Goal: Contribute content: Contribute content

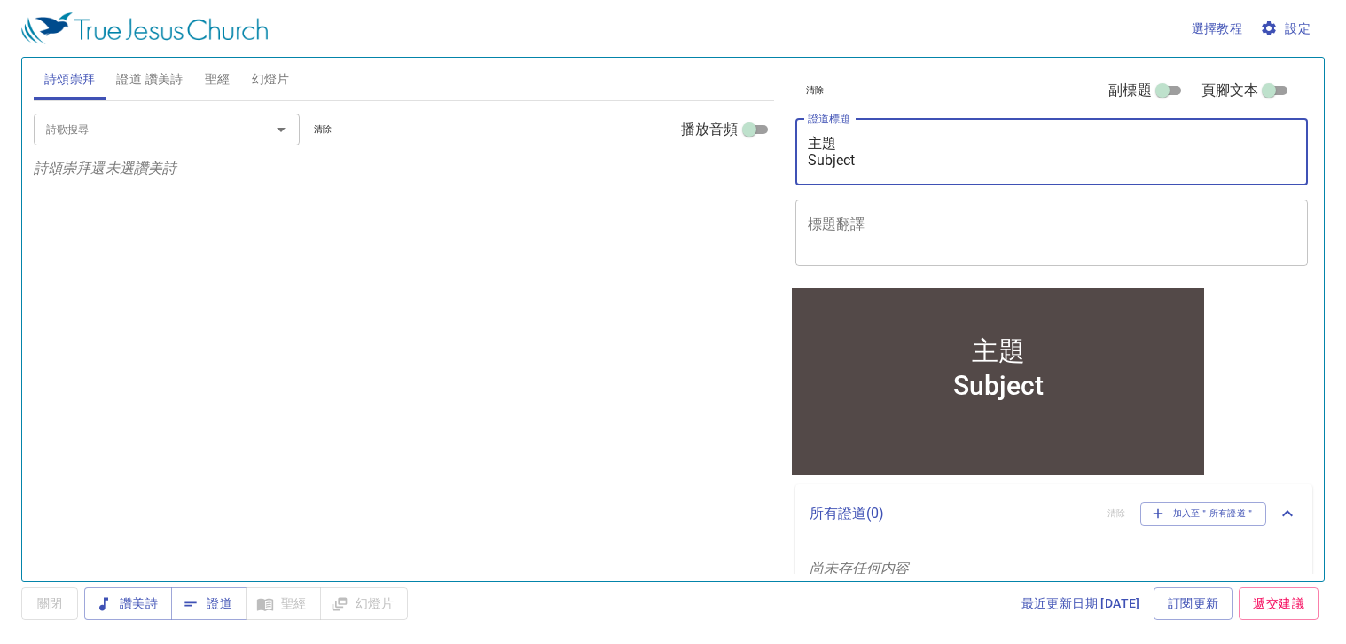
drag, startPoint x: 891, startPoint y: 158, endPoint x: 794, endPoint y: 144, distance: 98.6
click at [794, 144] on div "清除 副標題 頁腳文本 證道標題 主題 Subject x 證道標題 標題翻譯 x 標題翻譯 副標題 x 副標題 副標題翻譯 x 副標題翻譯 頁腳文本 頁腳文本" at bounding box center [1050, 171] width 525 height 227
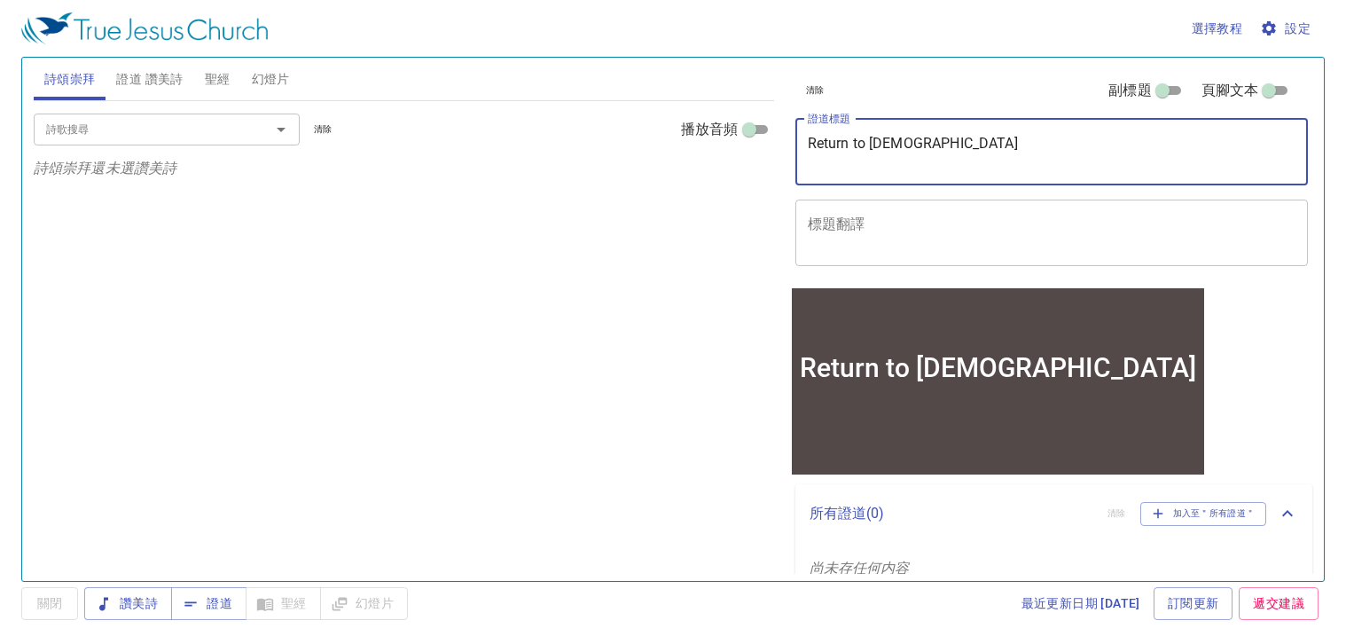
click at [853, 145] on textarea "Return to [DEMOGRAPHIC_DATA]" at bounding box center [1052, 152] width 489 height 34
type textarea "Return to [DEMOGRAPHIC_DATA]"
click at [230, 73] on span "聖經" at bounding box center [218, 79] width 26 height 22
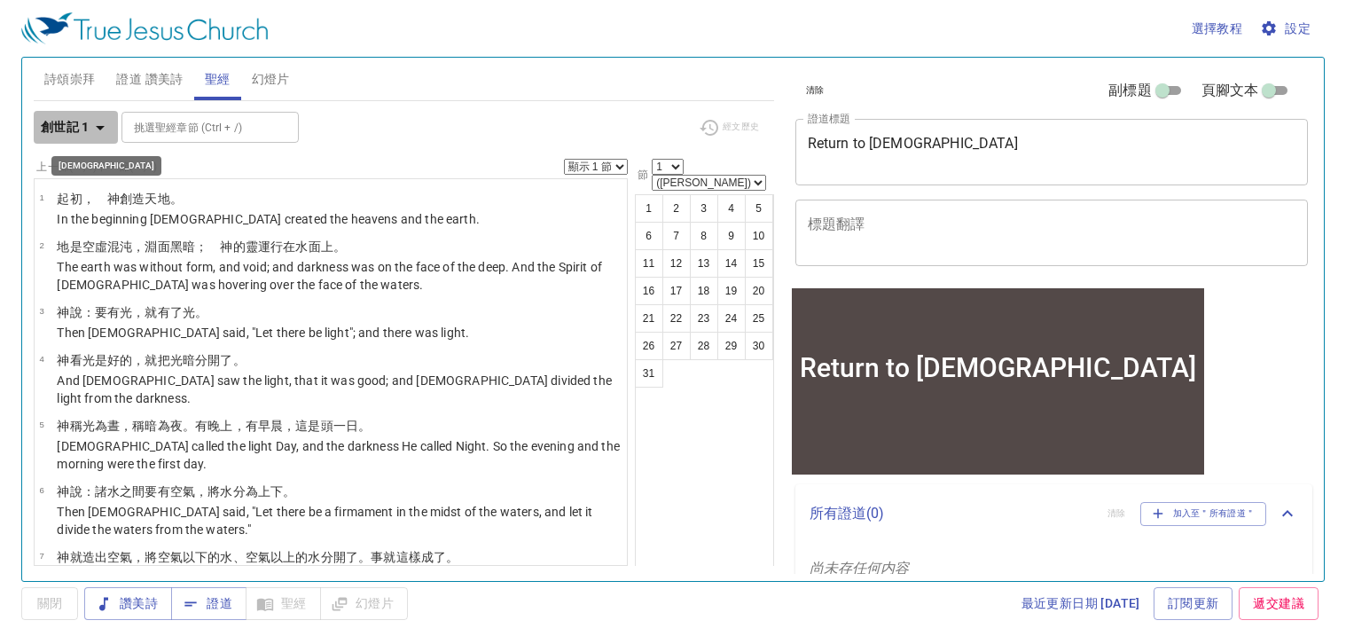
click at [100, 131] on icon "button" at bounding box center [100, 127] width 21 height 21
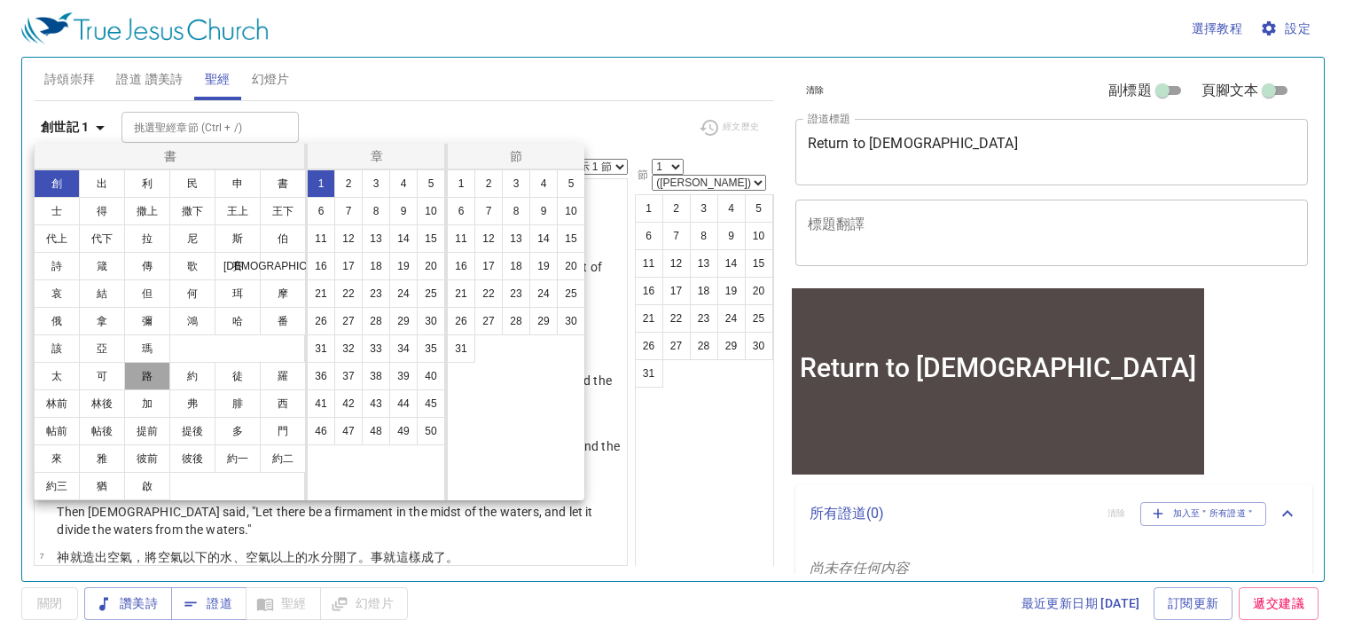
click at [157, 380] on button "路" at bounding box center [147, 376] width 46 height 28
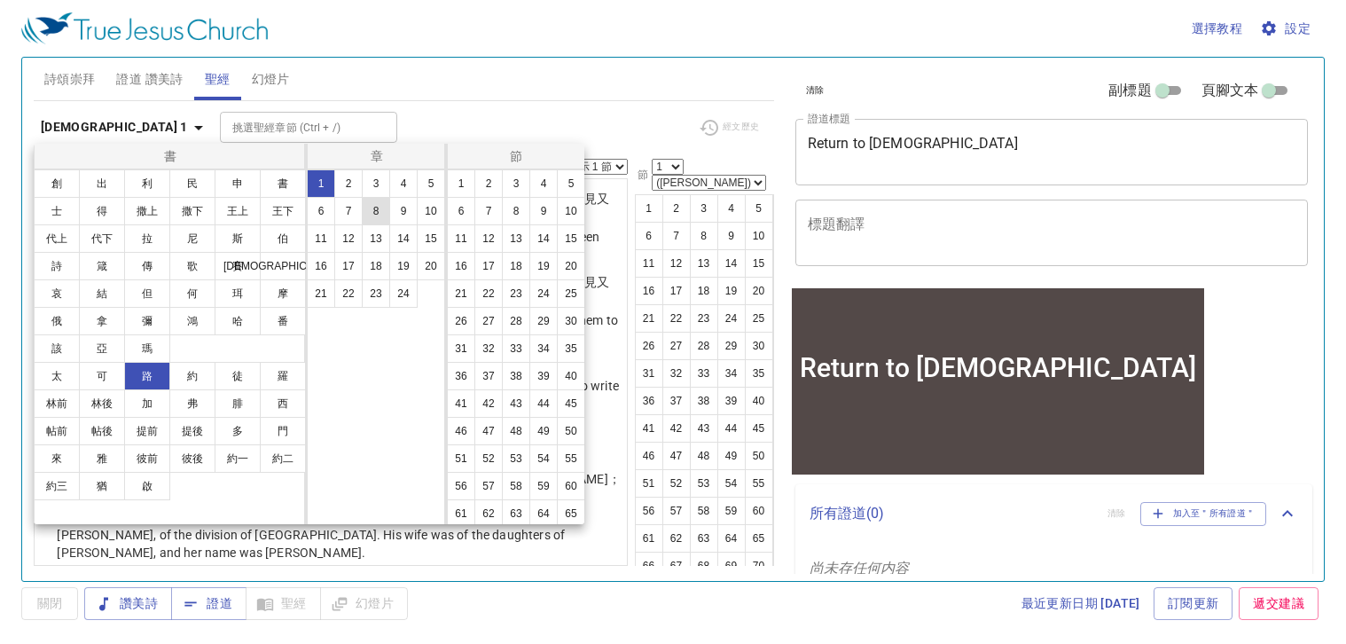
drag, startPoint x: 373, startPoint y: 216, endPoint x: 387, endPoint y: 214, distance: 13.6
click at [374, 216] on button "8" at bounding box center [376, 211] width 28 height 28
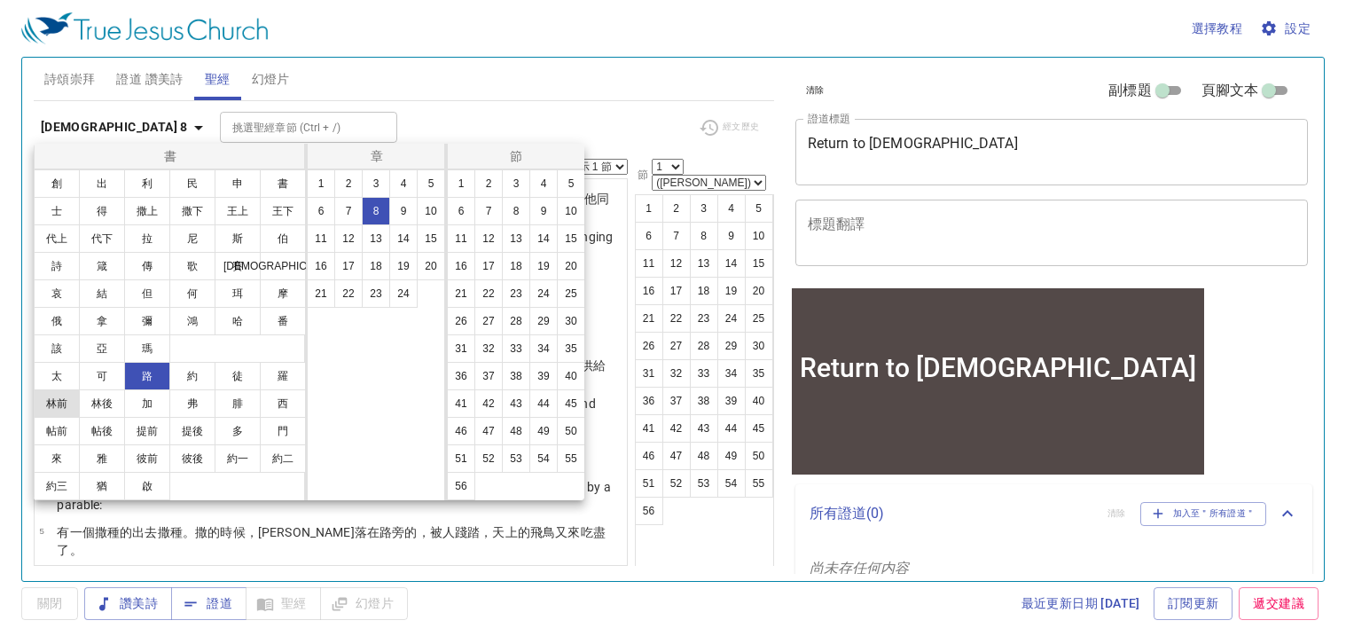
click at [58, 405] on button "林前" at bounding box center [57, 403] width 46 height 28
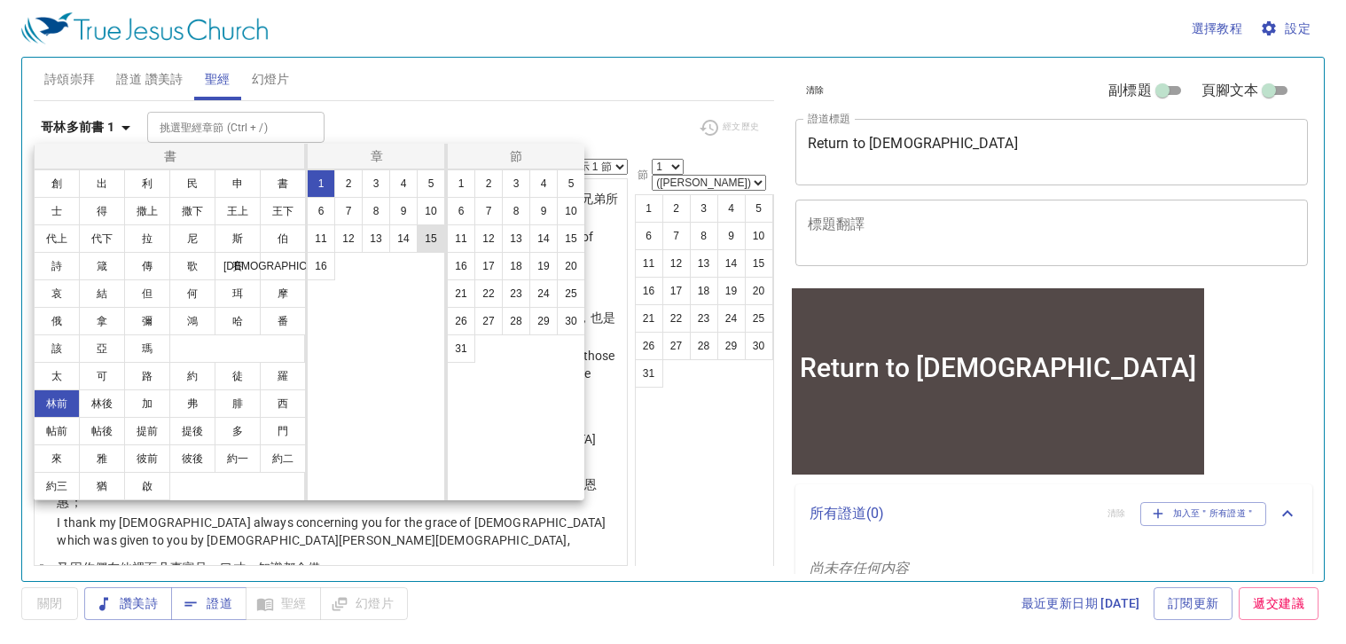
click at [429, 239] on button "15" at bounding box center [431, 238] width 28 height 28
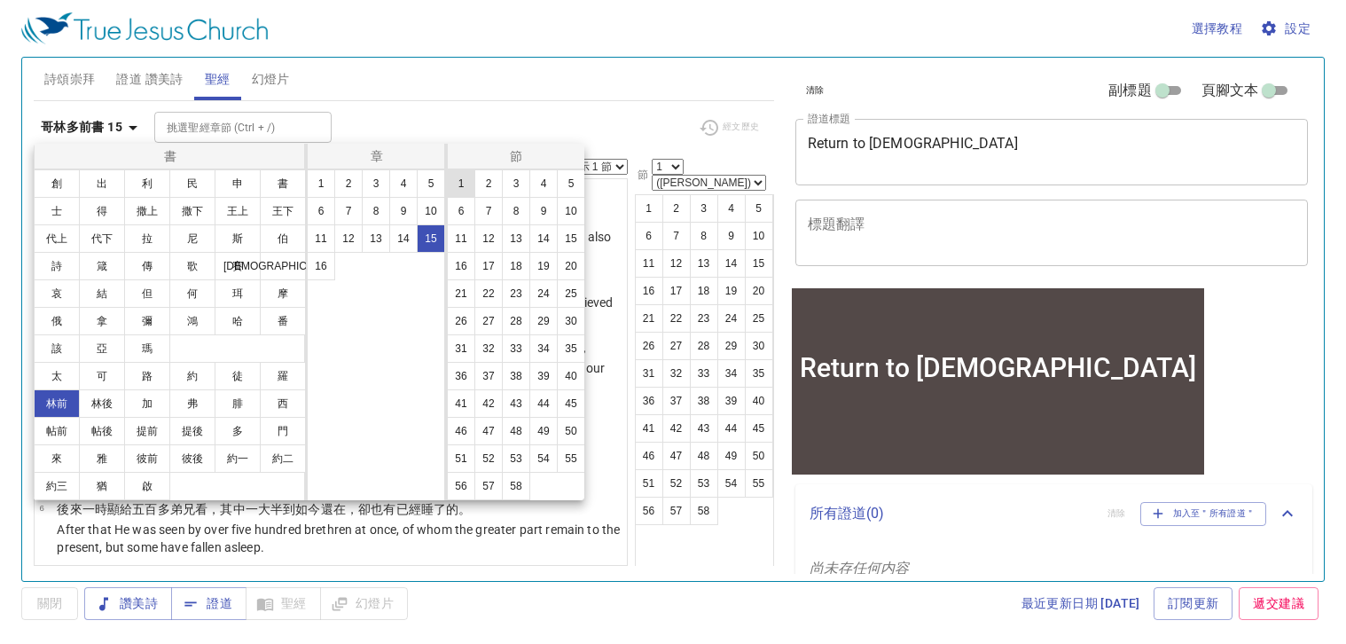
click at [457, 179] on button "1" at bounding box center [461, 183] width 28 height 28
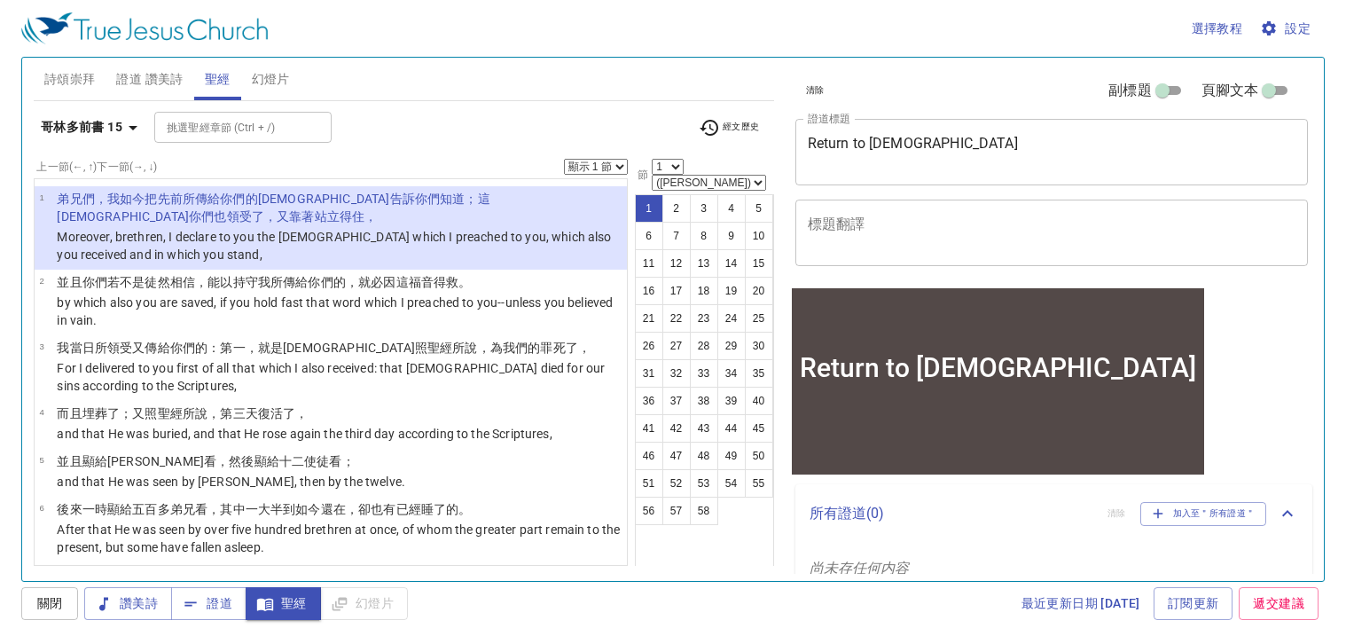
click at [1327, 179] on div "選擇教程 設定 詩頌崇拜 證道 讚美詩 聖經 幻燈片 詩歌搜尋 詩歌搜尋 清除 播放音頻 詩頌崇拜還未選讚美詩 詩歌搜尋 詩歌搜尋 清除 播放音頻 證道還未選…" at bounding box center [673, 322] width 1346 height 644
click at [616, 166] on select "顯示 1 節 顯示 2 節 顯示 3 節 顯示 4 節 顯示 5 節" at bounding box center [596, 167] width 64 height 16
select select "4"
click at [564, 159] on select "顯示 1 節 顯示 2 節 顯示 3 節 顯示 4 節 顯示 5 節" at bounding box center [596, 167] width 64 height 16
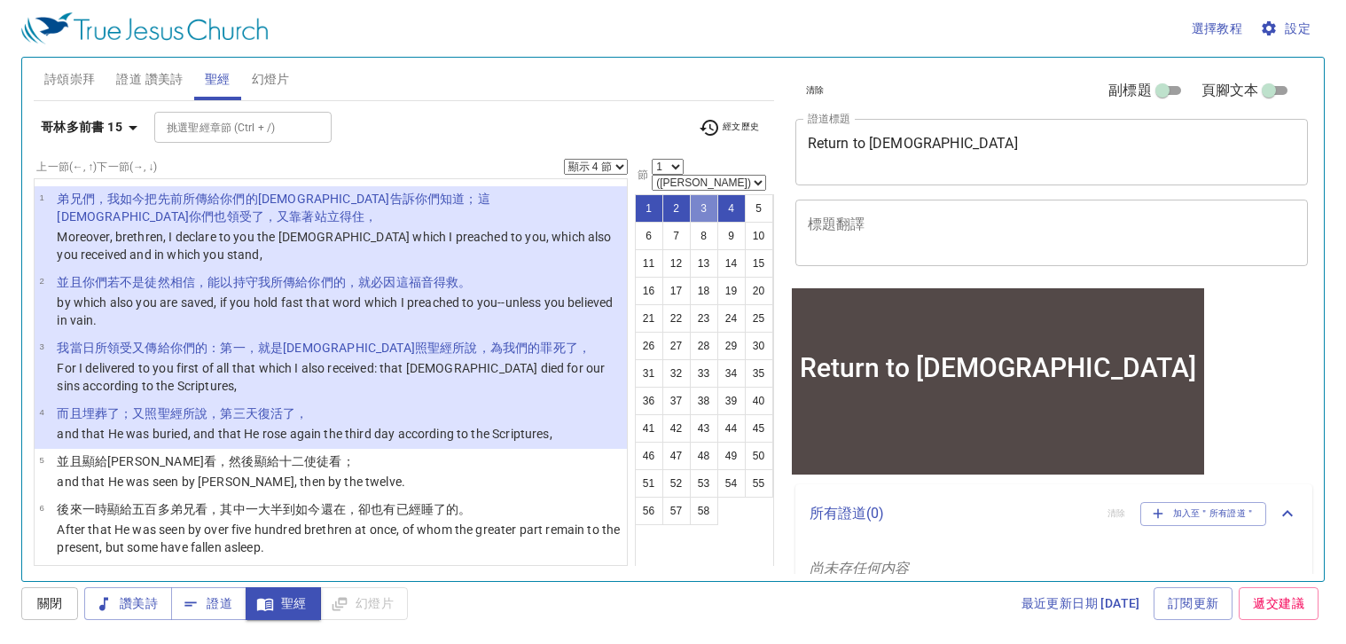
click at [712, 196] on button "3" at bounding box center [704, 208] width 28 height 28
select select "3"
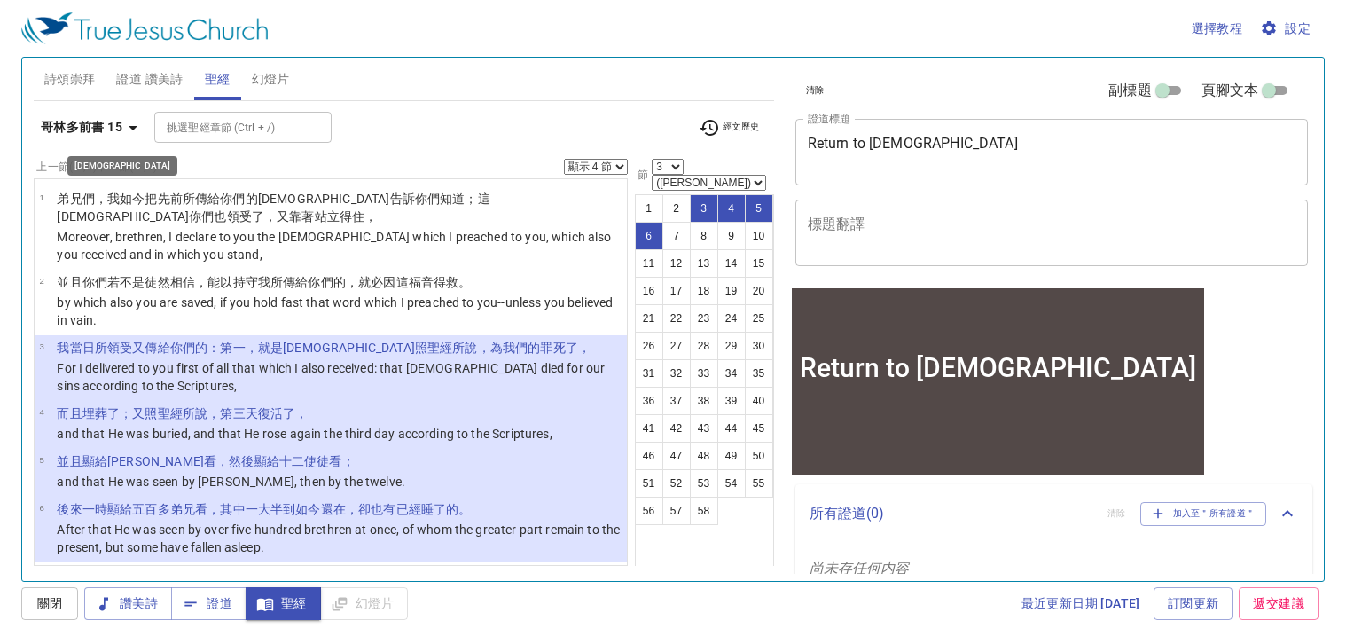
click at [134, 131] on icon "button" at bounding box center [132, 127] width 21 height 21
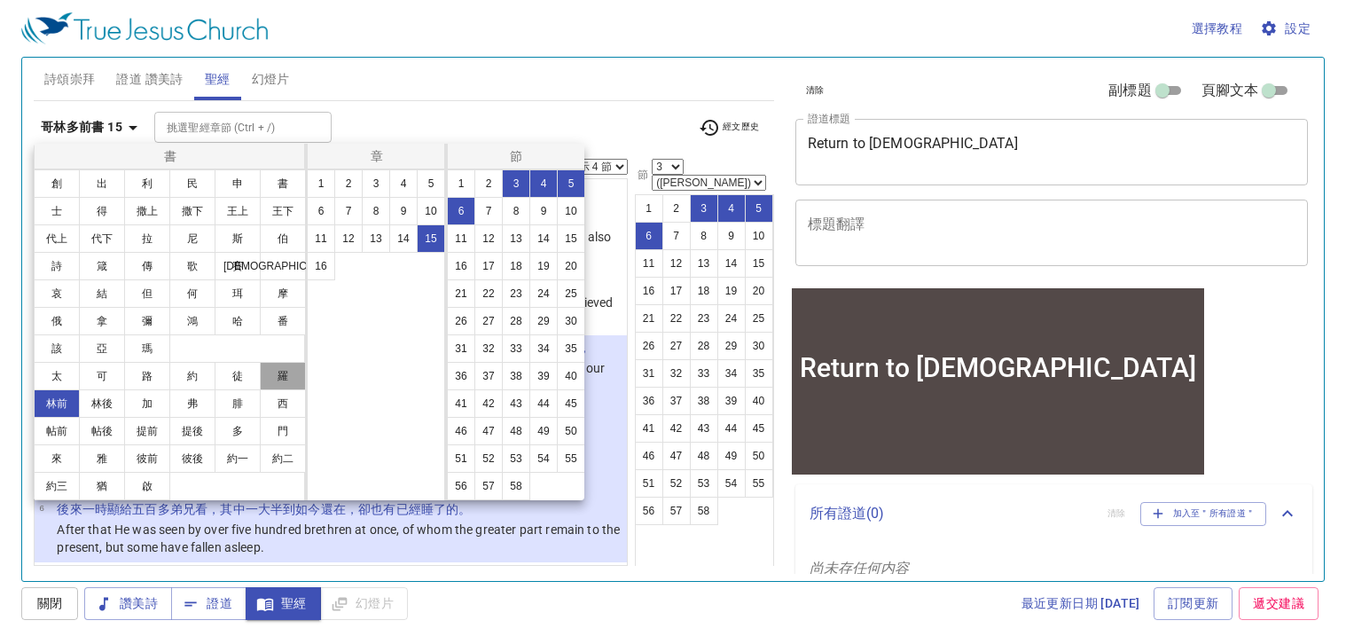
click at [285, 381] on button "羅" at bounding box center [283, 376] width 46 height 28
select select "1"
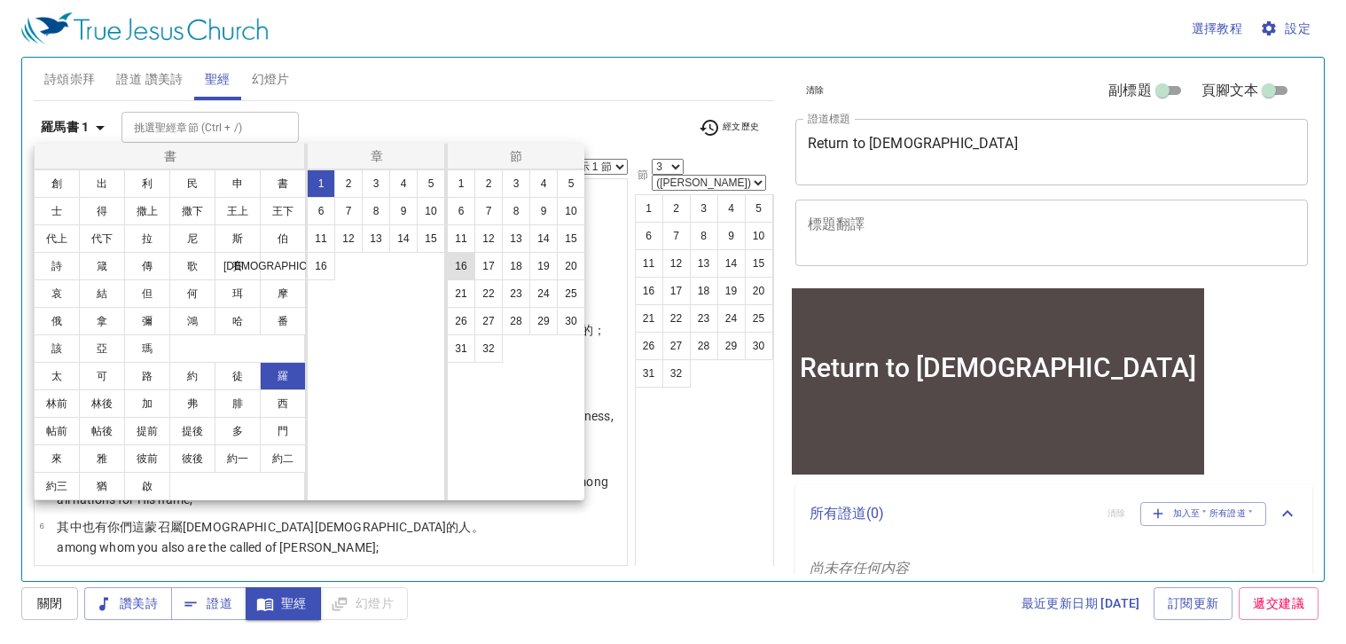
click at [464, 263] on button "16" at bounding box center [461, 266] width 28 height 28
select select "16"
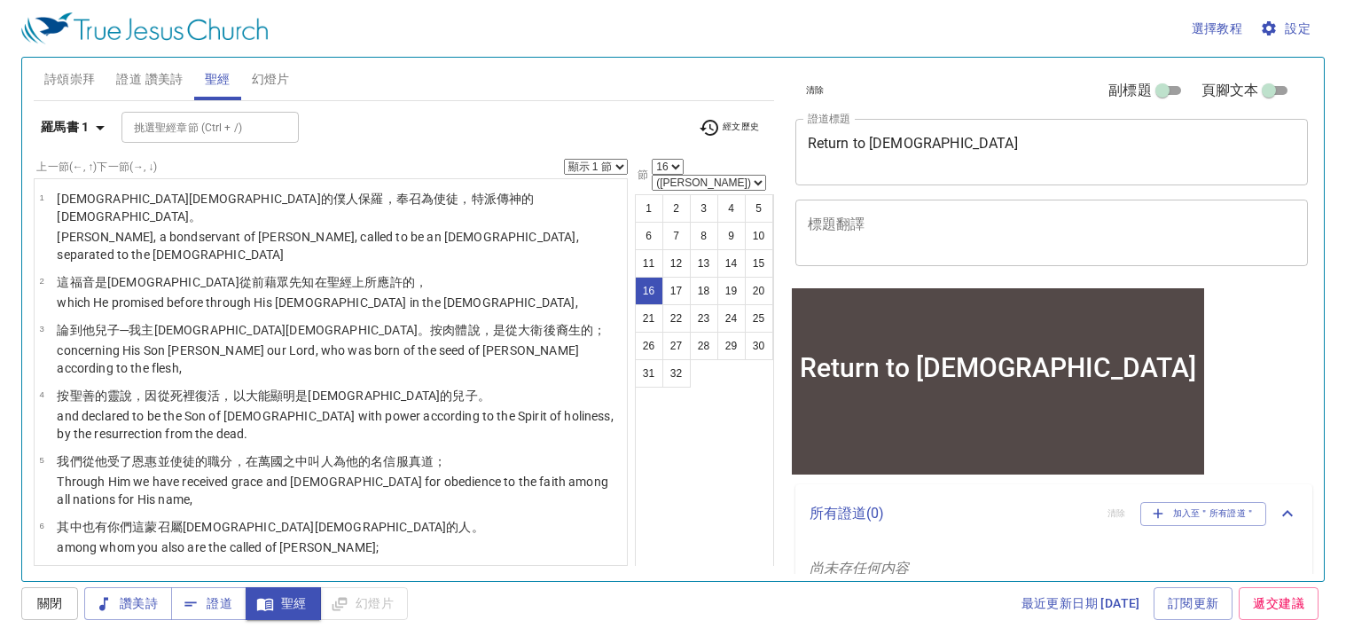
scroll to position [743, 0]
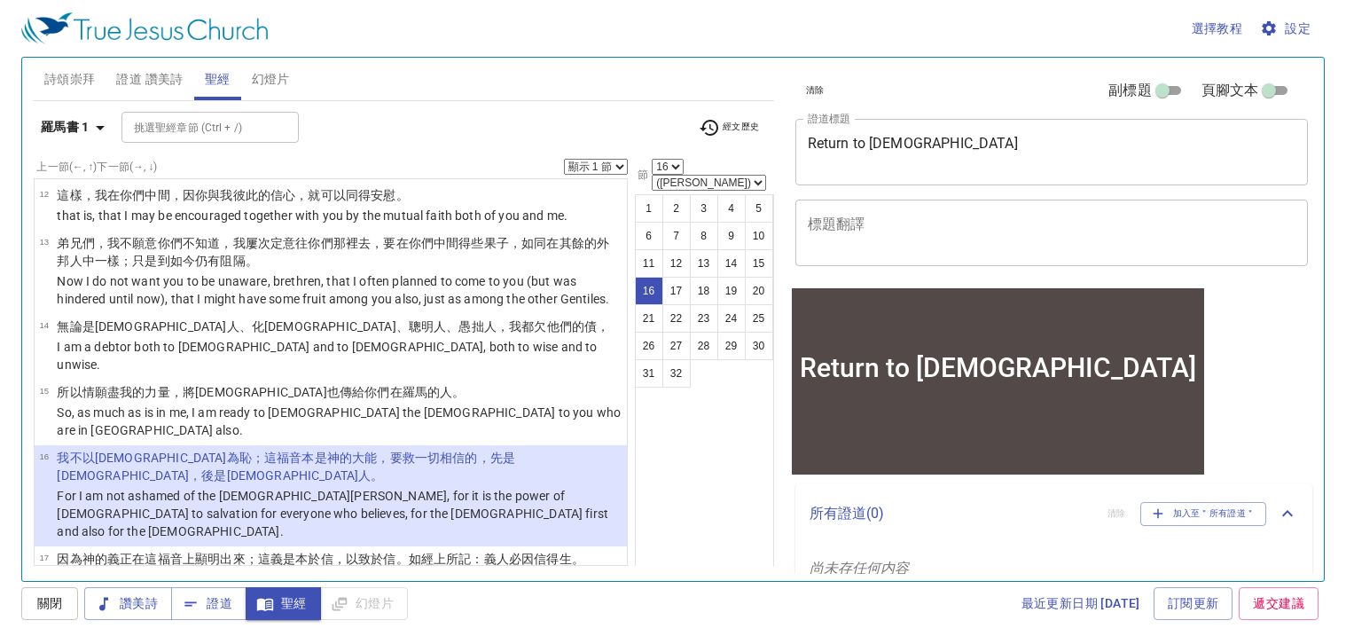
click at [617, 169] on select "顯示 1 節 顯示 2 節 顯示 3 節 顯示 4 節 顯示 5 節" at bounding box center [596, 167] width 64 height 16
click at [564, 159] on select "顯示 1 節 顯示 2 節 顯示 3 節 顯示 4 節 顯示 5 節" at bounding box center [596, 167] width 64 height 16
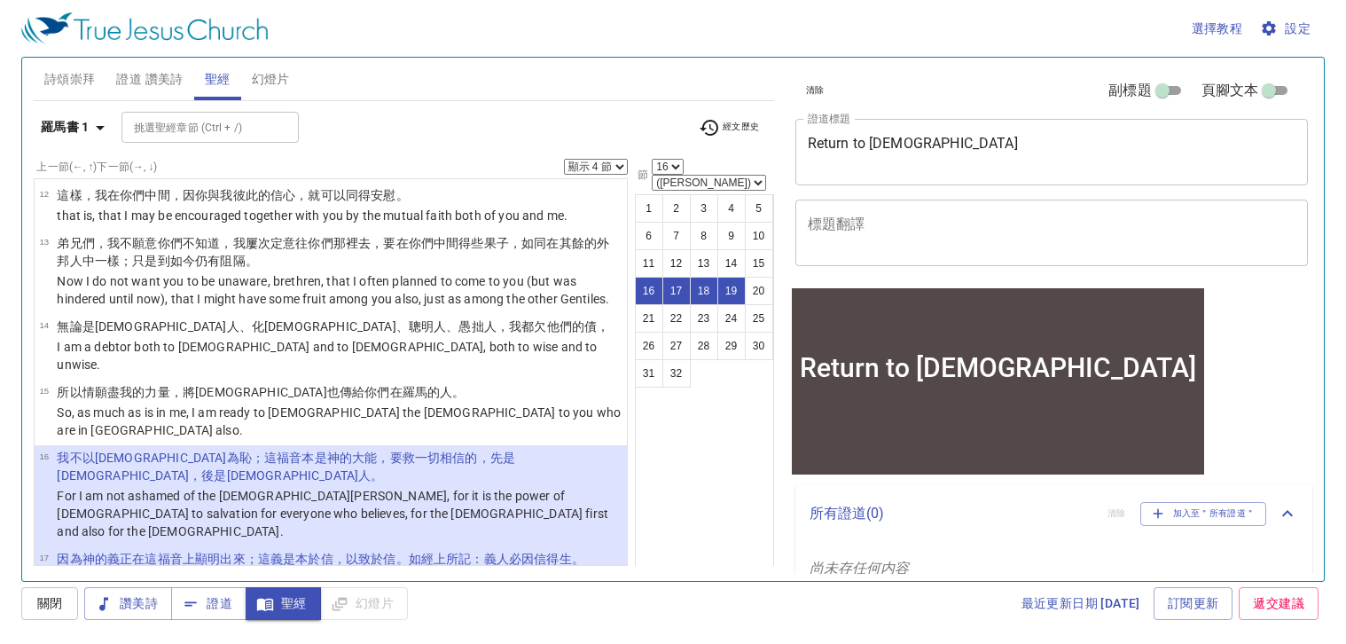
click at [1345, 22] on html "選擇教程 設定 詩頌崇拜 證道 讚美詩 聖經 幻燈片 詩歌搜尋 詩歌搜尋 清除 播放音頻 詩頌崇拜還未選讚美詩 詩歌搜尋 詩歌搜尋 清除 播放音頻 證道還未選…" at bounding box center [673, 322] width 1346 height 644
click at [94, 133] on icon "button" at bounding box center [100, 127] width 21 height 21
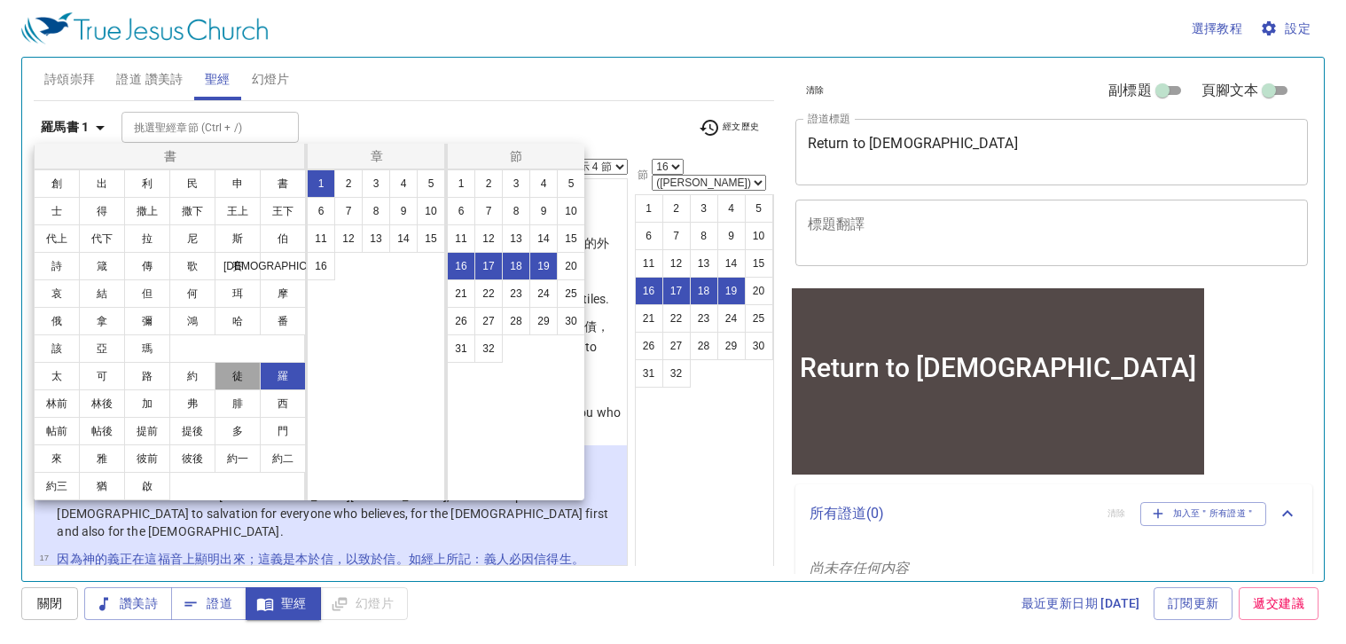
click at [237, 377] on button "徒" at bounding box center [238, 376] width 46 height 28
select select "1"
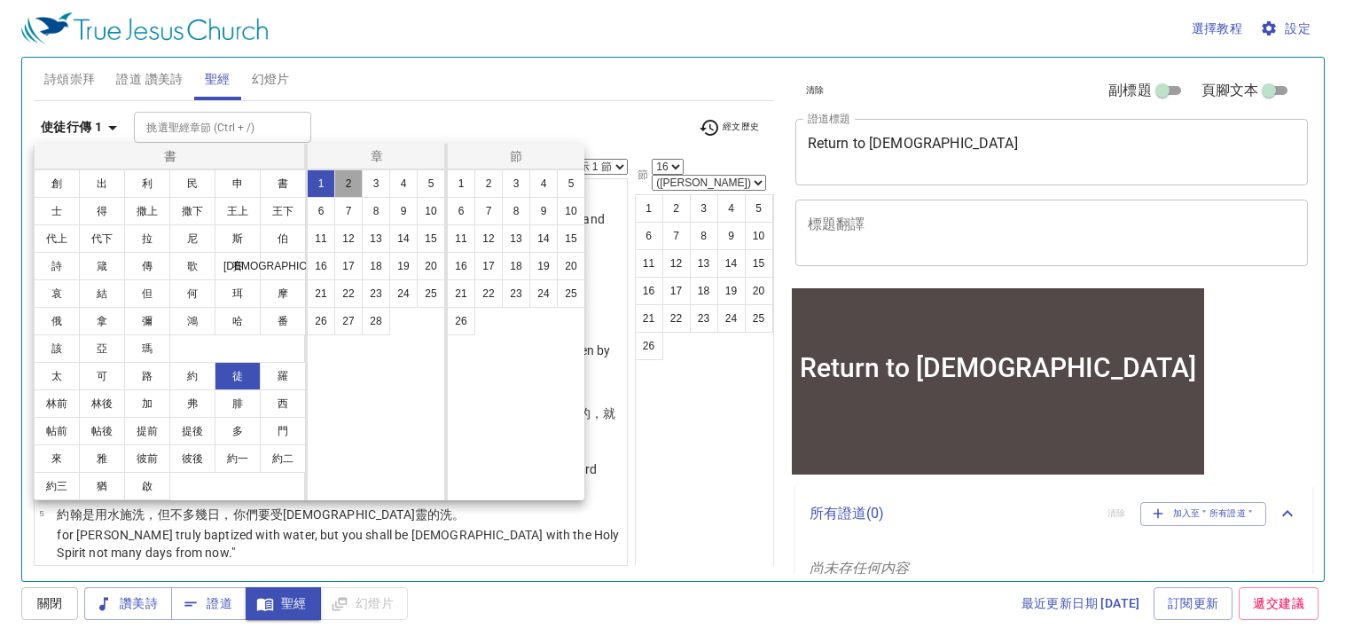
click at [347, 178] on button "2" at bounding box center [348, 183] width 28 height 28
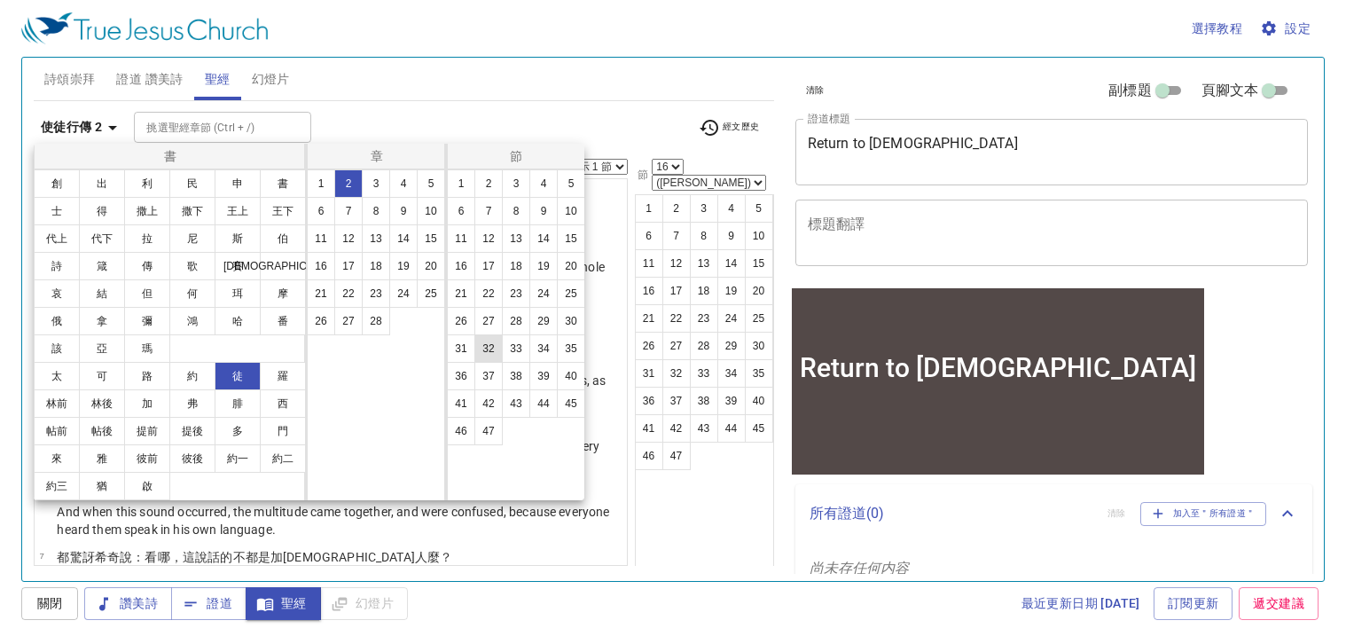
click at [489, 346] on button "32" at bounding box center [488, 348] width 28 height 28
select select "32"
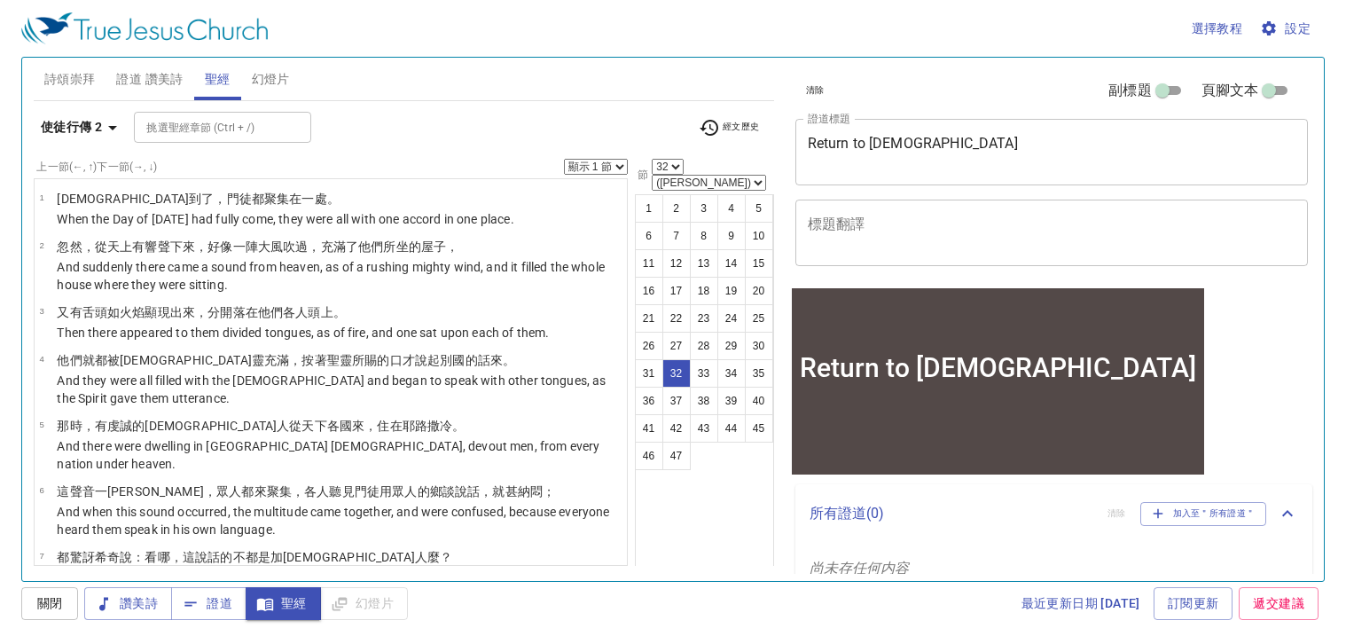
scroll to position [1820, 0]
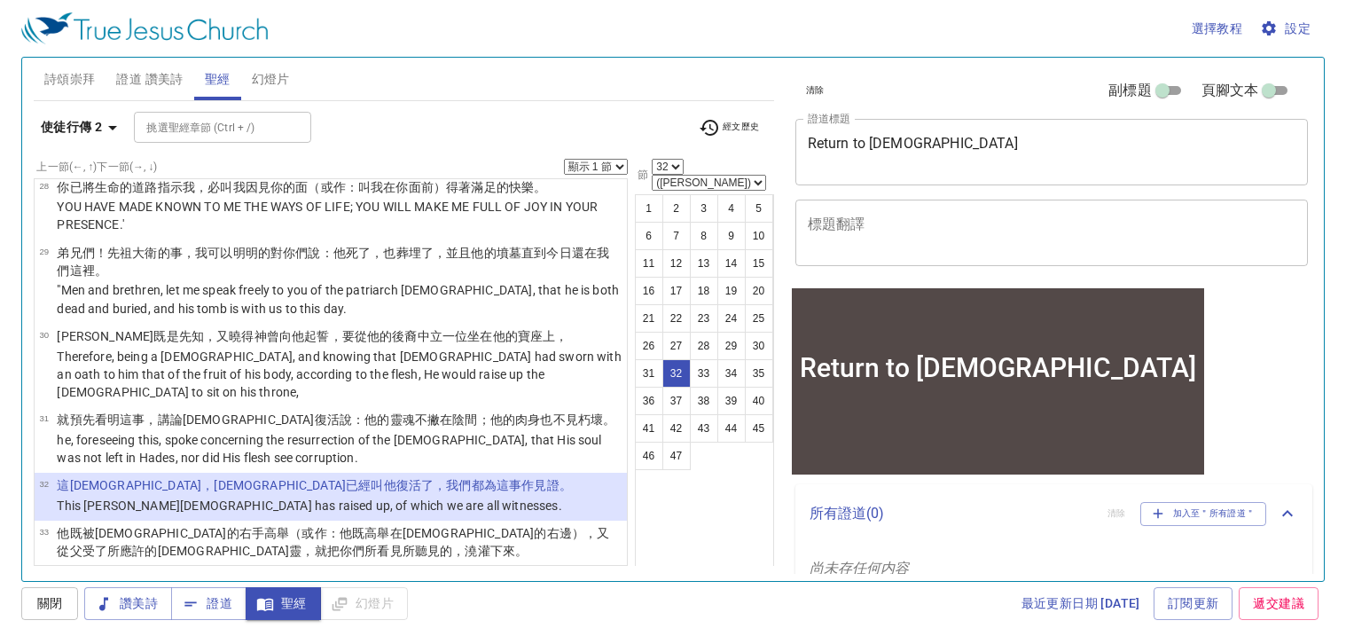
click at [600, 170] on select "顯示 1 節 顯示 2 節 顯示 3 節 顯示 4 節 顯示 5 節" at bounding box center [596, 167] width 64 height 16
click at [564, 159] on select "顯示 1 節 顯示 2 節 顯示 3 節 顯示 4 節 顯示 5 節" at bounding box center [596, 167] width 64 height 16
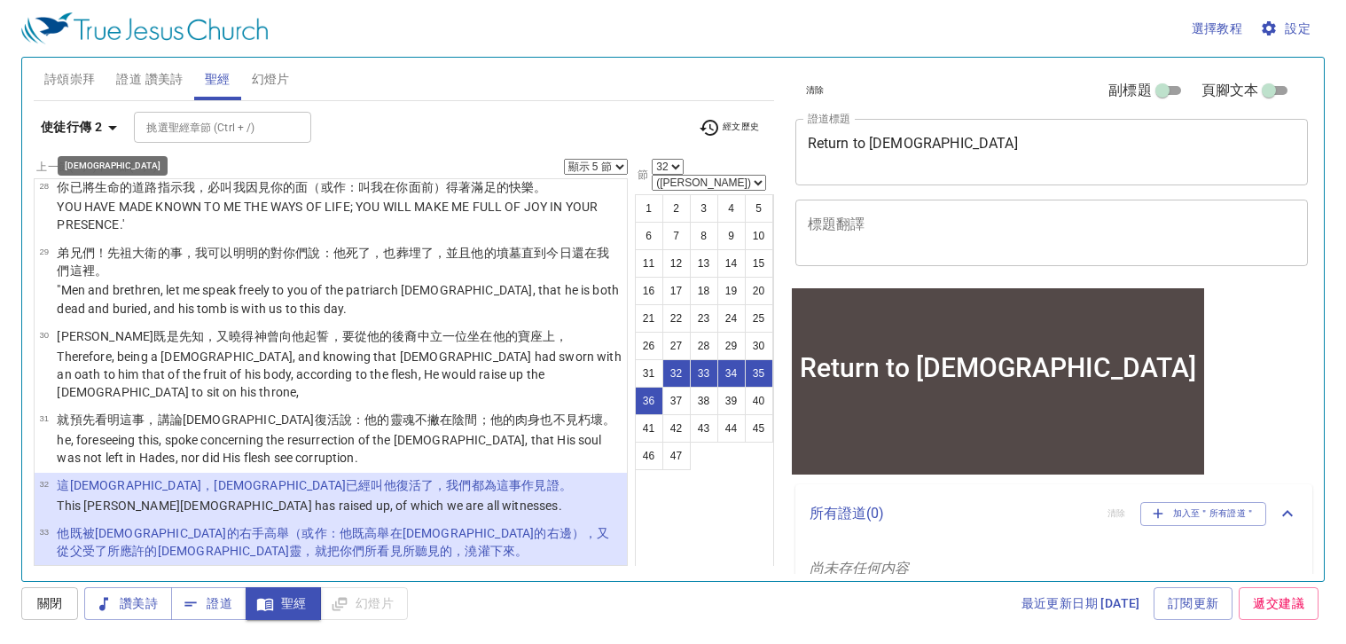
click at [114, 121] on icon "button" at bounding box center [112, 127] width 21 height 21
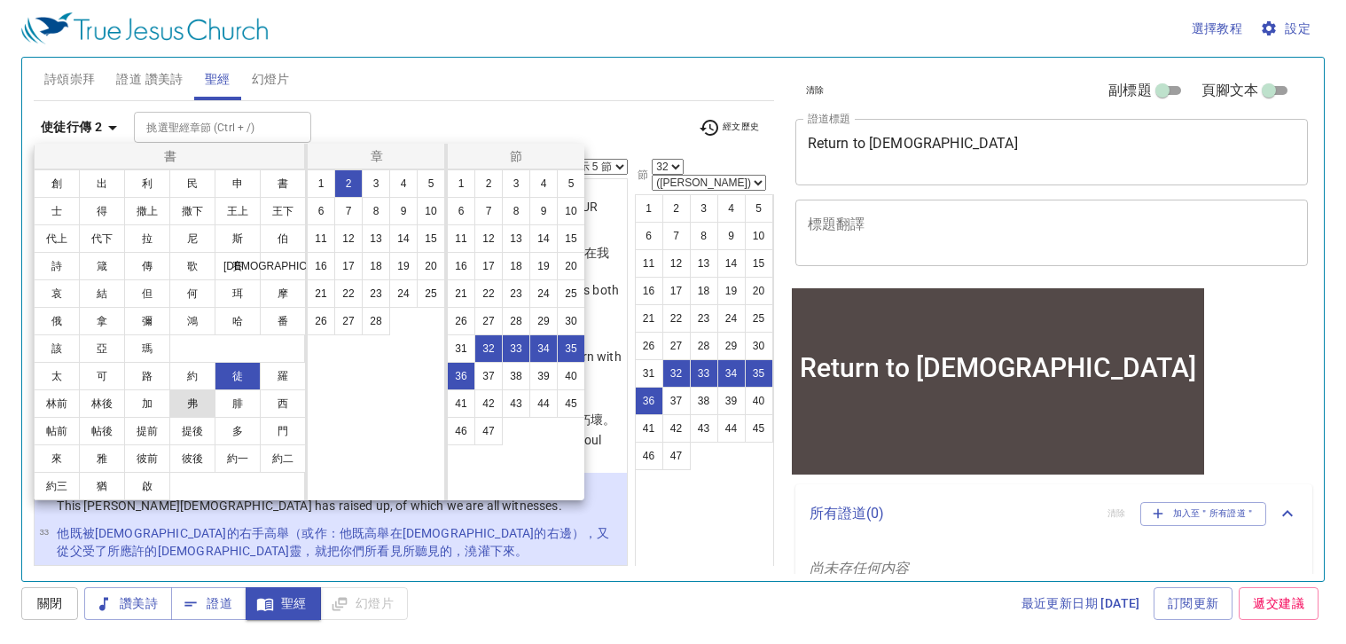
click at [197, 393] on button "弗" at bounding box center [192, 403] width 46 height 28
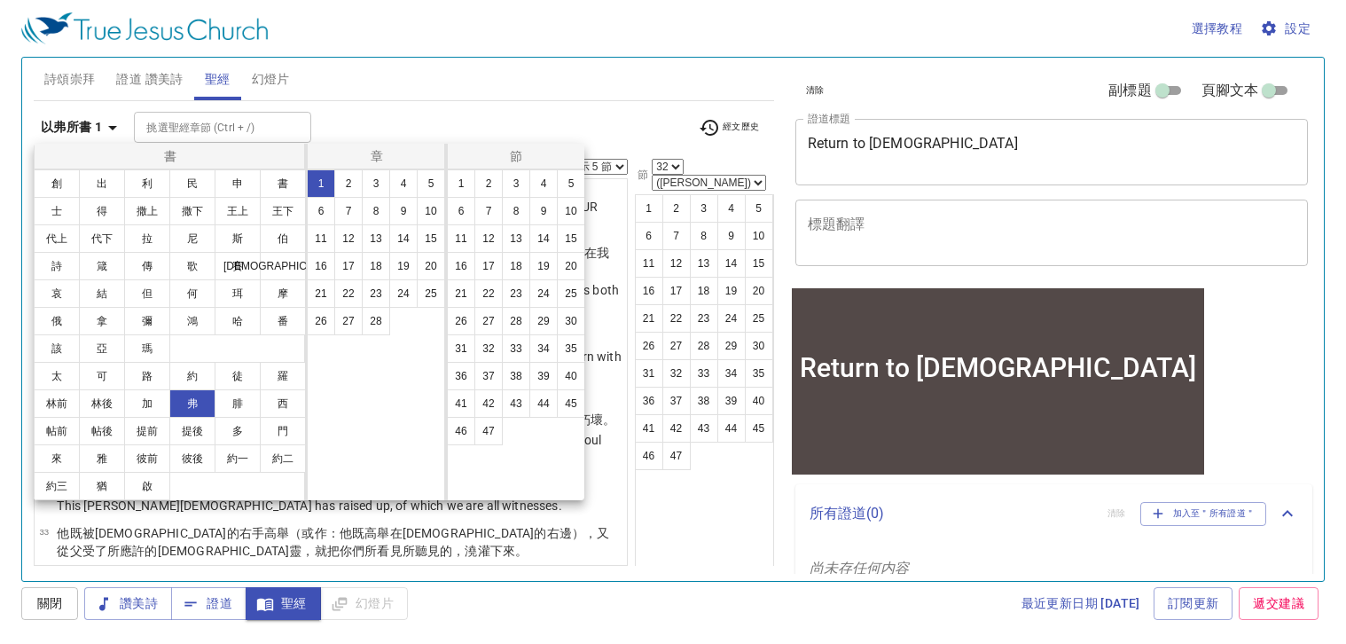
select select "1"
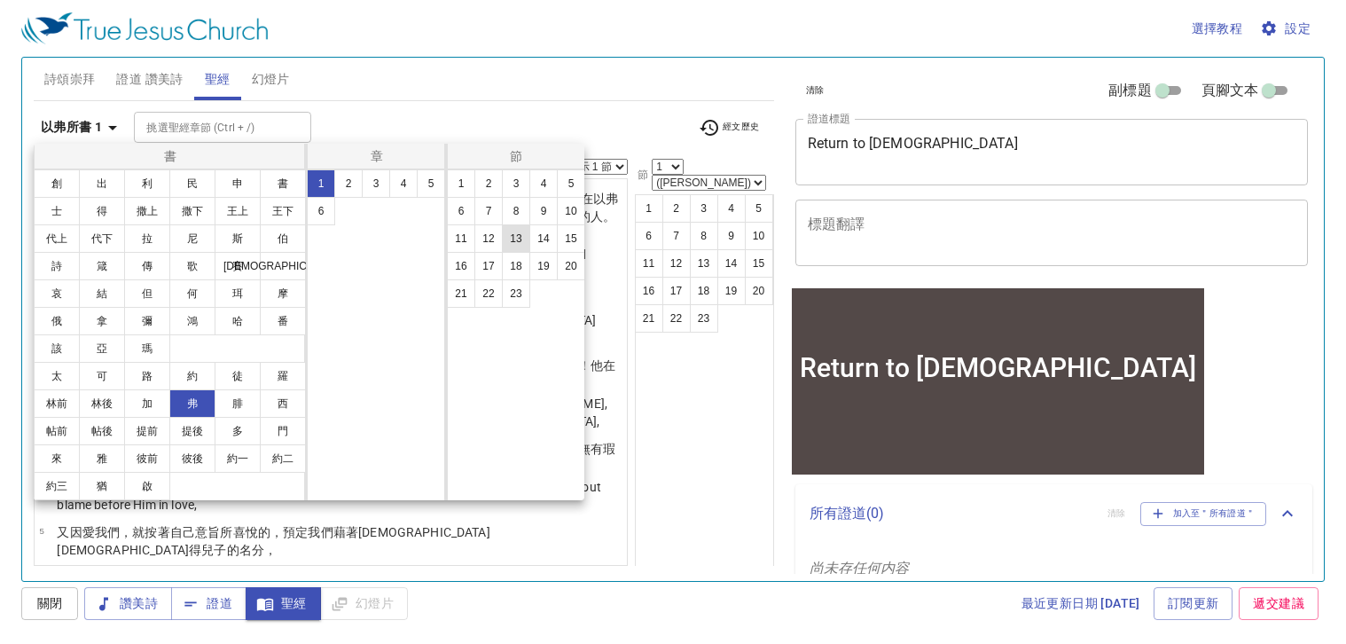
click at [518, 239] on button "13" at bounding box center [516, 238] width 28 height 28
select select "13"
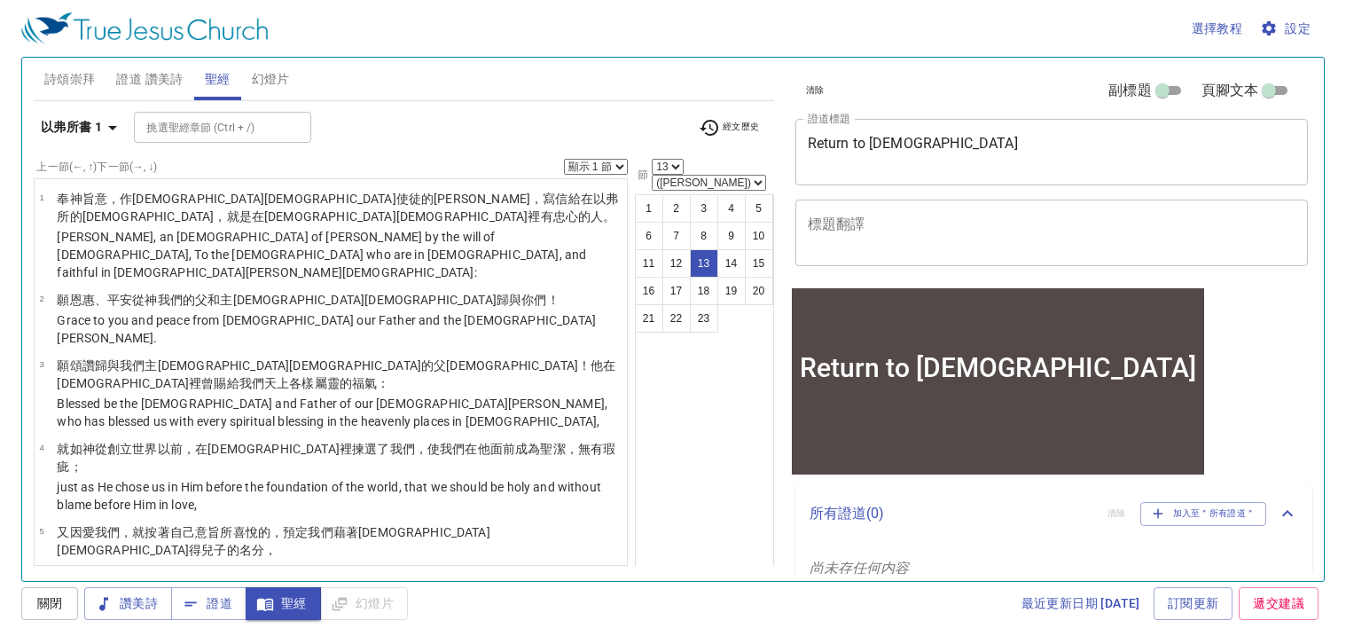
scroll to position [573, 0]
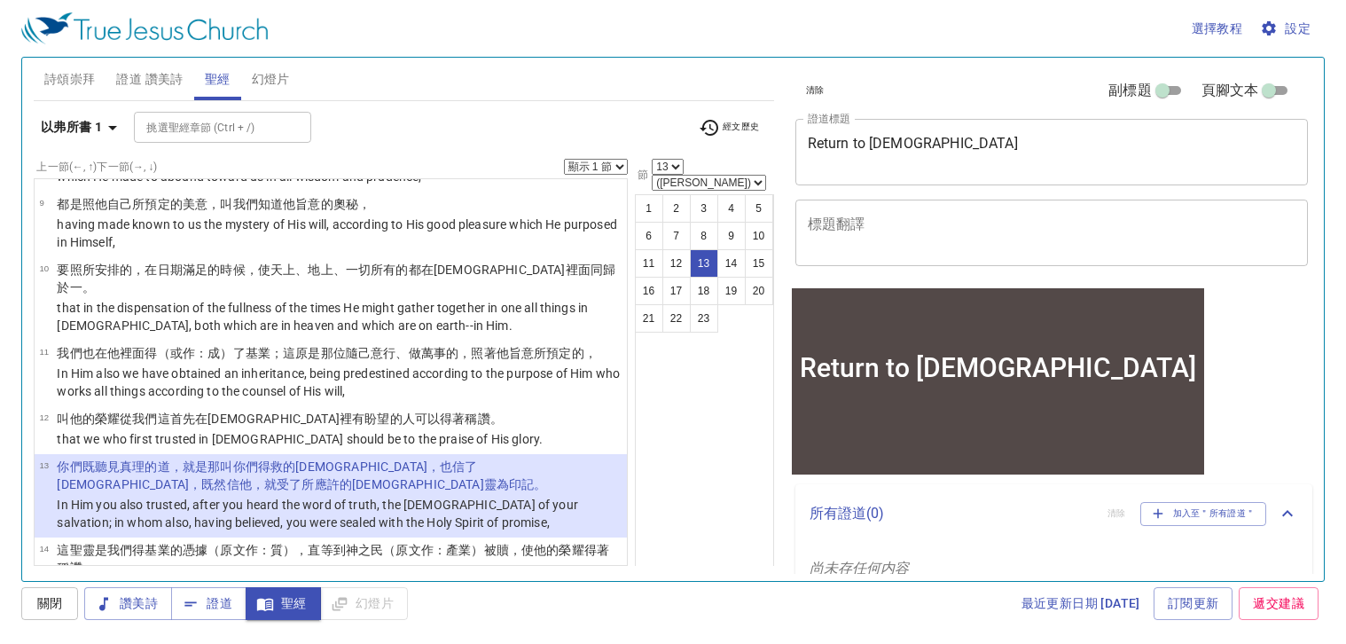
click at [598, 158] on div "以弗所書 1 挑選聖經章節 (Ctrl + /) 挑選聖經章節 (Ctrl + /) 經文歷史" at bounding box center [404, 134] width 741 height 49
click at [603, 171] on select "顯示 1 節 顯示 2 節 顯示 3 節 顯示 4 節 顯示 5 節" at bounding box center [596, 167] width 64 height 16
click at [564, 159] on select "顯示 1 節 顯示 2 節 顯示 3 節 顯示 4 節 顯示 5 節" at bounding box center [596, 167] width 64 height 16
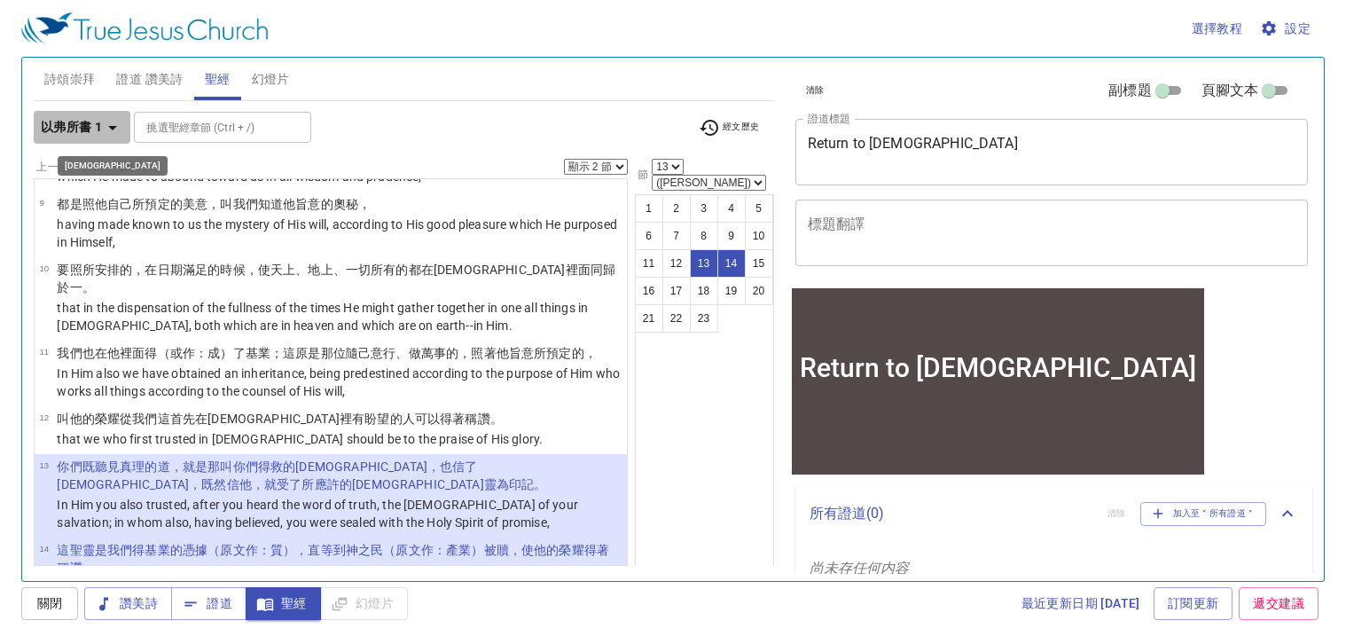
click at [99, 124] on b "以弗所書 1" at bounding box center [71, 127] width 61 height 22
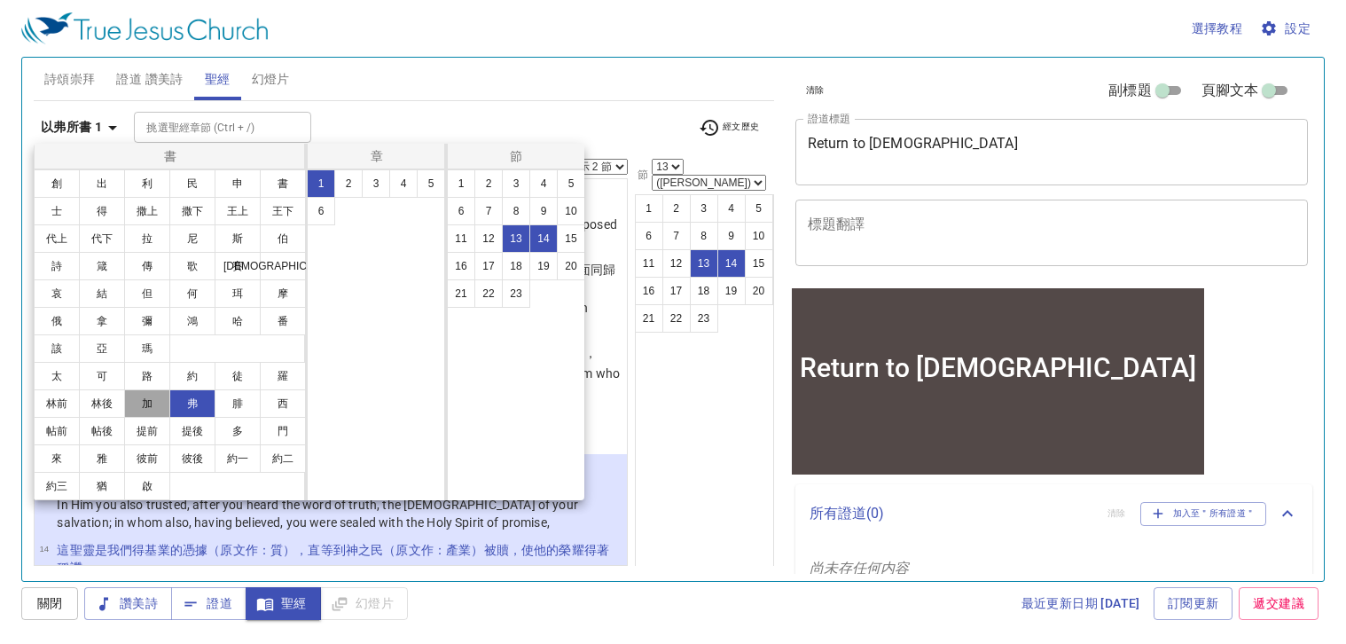
click at [155, 398] on button "加" at bounding box center [147, 403] width 46 height 28
select select "1"
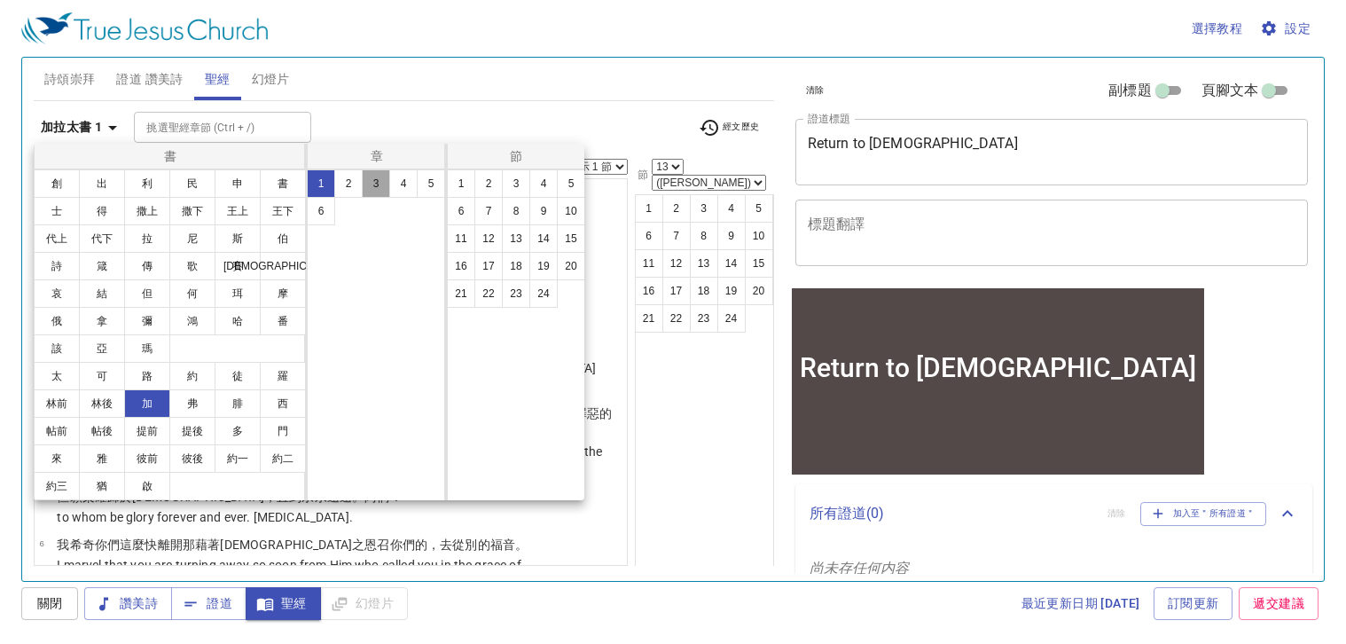
click at [378, 179] on button "3" at bounding box center [376, 183] width 28 height 28
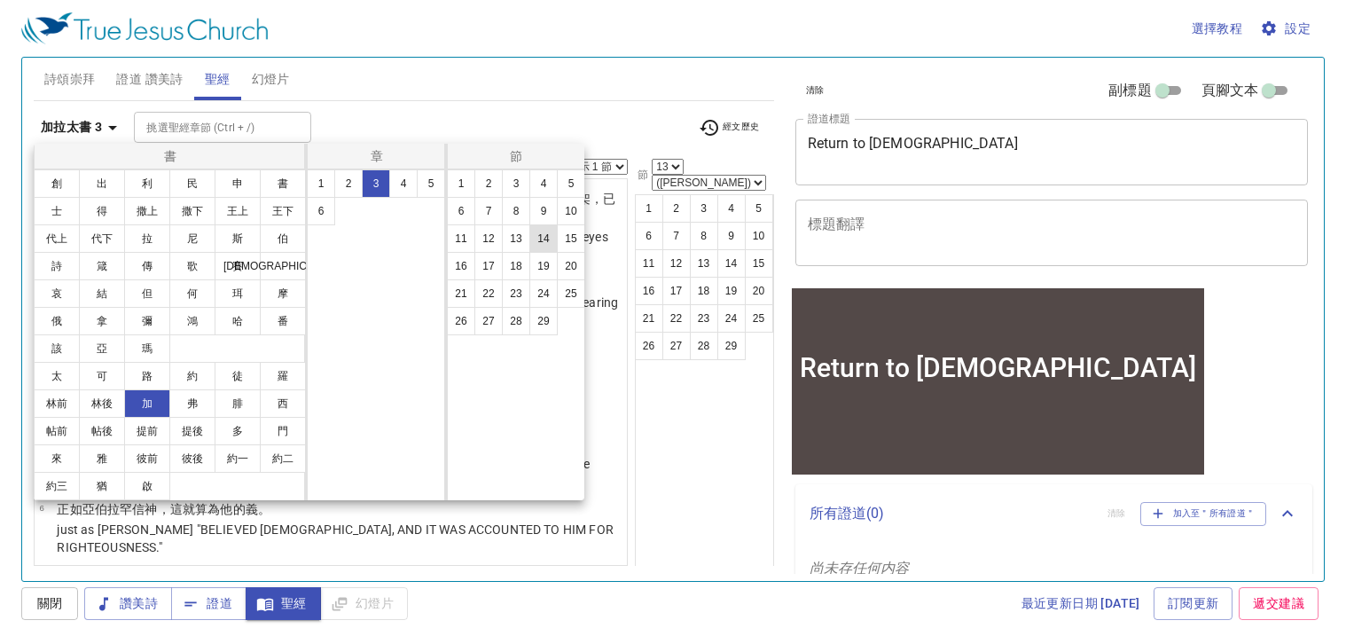
click at [538, 243] on button "14" at bounding box center [543, 238] width 28 height 28
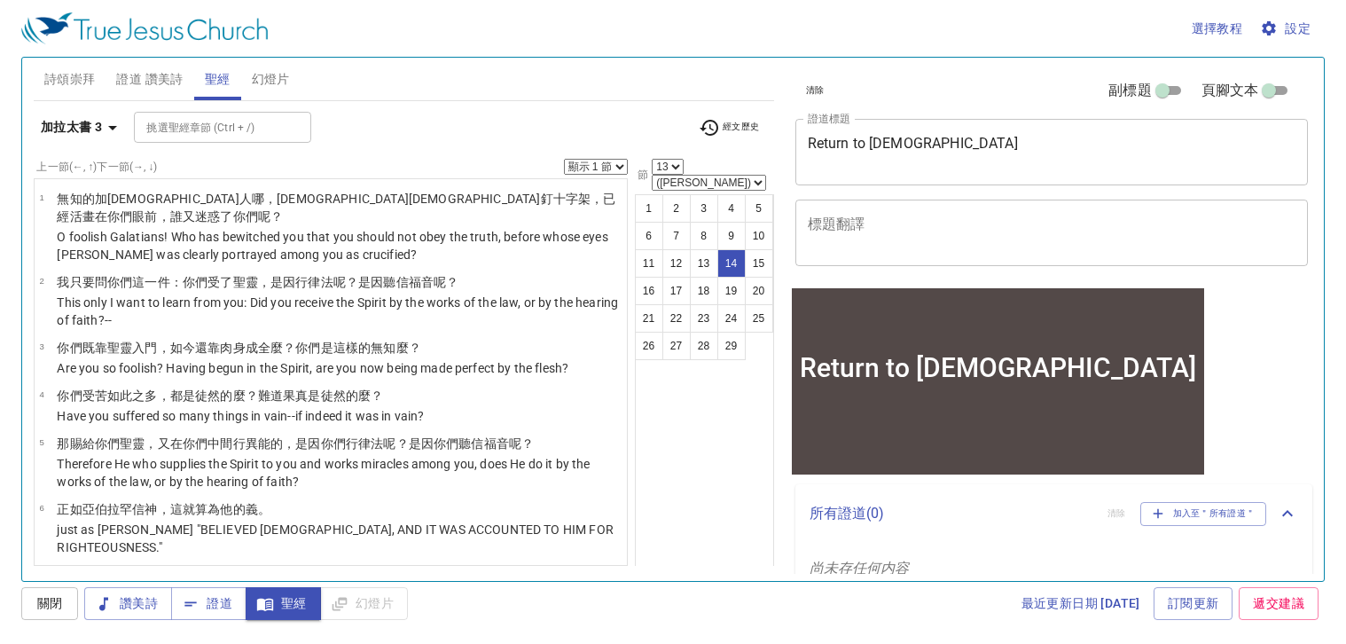
select select "14"
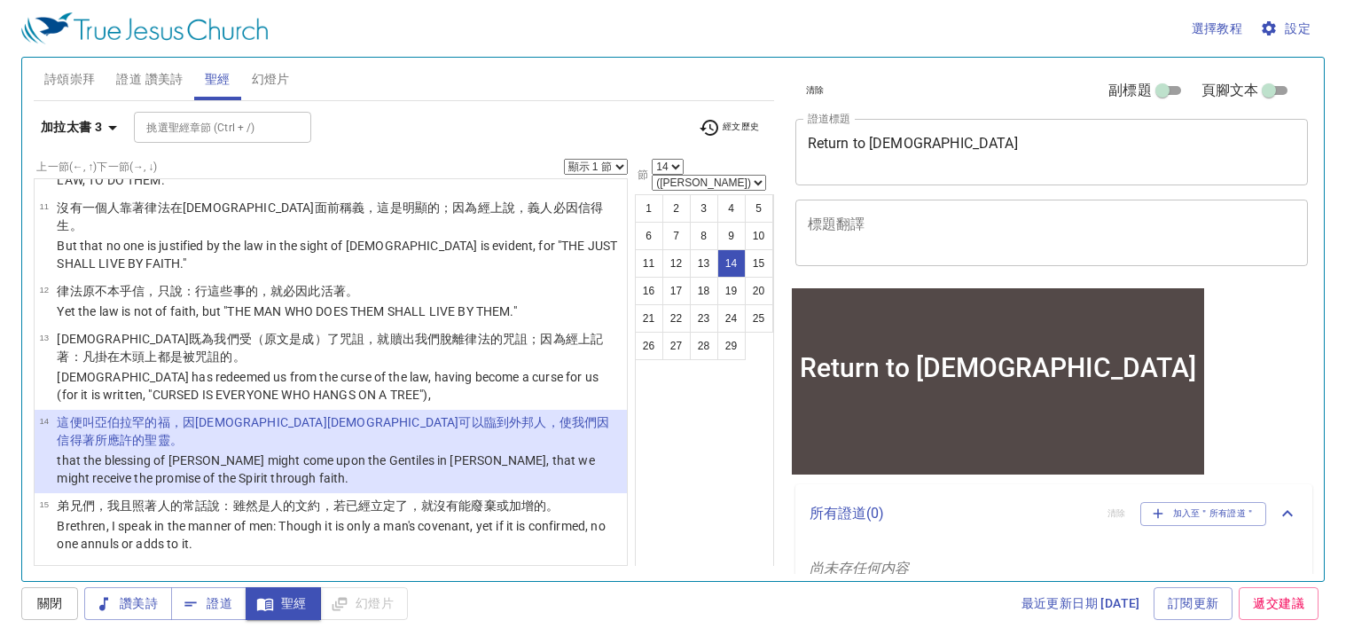
click at [622, 164] on select "顯示 1 節 顯示 2 節 顯示 3 節 顯示 4 節 顯示 5 節" at bounding box center [596, 167] width 64 height 16
click at [564, 159] on select "顯示 1 節 顯示 2 節 顯示 3 節 顯示 4 節 顯示 5 節" at bounding box center [596, 167] width 64 height 16
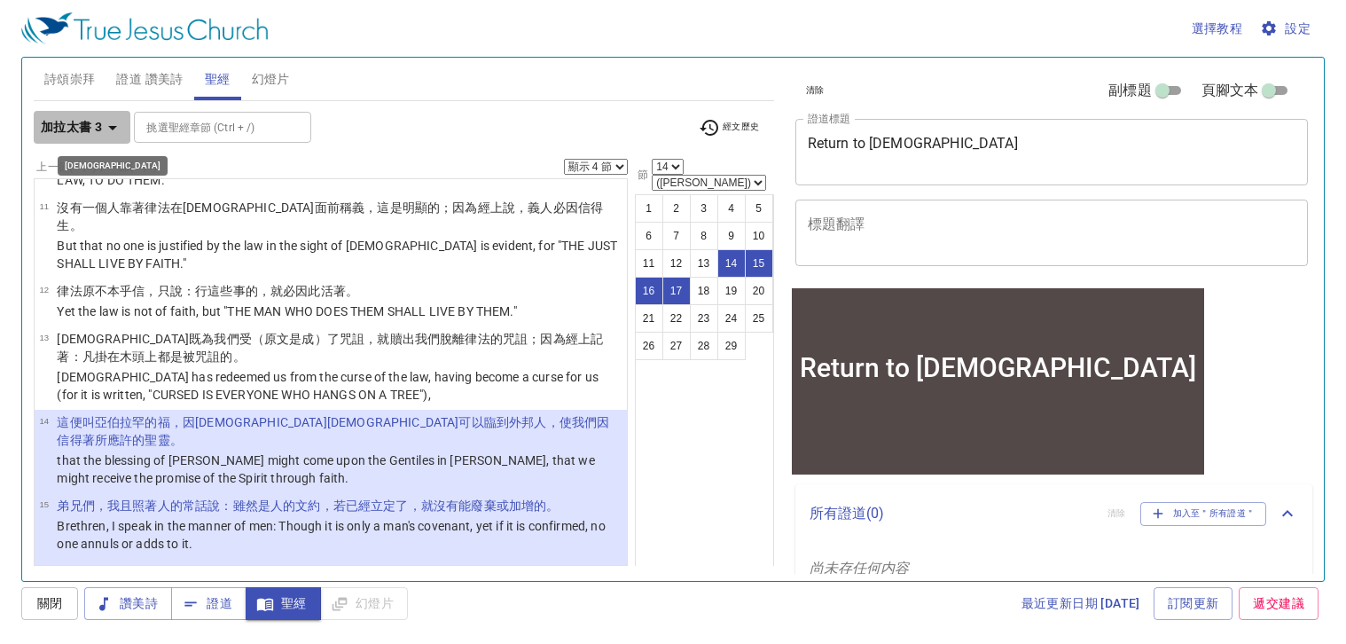
click at [112, 128] on icon "button" at bounding box center [112, 128] width 9 height 4
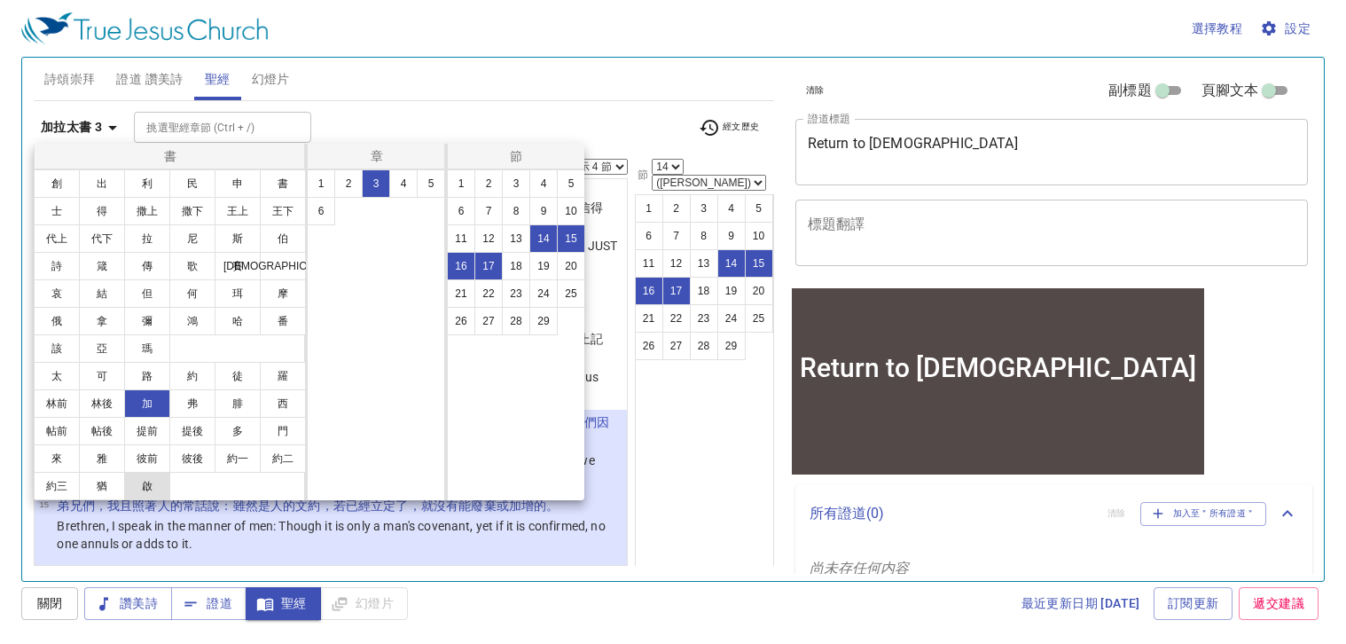
click at [155, 488] on button "啟" at bounding box center [147, 486] width 46 height 28
select select "1"
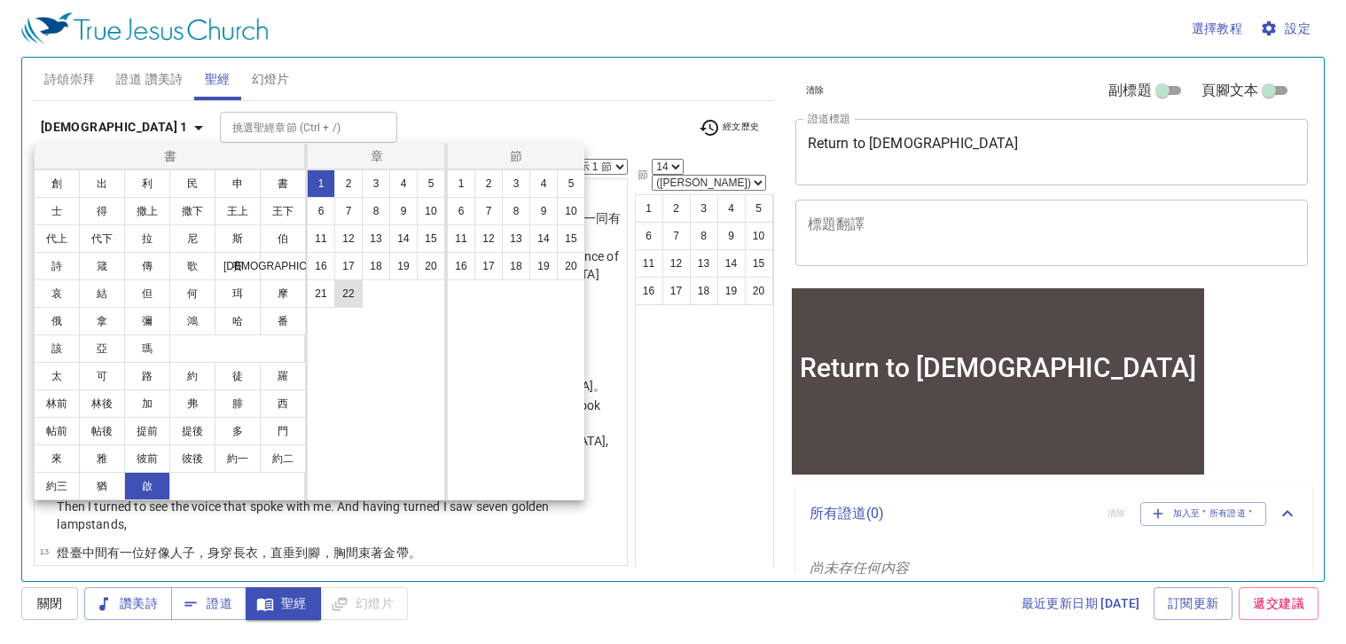
scroll to position [0, 0]
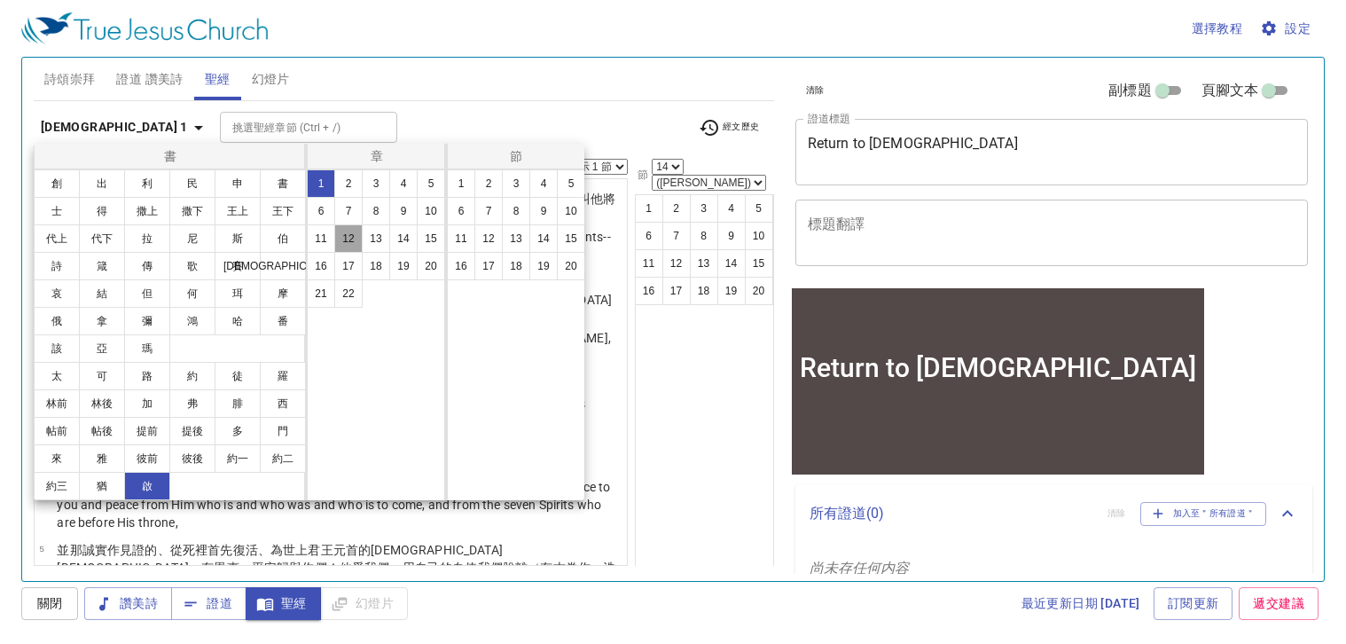
click at [356, 234] on button "12" at bounding box center [348, 238] width 28 height 28
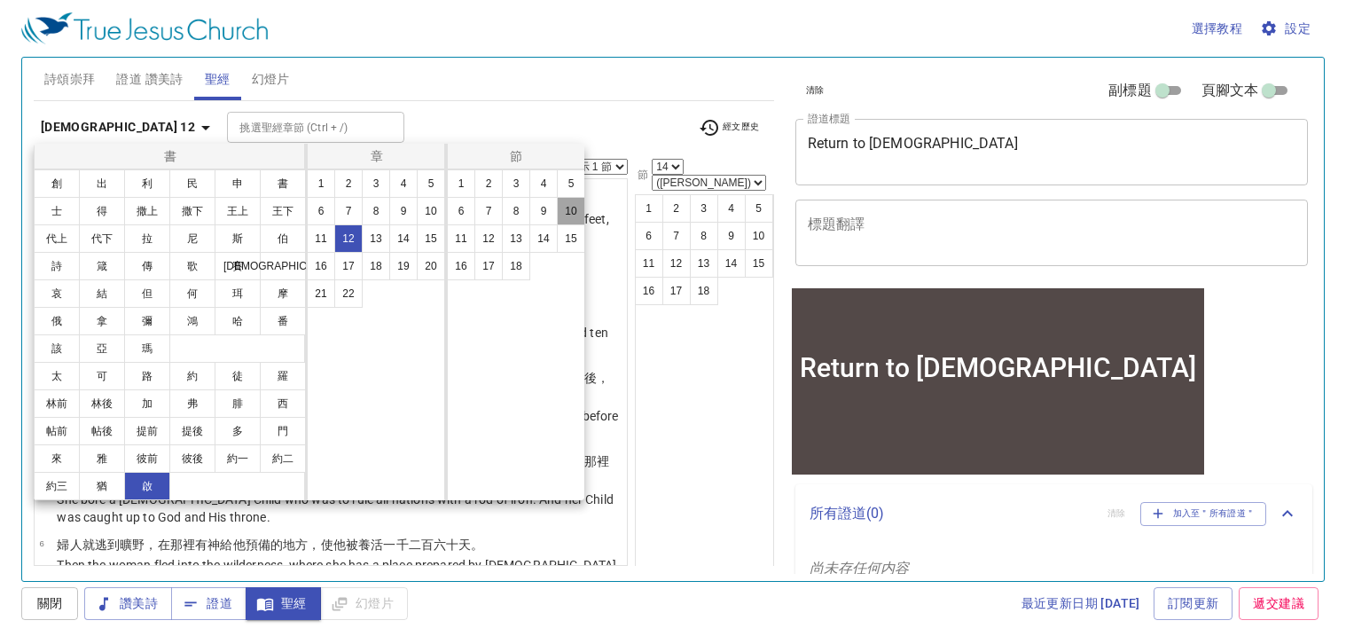
click at [571, 210] on button "10" at bounding box center [571, 211] width 28 height 28
select select "10"
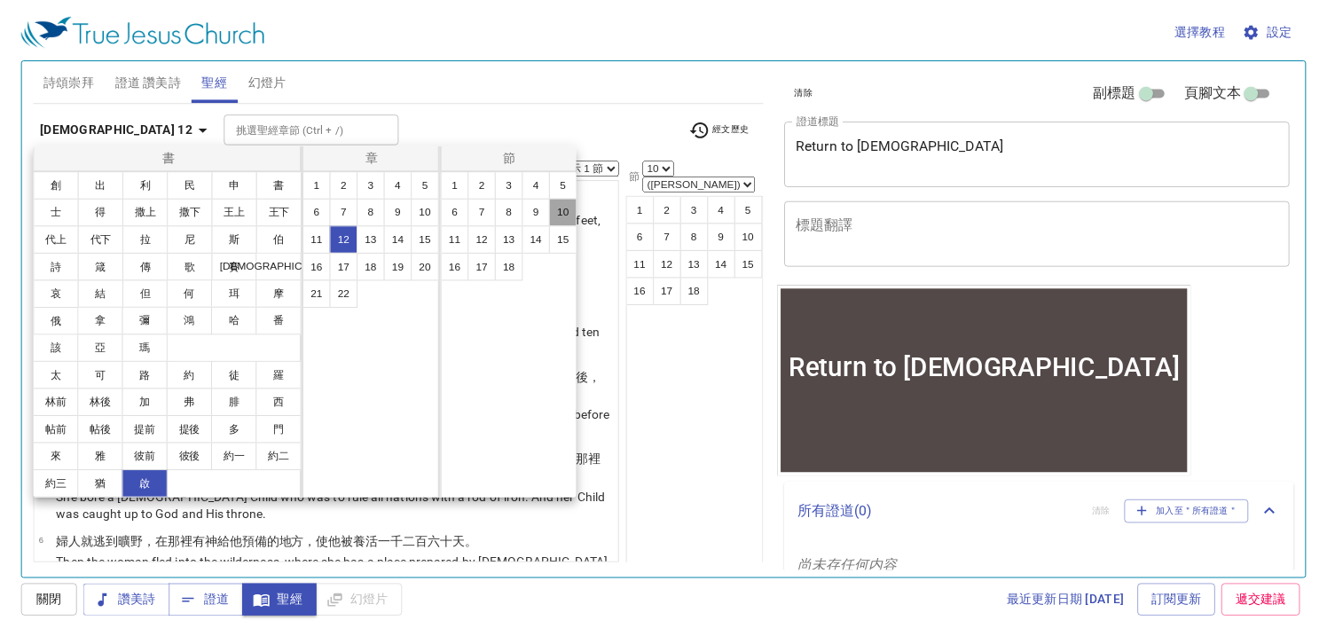
scroll to position [474, 0]
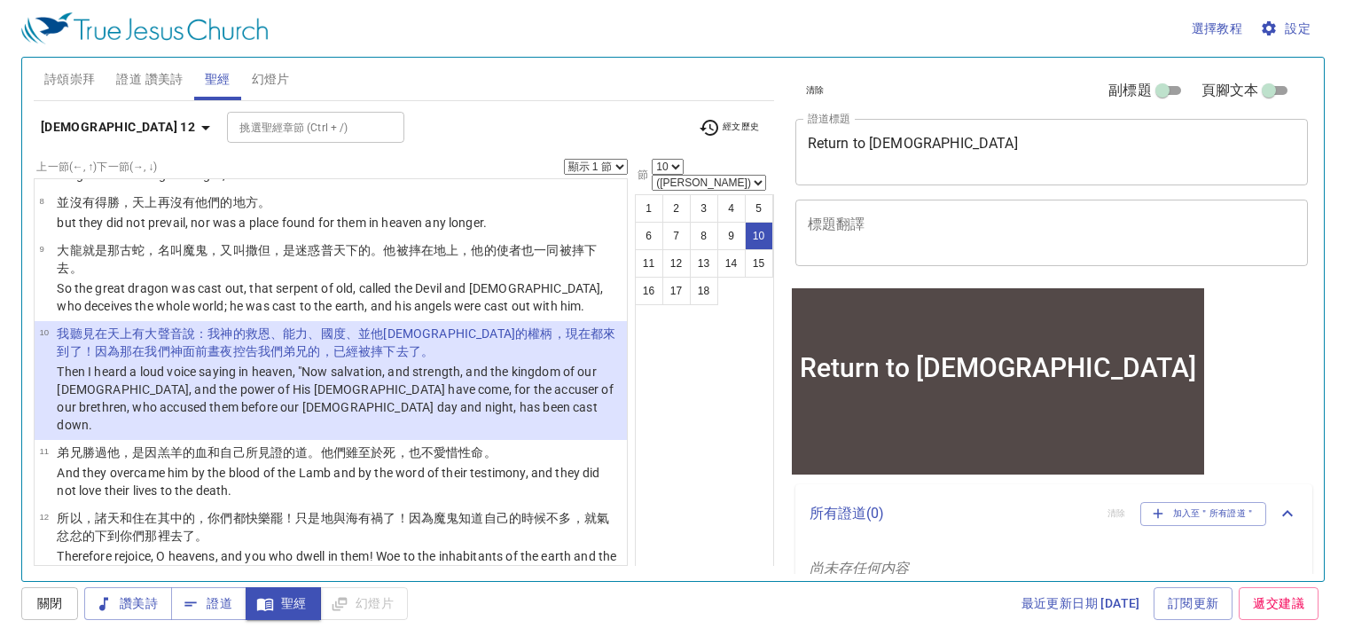
click at [619, 165] on select "顯示 1 節 顯示 2 節 顯示 3 節 顯示 4 節 顯示 5 節" at bounding box center [596, 167] width 64 height 16
select select "4"
click at [564, 159] on select "顯示 1 節 顯示 2 節 顯示 3 節 顯示 4 節 顯示 5 節" at bounding box center [596, 167] width 64 height 16
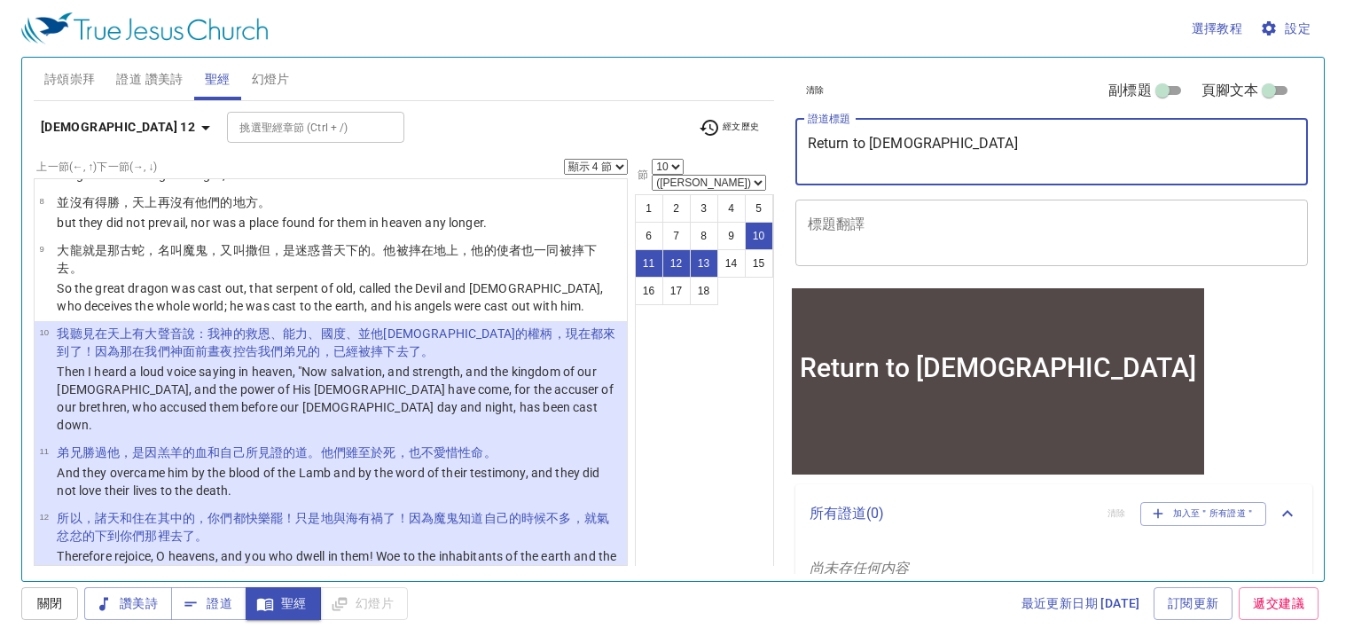
drag, startPoint x: 897, startPoint y: 155, endPoint x: 805, endPoint y: 151, distance: 92.3
click at [805, 151] on div "Return to God x 證道標題" at bounding box center [1052, 152] width 513 height 67
paste textarea "回歸神"
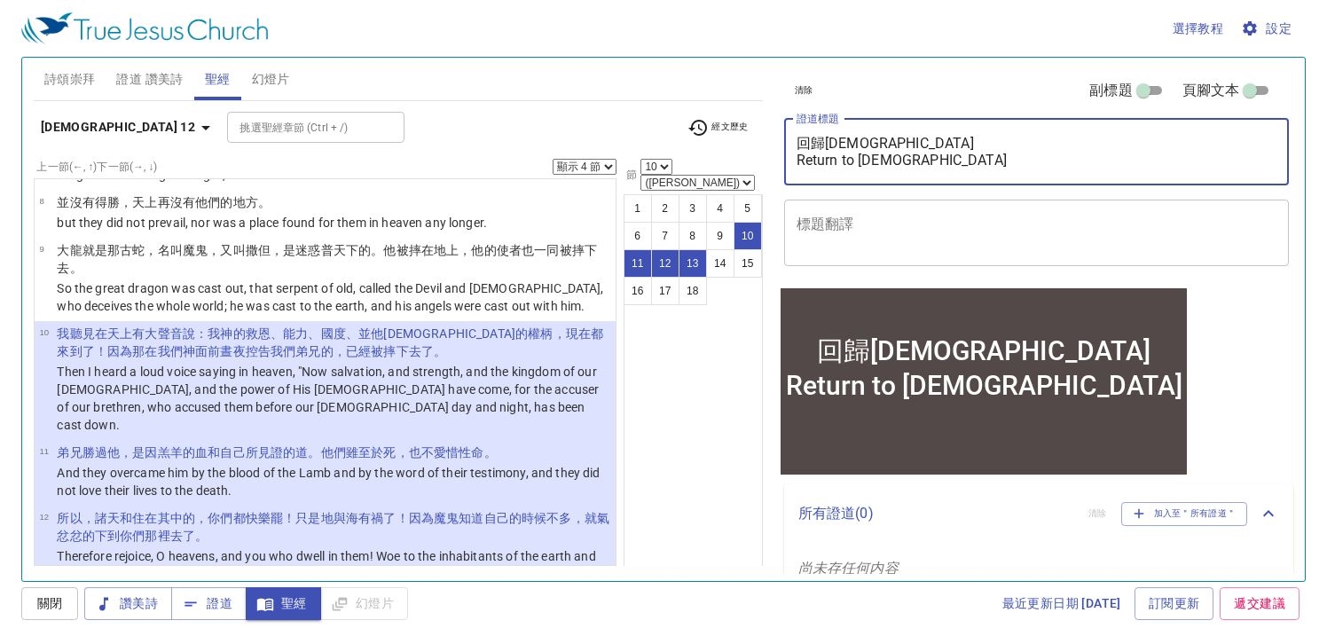
drag, startPoint x: 907, startPoint y: 165, endPoint x: 756, endPoint y: 133, distance: 155.0
click at [756, 133] on div "詩頌崇拜 證道 讚美詩 聖經 幻燈片 詩歌搜尋 詩歌搜尋 清除 播放音頻 詩頌崇拜還未選讚美詩 詩歌搜尋 詩歌搜尋 清除 播放音頻 證道還未選讚美詩 啟示錄 …" at bounding box center [664, 312] width 1274 height 523
paste textarea "去加利利"
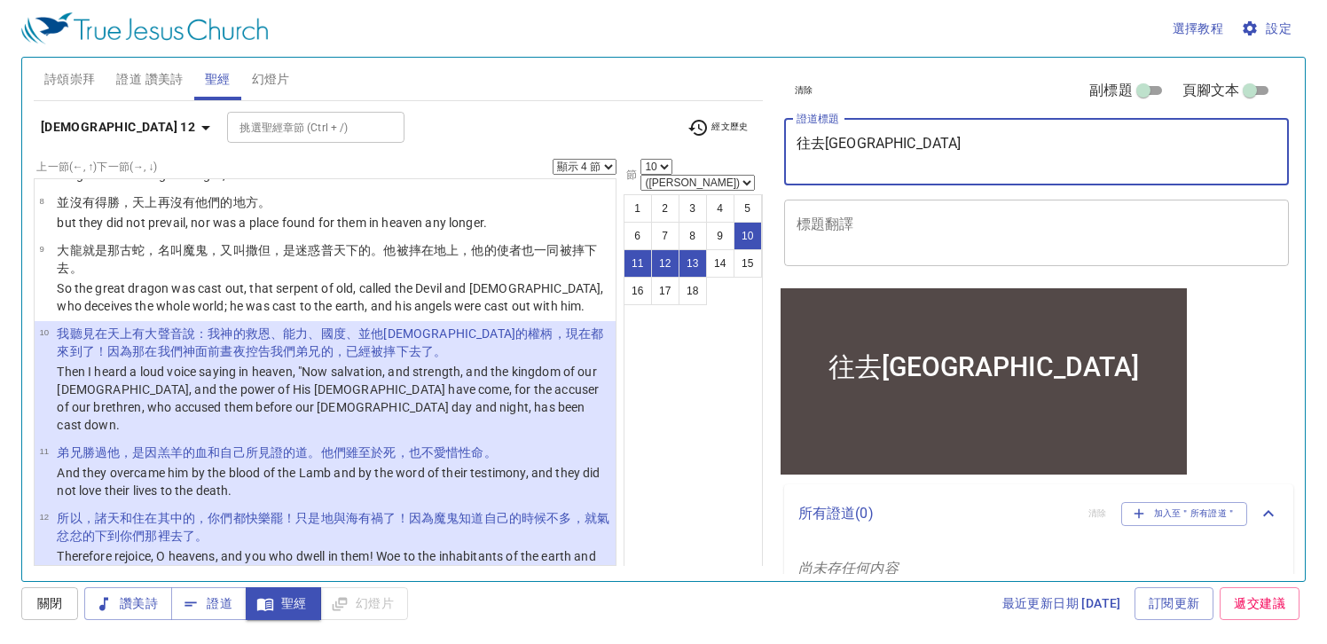
click at [889, 160] on textarea "往去加利利" at bounding box center [1036, 152] width 481 height 34
paste textarea "Go to Galilee"
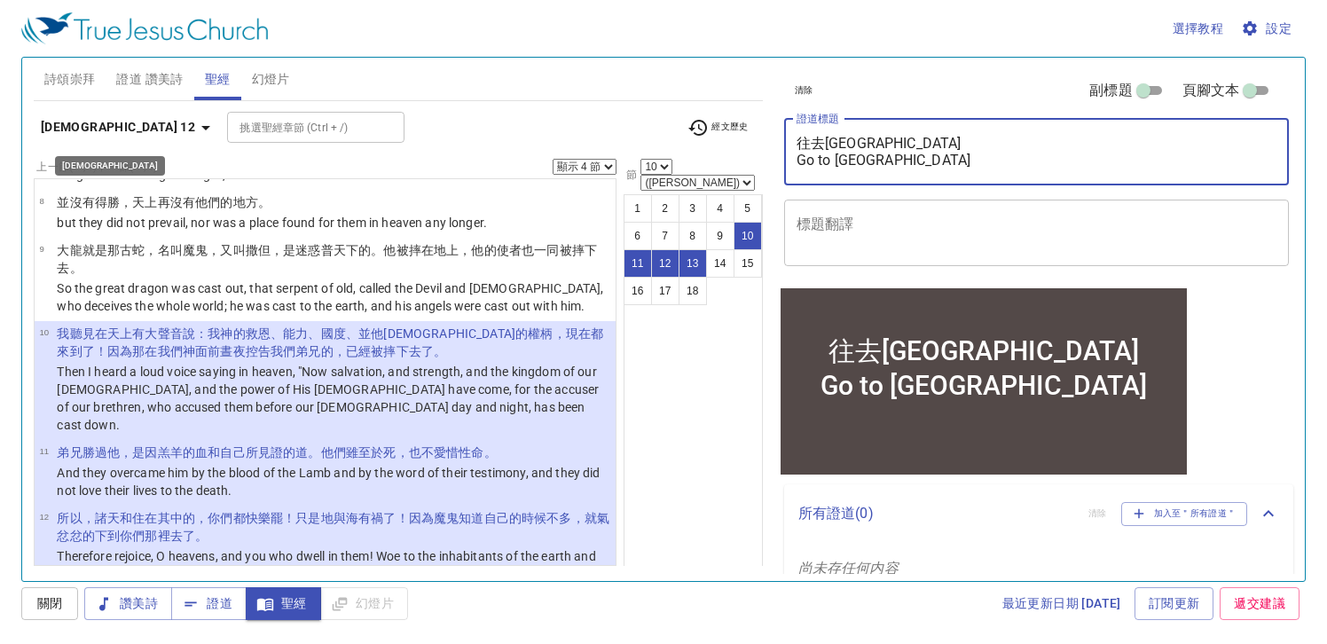
type textarea "往去加利利 Go to Galilee"
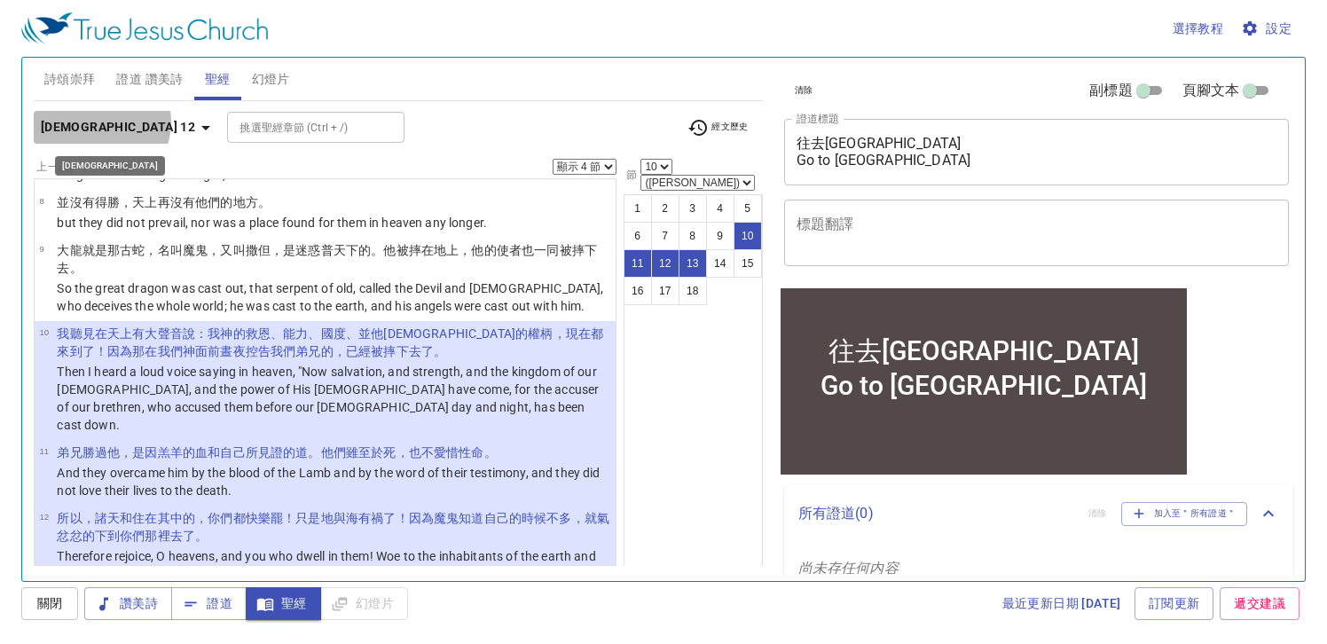
click at [195, 122] on icon "button" at bounding box center [205, 127] width 21 height 21
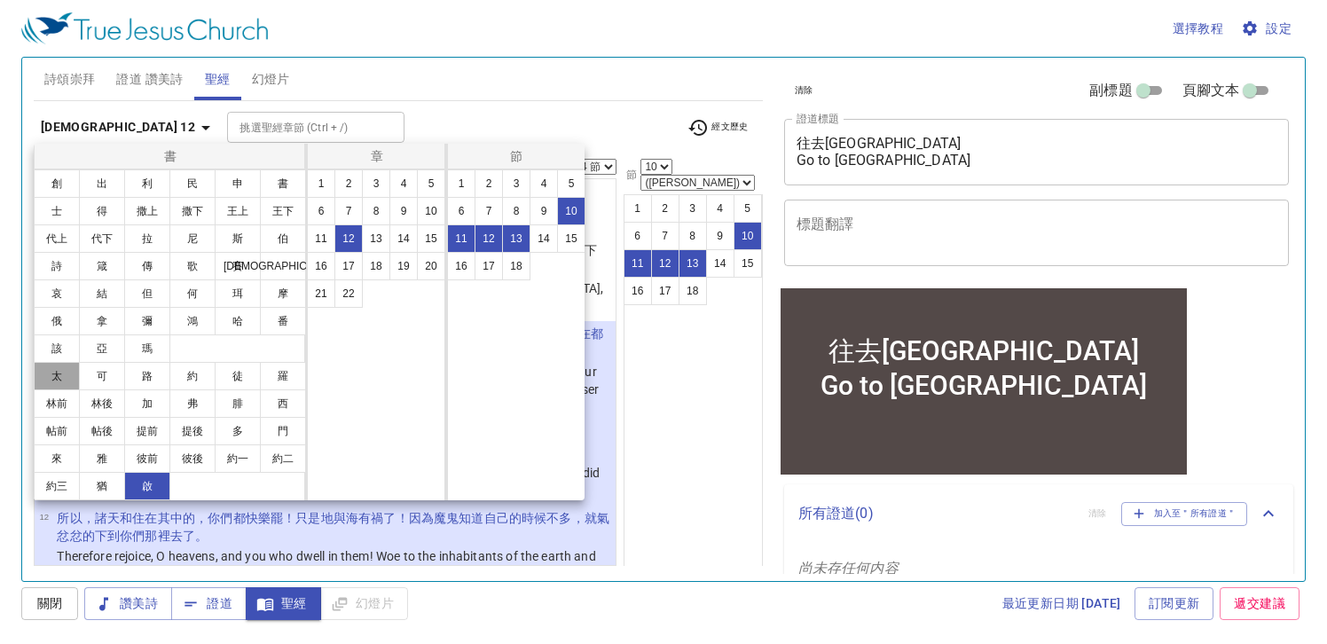
click at [66, 368] on button "太" at bounding box center [57, 376] width 46 height 28
select select "1"
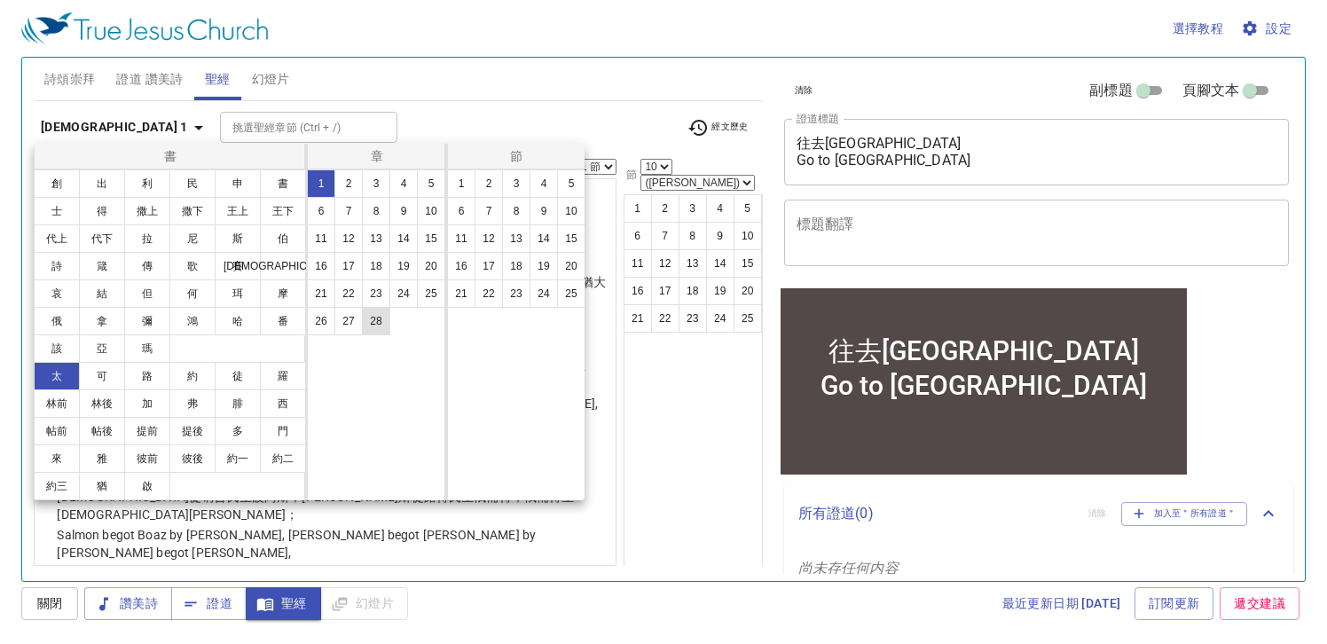
click at [384, 317] on button "28" at bounding box center [376, 321] width 28 height 28
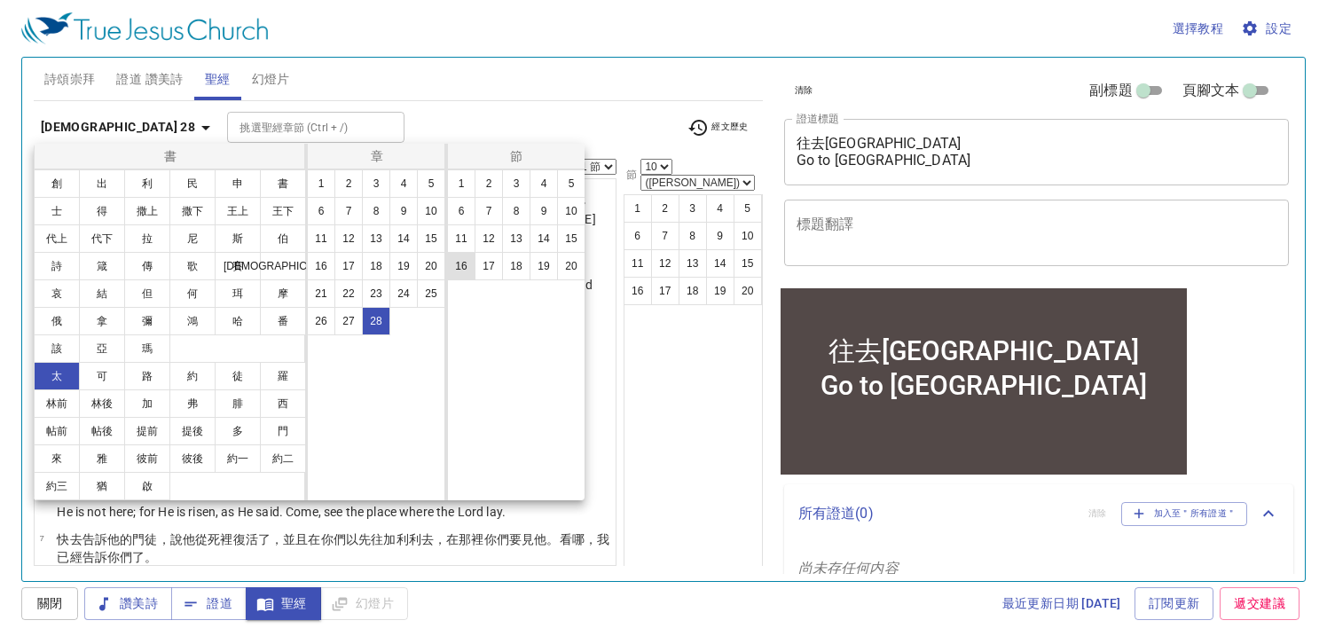
click at [464, 264] on button "16" at bounding box center [461, 266] width 28 height 28
select select "16"
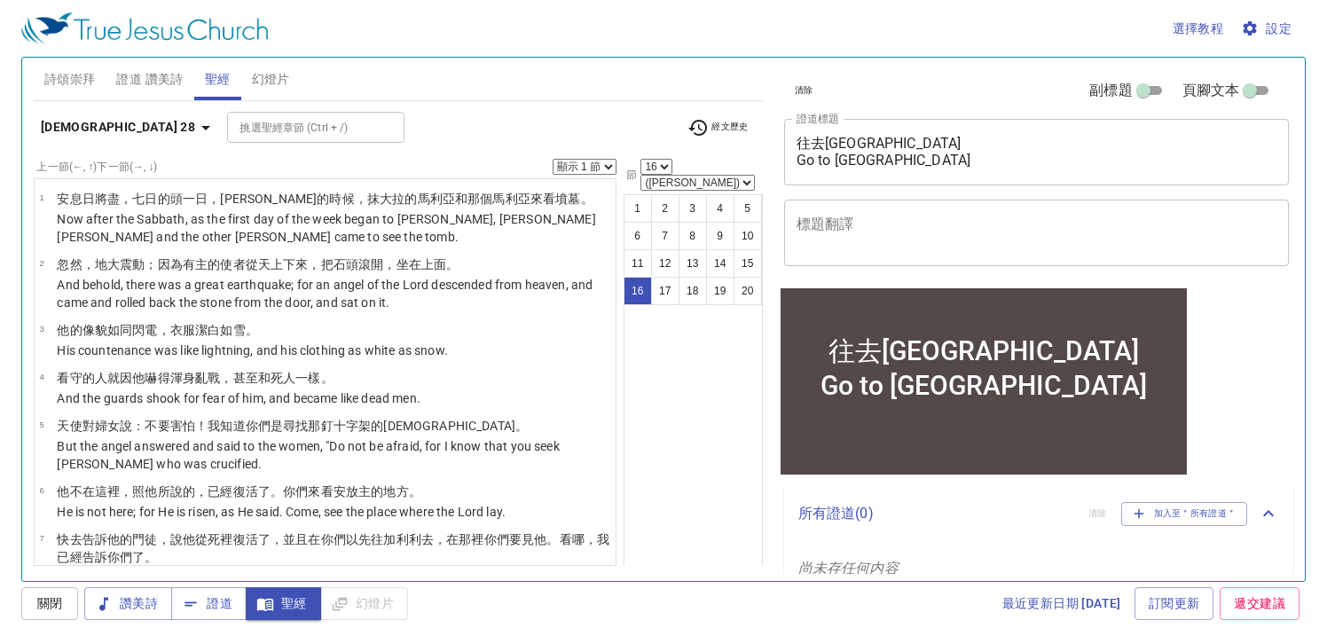
scroll to position [761, 0]
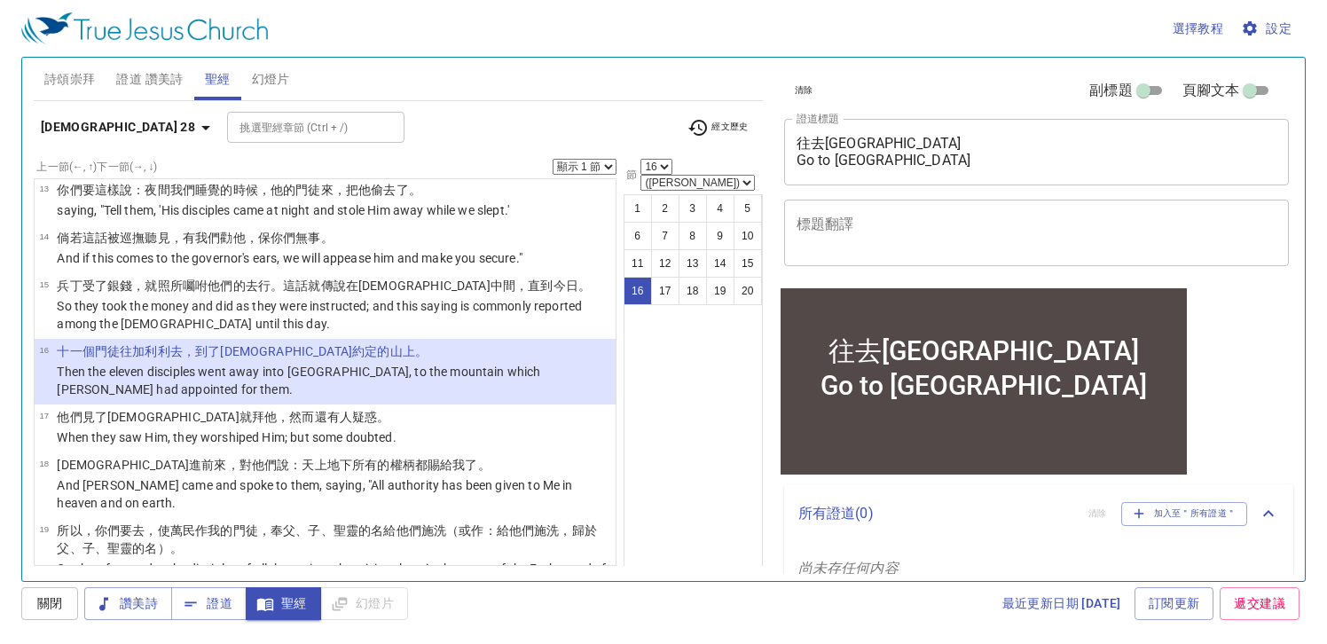
click at [1327, 43] on html "選擇教程 設定 詩頌崇拜 證道 讚美詩 聖經 幻燈片 詩歌搜尋 詩歌搜尋 清除 播放音頻 詩頌崇拜還未選讚美詩 詩歌搜尋 詩歌搜尋 清除 播放音頻 證道還未選…" at bounding box center [663, 322] width 1327 height 644
click at [600, 163] on select "顯示 1 節 顯示 2 節 顯示 3 節 顯示 4 節 顯示 5 節" at bounding box center [585, 167] width 64 height 16
select select "4"
click at [553, 159] on select "顯示 1 節 顯示 2 節 顯示 3 節 顯示 4 節 顯示 5 節" at bounding box center [585, 167] width 64 height 16
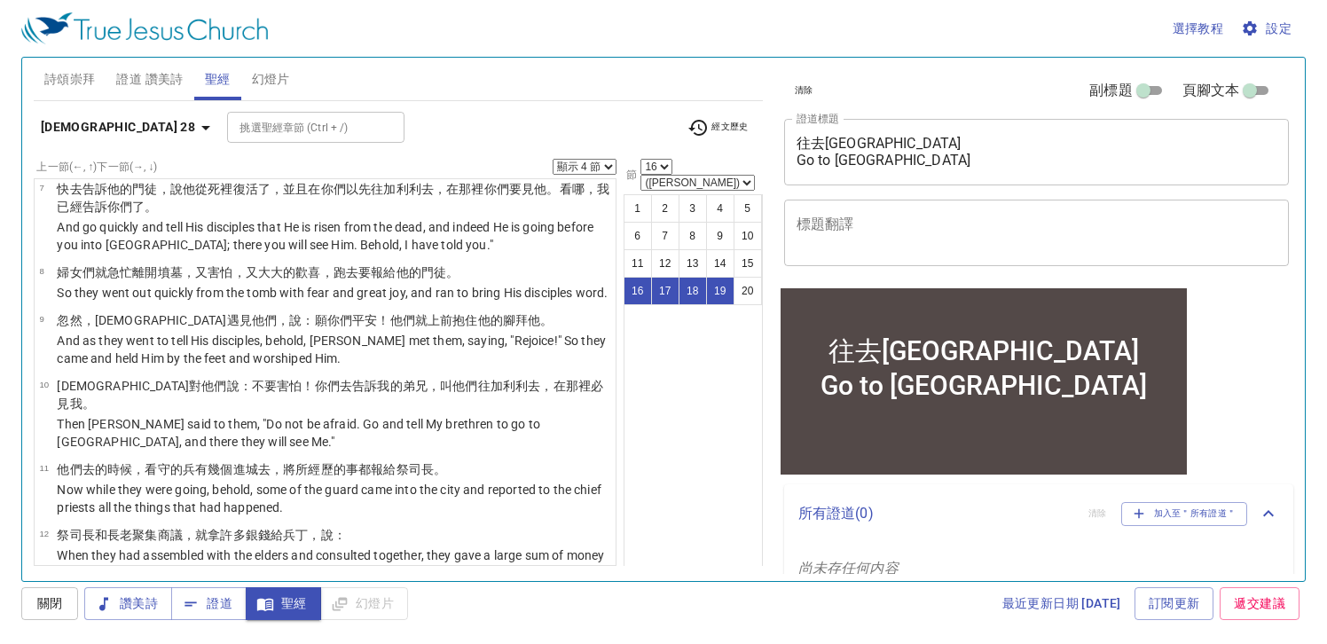
scroll to position [344, 0]
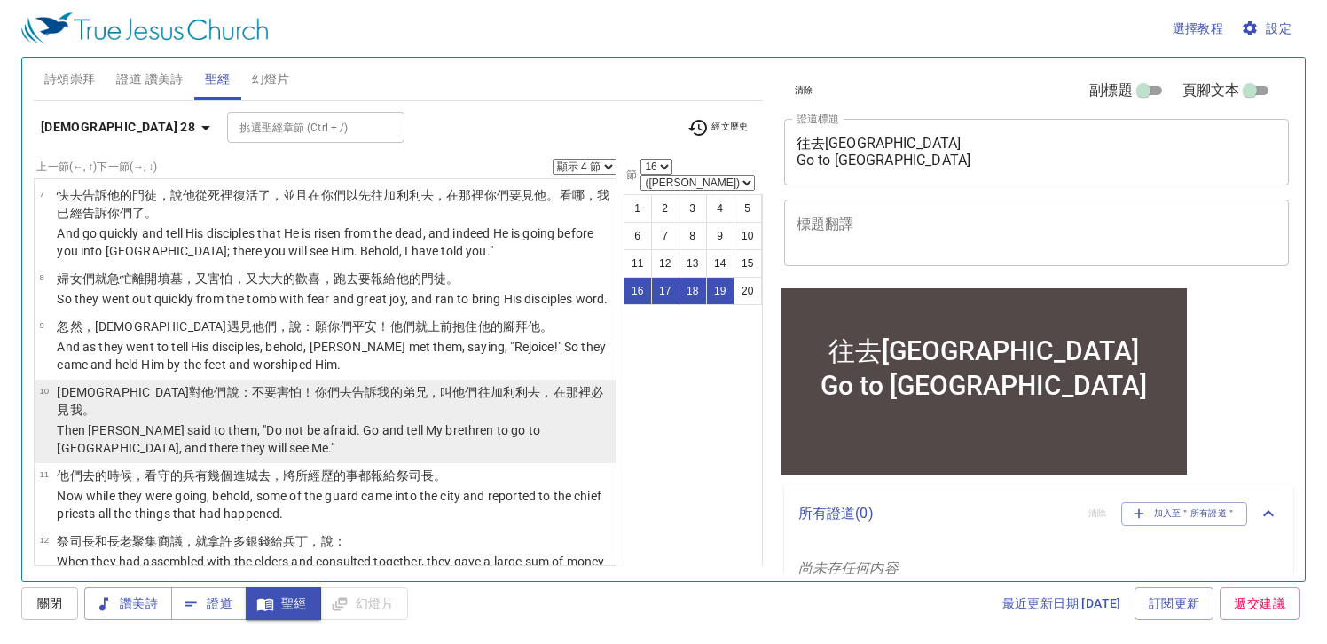
click at [479, 418] on p "耶穌 對他們 說 ：不要 害怕 ！你們去 告訴 我的 弟兄 ，叫 他們往 加利利 去 ，在那裡 必見 我 。" at bounding box center [333, 400] width 553 height 35
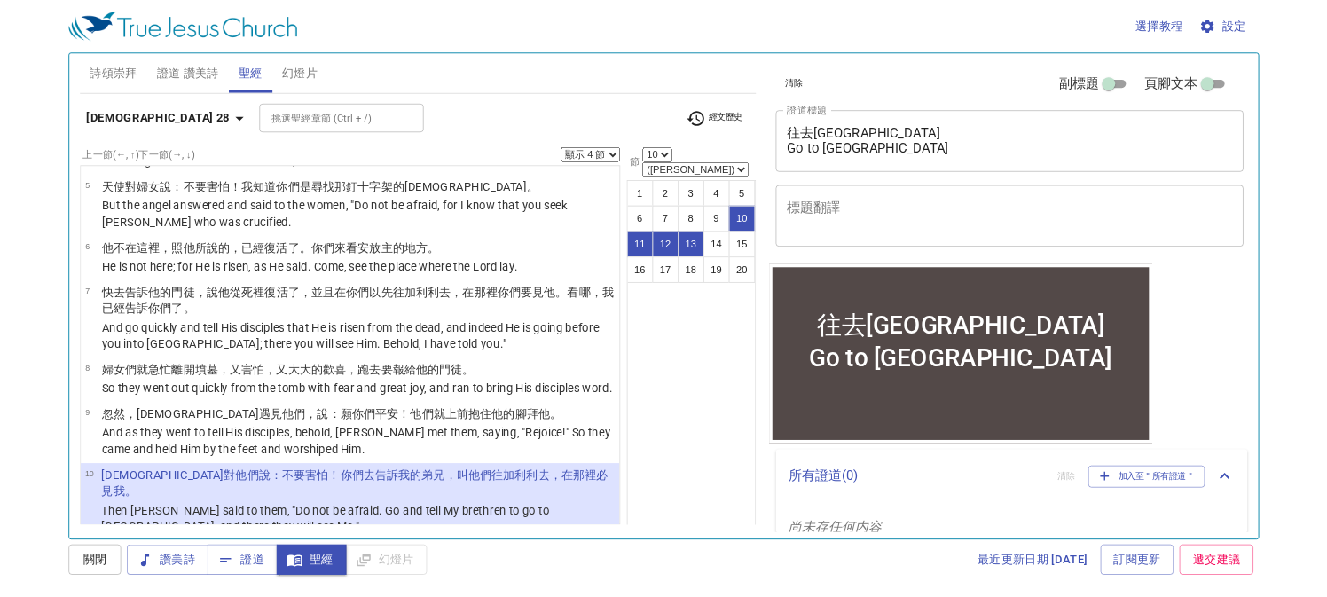
scroll to position [221, 0]
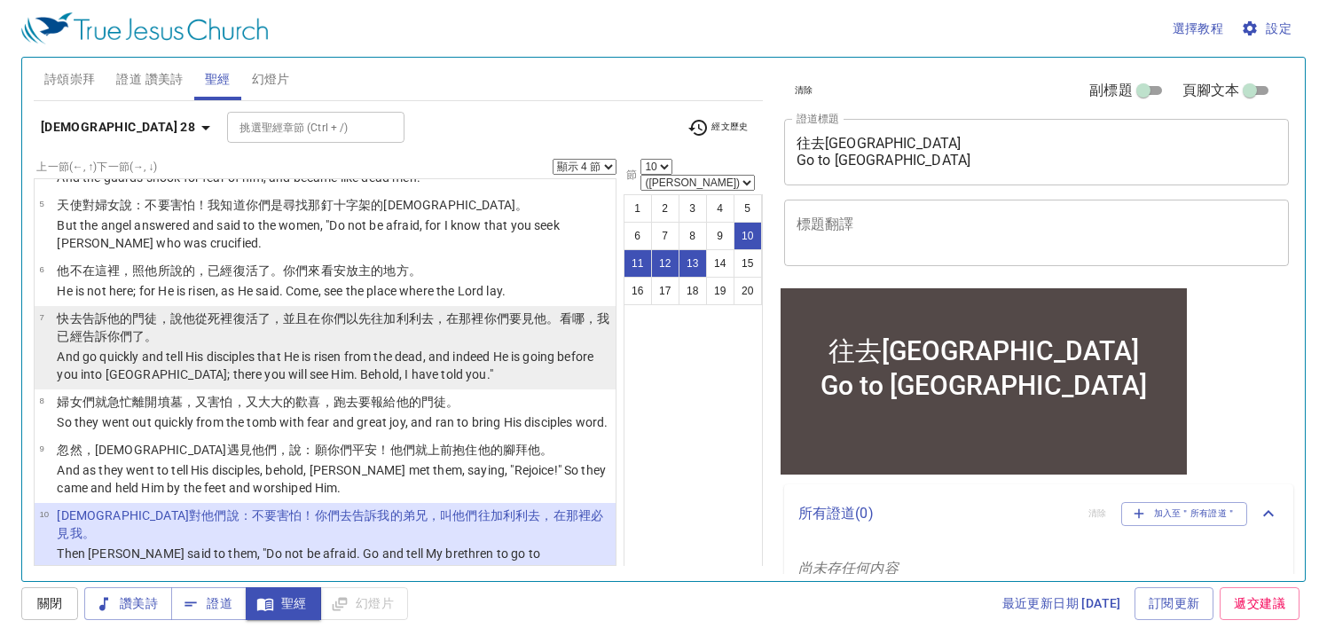
click at [500, 315] on wg1563 "你們要見 他 。看哪 ，我已經告訴 你們 了。" at bounding box center [333, 327] width 553 height 32
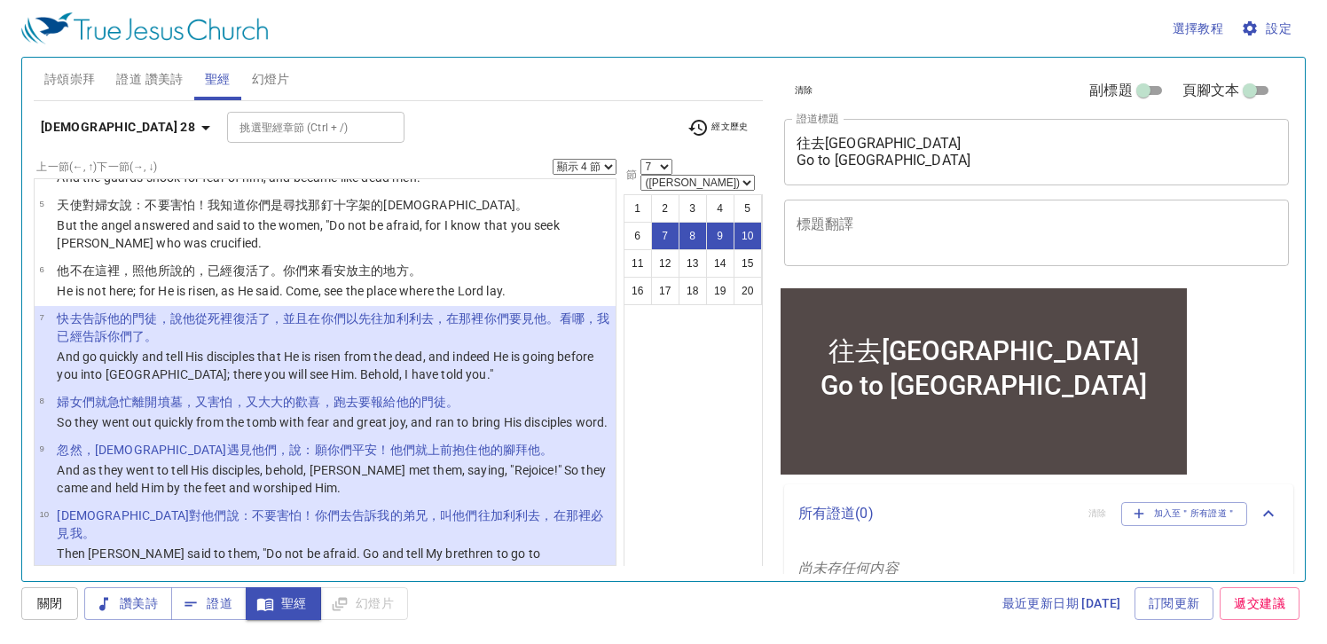
click at [734, 621] on div "選擇教程 設定 詩頌崇拜 證道 讚美詩 聖經 幻燈片 詩歌搜尋 詩歌搜尋 清除 播放音頻 詩頌崇拜還未選讚美詩 詩歌搜尋 詩歌搜尋 清除 播放音頻 證道還未選…" at bounding box center [663, 322] width 1327 height 644
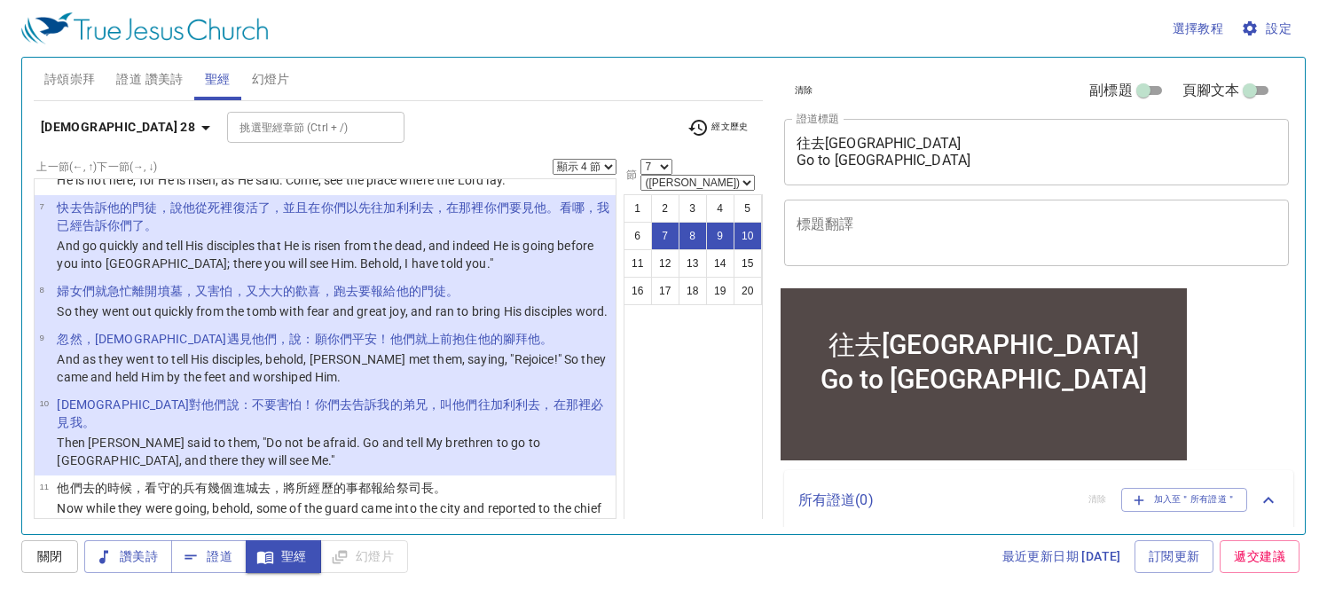
scroll to position [363, 0]
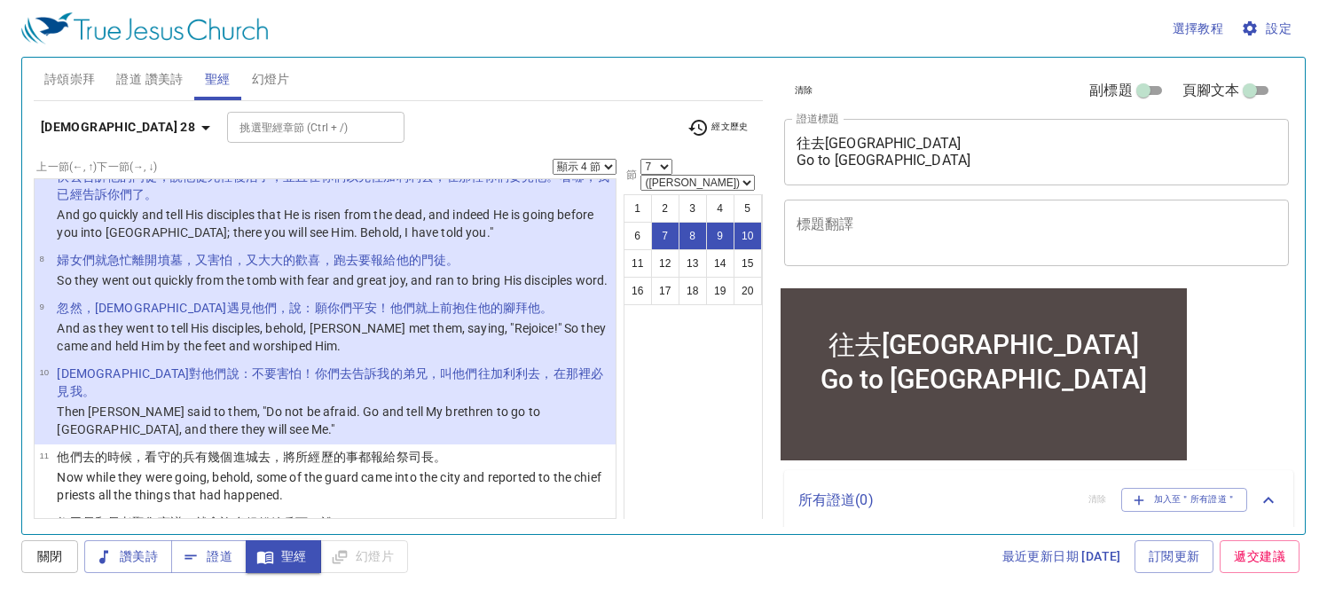
click at [440, 396] on wg5217 "，在那裡 必見 我 。" at bounding box center [330, 382] width 546 height 32
select select "10"
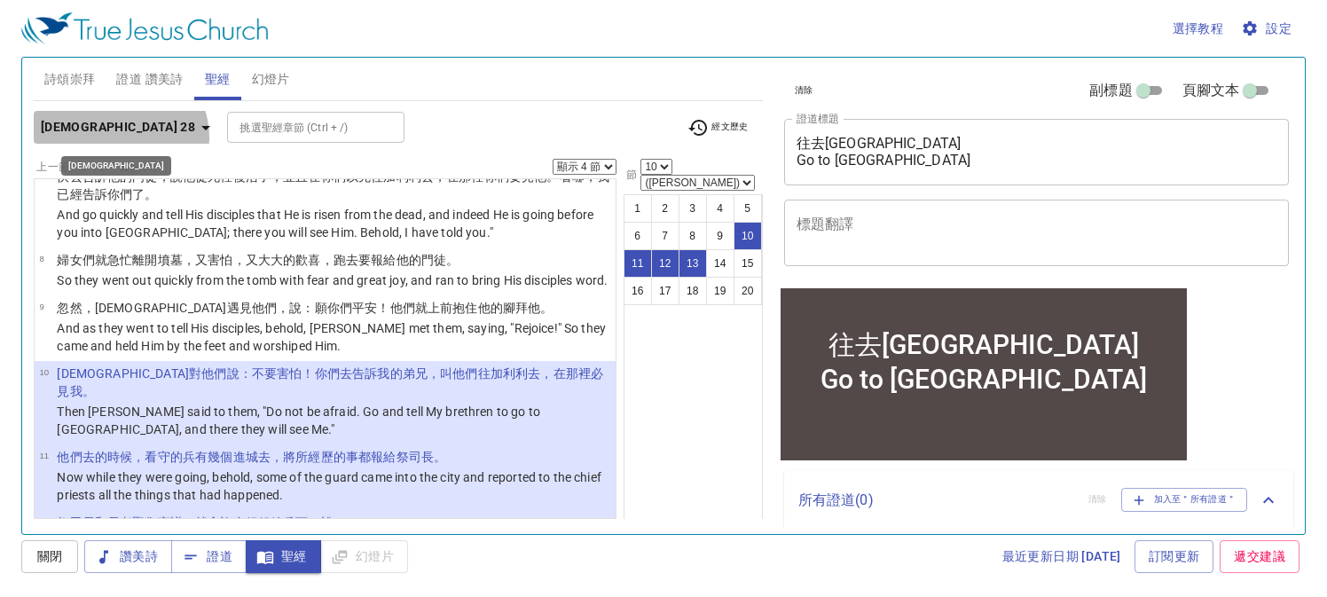
click at [195, 137] on icon "button" at bounding box center [205, 127] width 21 height 21
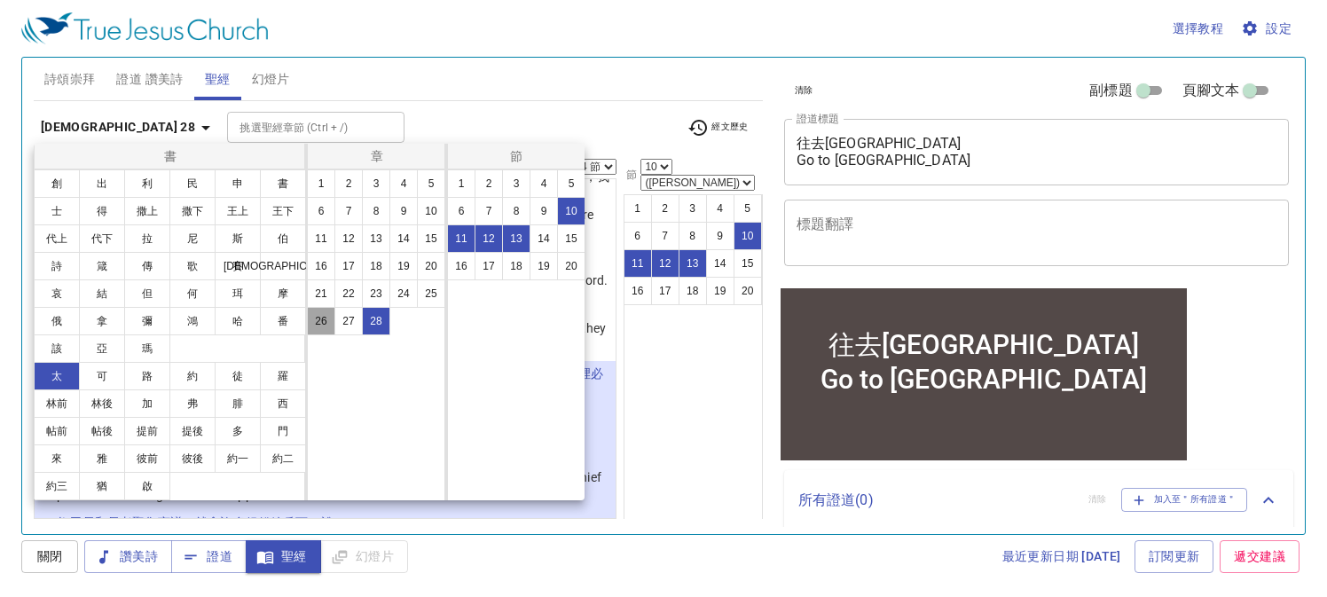
click at [318, 321] on button "26" at bounding box center [321, 321] width 28 height 28
select select "1"
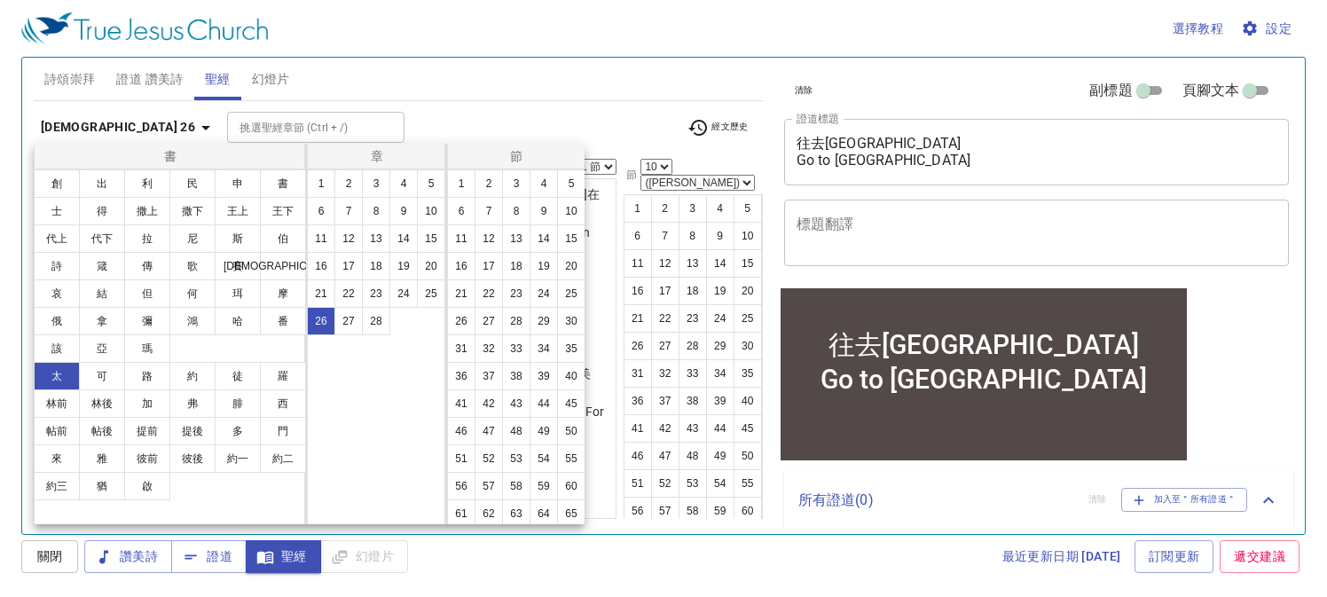
scroll to position [0, 0]
click at [466, 176] on button "1" at bounding box center [461, 183] width 28 height 28
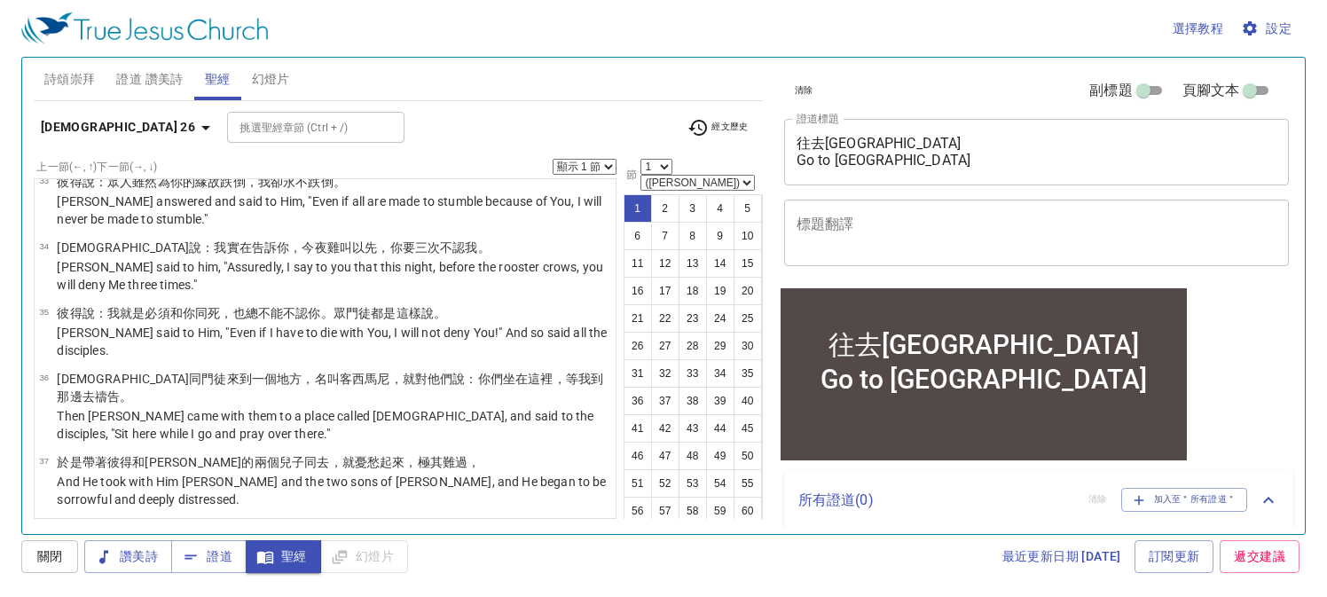
scroll to position [1680, 0]
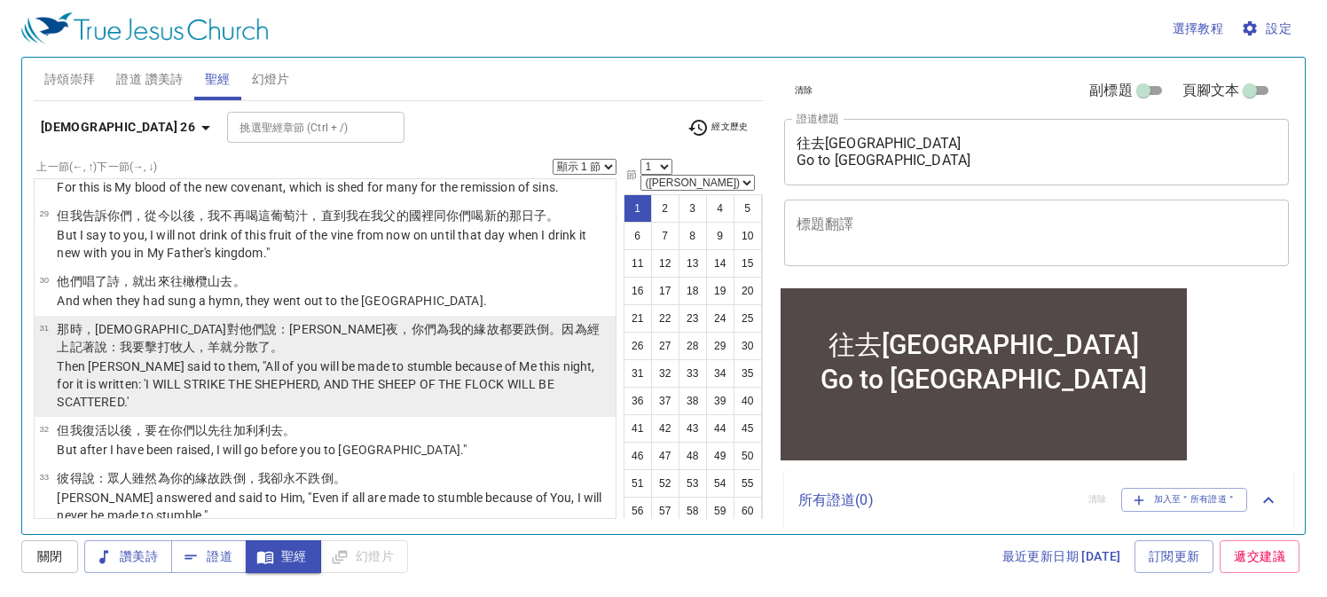
click at [537, 320] on p "那時 ，耶穌 對他們 說 ：今 夜 ，你們 為 我 的緣故都要 跌倒 。因為 經上記著 說：我要擊打 牧人 ，羊 就 分散了 。" at bounding box center [333, 337] width 553 height 35
select select "31"
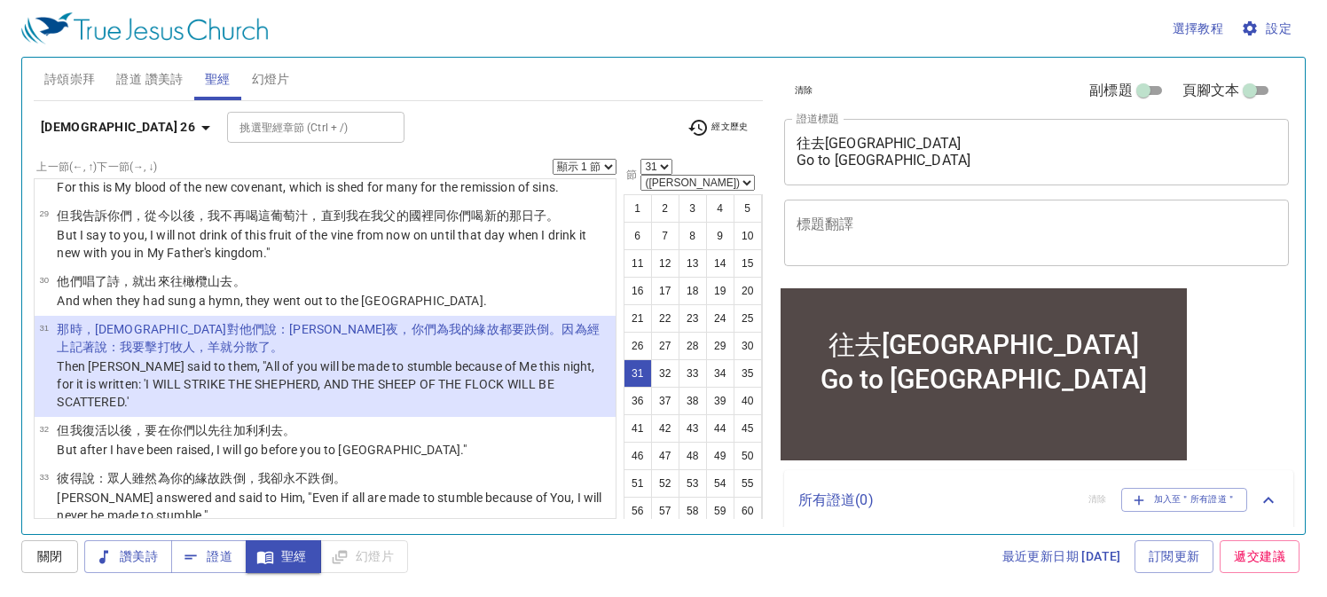
scroll to position [1547, 0]
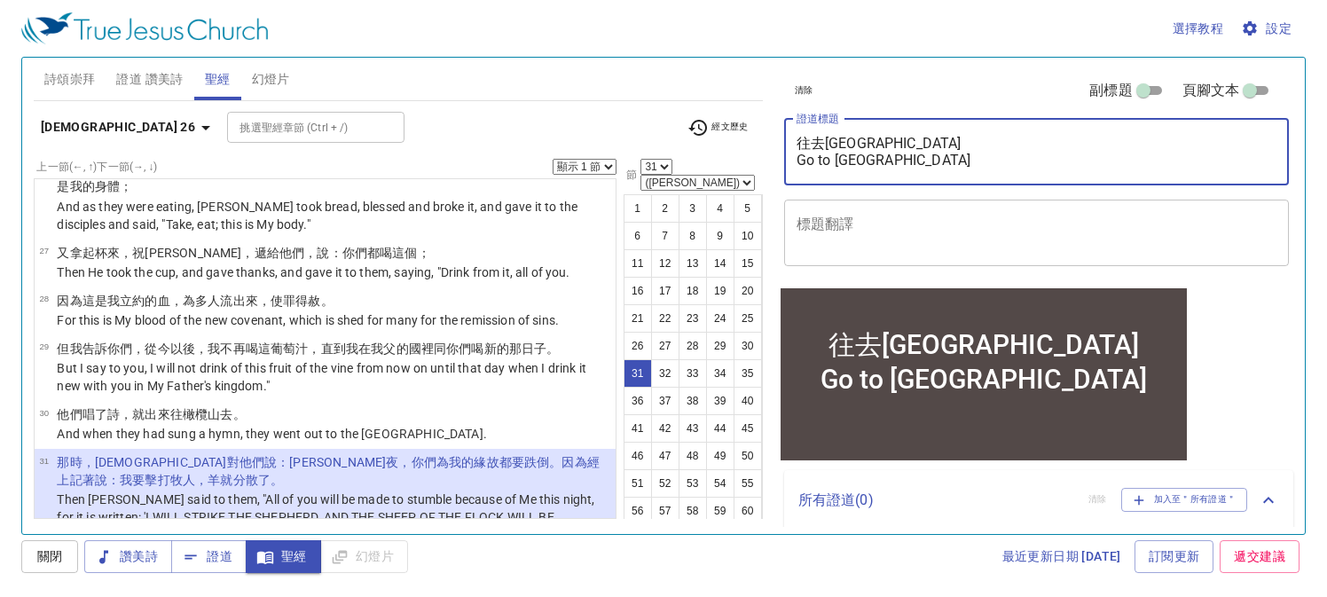
drag, startPoint x: 821, startPoint y: 147, endPoint x: 812, endPoint y: 145, distance: 9.0
click at [812, 145] on textarea "往去加利利 Go to Galilee" at bounding box center [1036, 152] width 481 height 34
click at [855, 145] on textarea "往加利利 Go to Galilee" at bounding box center [1036, 152] width 481 height 34
paste textarea "去"
type textarea "往加利利去 Go to Galilee"
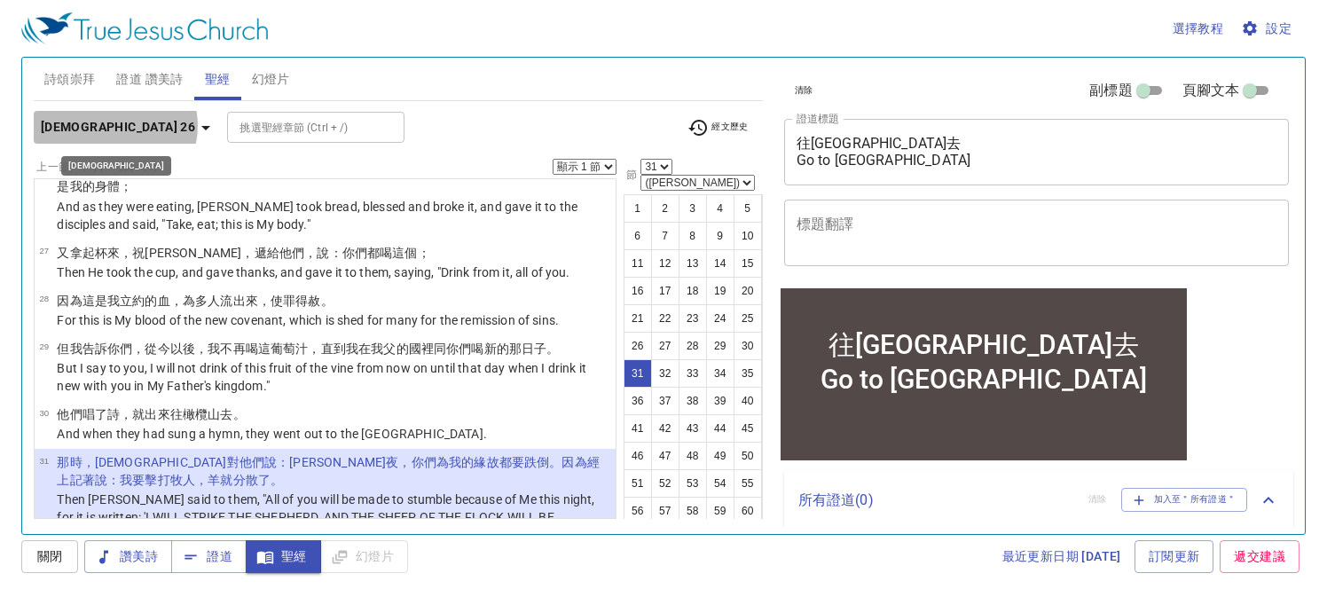
click at [195, 127] on icon "button" at bounding box center [205, 127] width 21 height 21
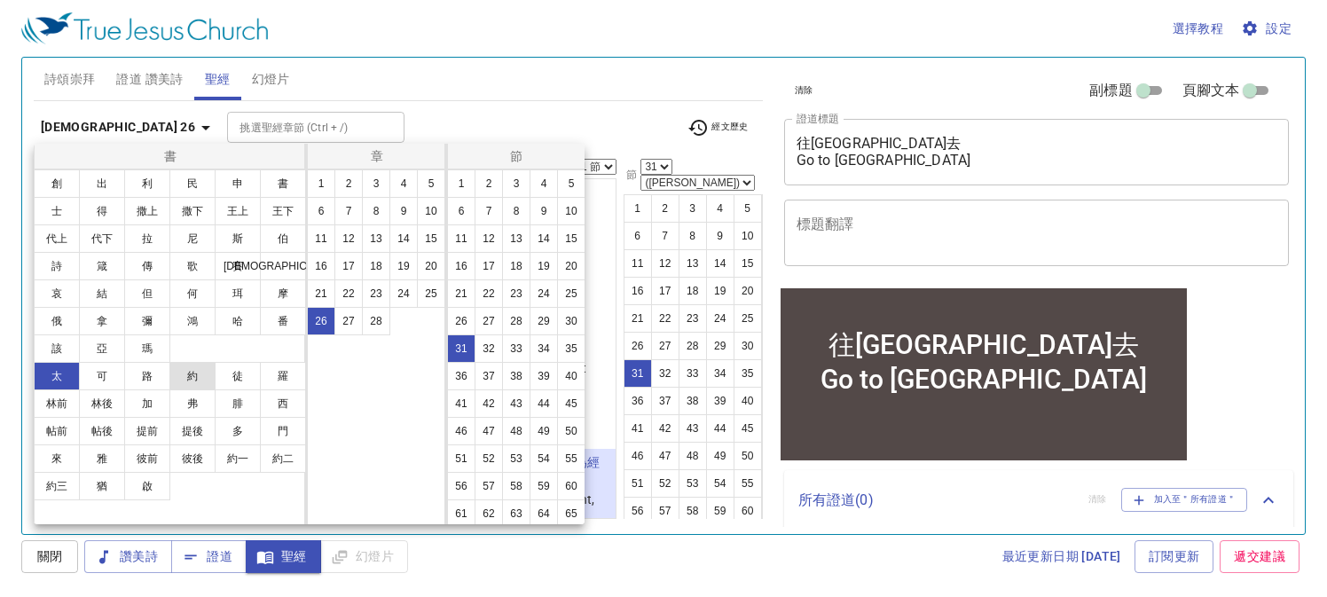
click at [192, 368] on button "約" at bounding box center [192, 376] width 46 height 28
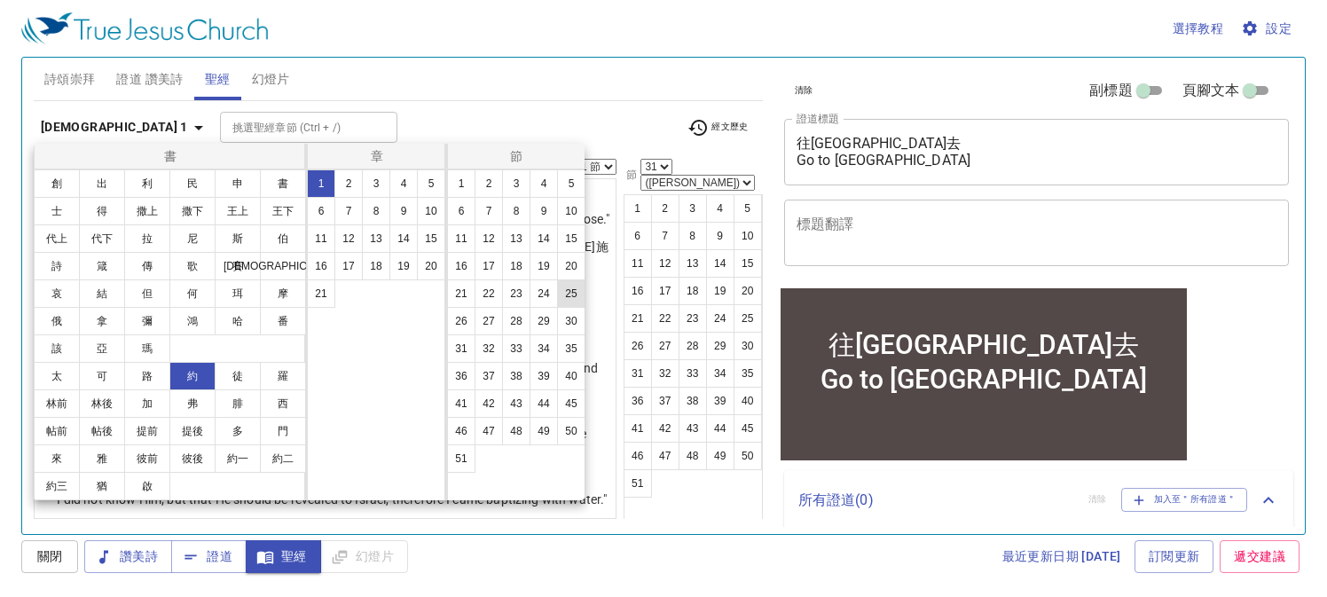
scroll to position [0, 0]
click at [434, 263] on button "20" at bounding box center [431, 266] width 28 height 28
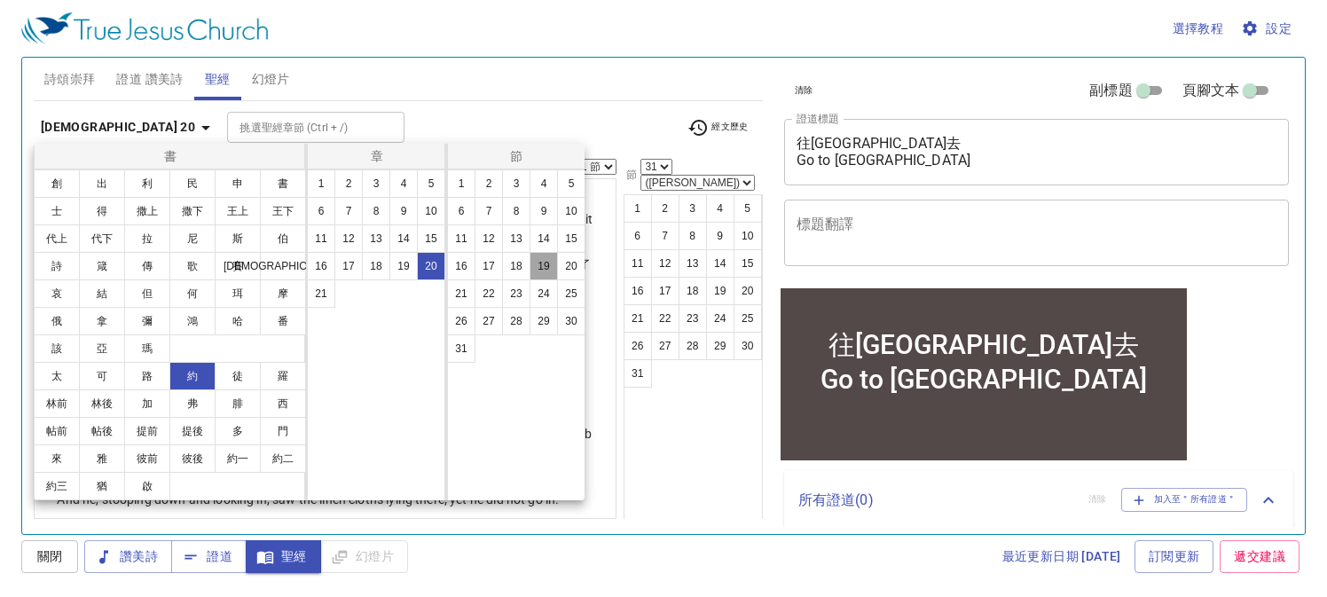
click at [546, 270] on button "19" at bounding box center [543, 266] width 28 height 28
select select "19"
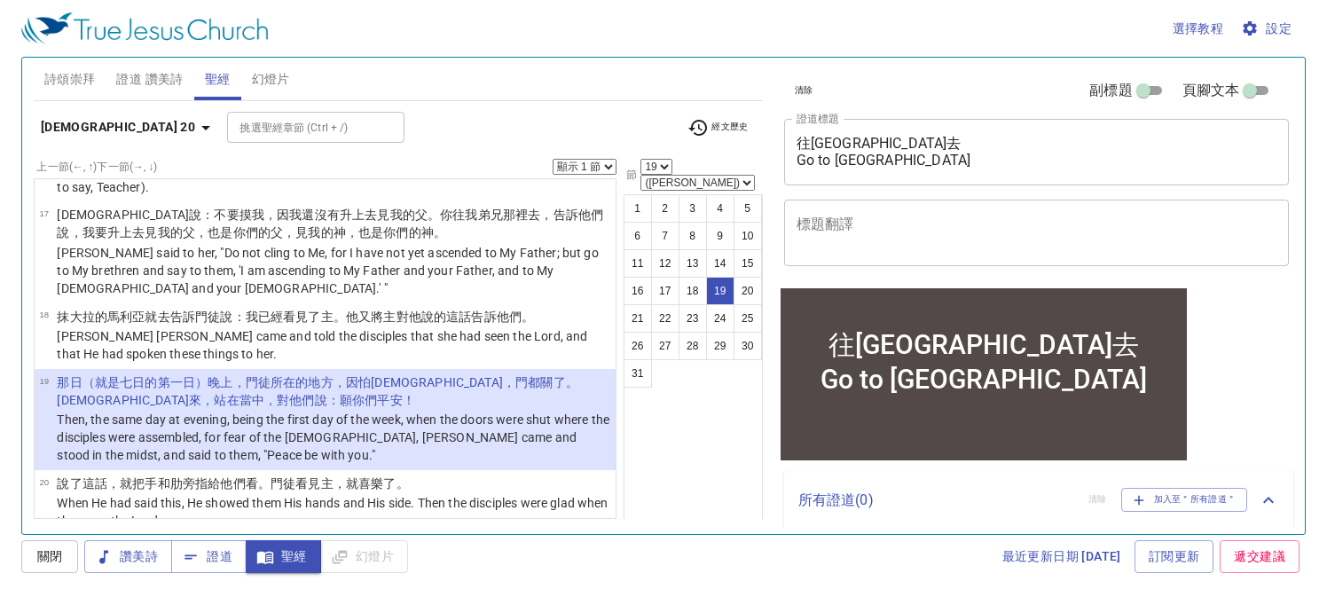
click at [598, 155] on div "約翰福音 20 挑選聖經章節 (Ctrl + /) 挑選聖經章節 (Ctrl + /) 經文歷史" at bounding box center [398, 134] width 729 height 49
click at [600, 164] on select "顯示 1 節 顯示 2 節 顯示 3 節 顯示 4 節 顯示 5 節" at bounding box center [585, 167] width 64 height 16
select select "5"
click at [553, 159] on select "顯示 1 節 顯示 2 節 顯示 3 節 顯示 4 節 顯示 5 節" at bounding box center [585, 167] width 64 height 16
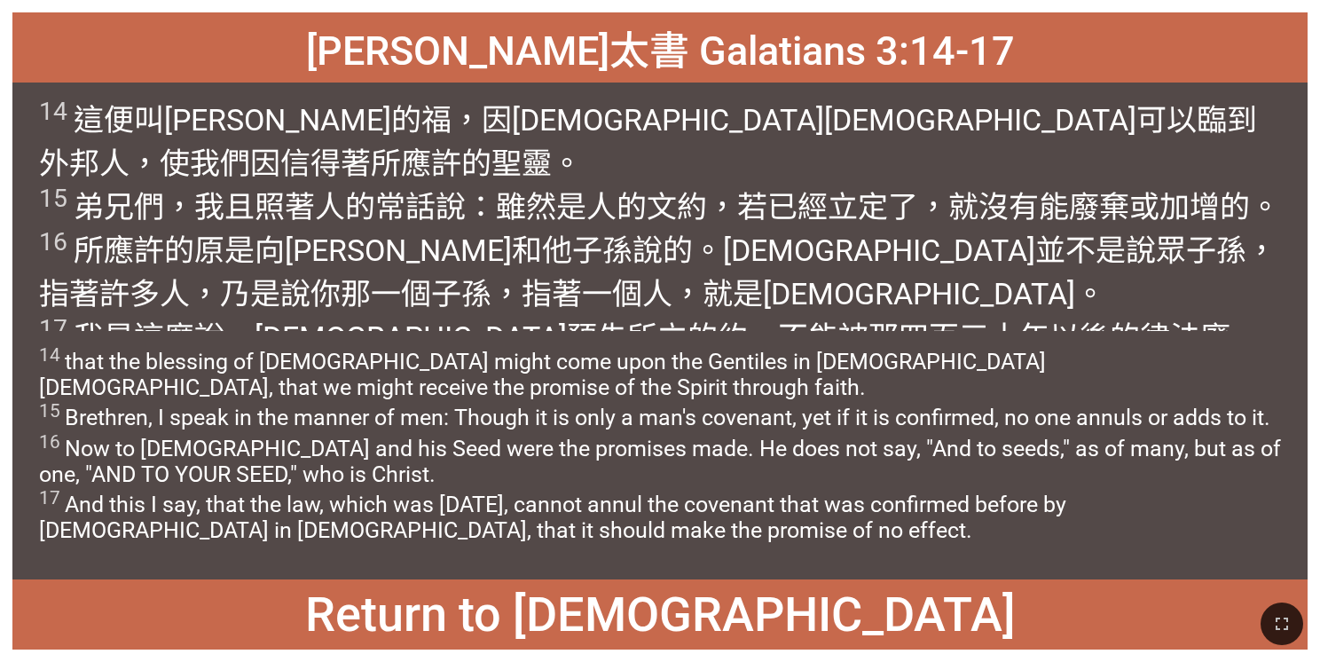
click at [709, 145] on wg2983 "所應許的 聖靈 。 15 弟兄們 ，我且照著 人 的常話說 ：雖然 是人 的文約 ，若已經立定了 ，就沒有能 廢棄 或 加增 的。 16 所應許的 原是向[P…" at bounding box center [659, 271] width 1241 height 253
drag, startPoint x: 1021, startPoint y: 117, endPoint x: 1150, endPoint y: 120, distance: 129.5
click at [709, 145] on wg2983 "所應許的 聖靈 。 15 弟兄們 ，我且照著 人 的常話說 ：雖然 是人 的文約 ，若已經立定了 ，就沒有能 廢棄 或 加增 的。 16 所應許的 原是向[P…" at bounding box center [659, 271] width 1241 height 253
drag, startPoint x: 1150, startPoint y: 120, endPoint x: 1117, endPoint y: 121, distance: 32.8
click at [709, 145] on wg1860 "聖靈 。 15 弟兄們 ，我且照著 人 的常話說 ：雖然 是人 的文約 ，若已經立定了 ，就沒有能 廢棄 或 加增 的。 16 所應許的 原是向亞伯拉罕 和 …" at bounding box center [659, 271] width 1241 height 253
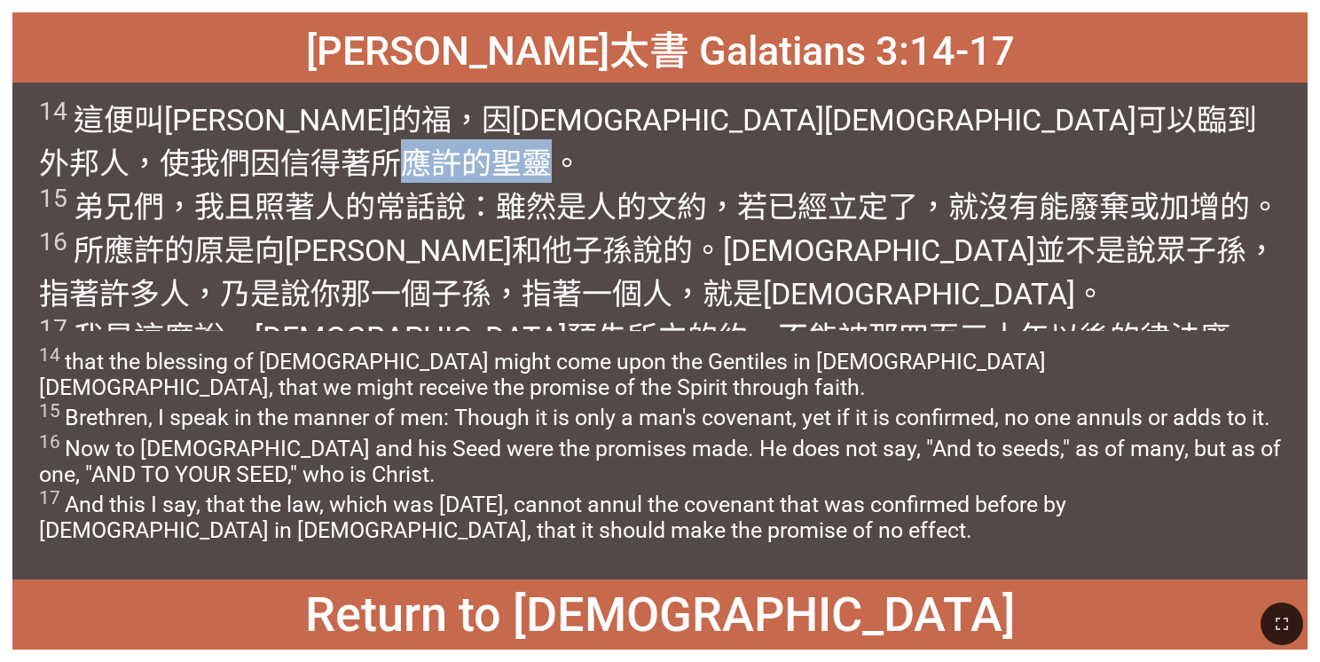
drag, startPoint x: 1014, startPoint y: 121, endPoint x: 1149, endPoint y: 123, distance: 135.7
click at [709, 145] on wg2983 "所應許的 聖靈 。 15 弟兄們 ，我且照著 人 的常話說 ：雖然 是人 的文約 ，若已經立定了 ，就沒有能 廢棄 或 加增 的。 16 所應許的 原是向亞伯…" at bounding box center [659, 271] width 1241 height 253
drag, startPoint x: 1149, startPoint y: 123, endPoint x: 1078, endPoint y: 122, distance: 71.8
click at [709, 145] on wg2983 "所應許的 聖靈 。 15 弟兄們 ，我且照著 人 的常話說 ：雖然 是人 的文約 ，若已經立定了 ，就沒有能 廢棄 或 加增 的。 16 所應許的 原是向亞伯…" at bounding box center [659, 271] width 1241 height 253
drag, startPoint x: 1010, startPoint y: 121, endPoint x: 1160, endPoint y: 120, distance: 149.9
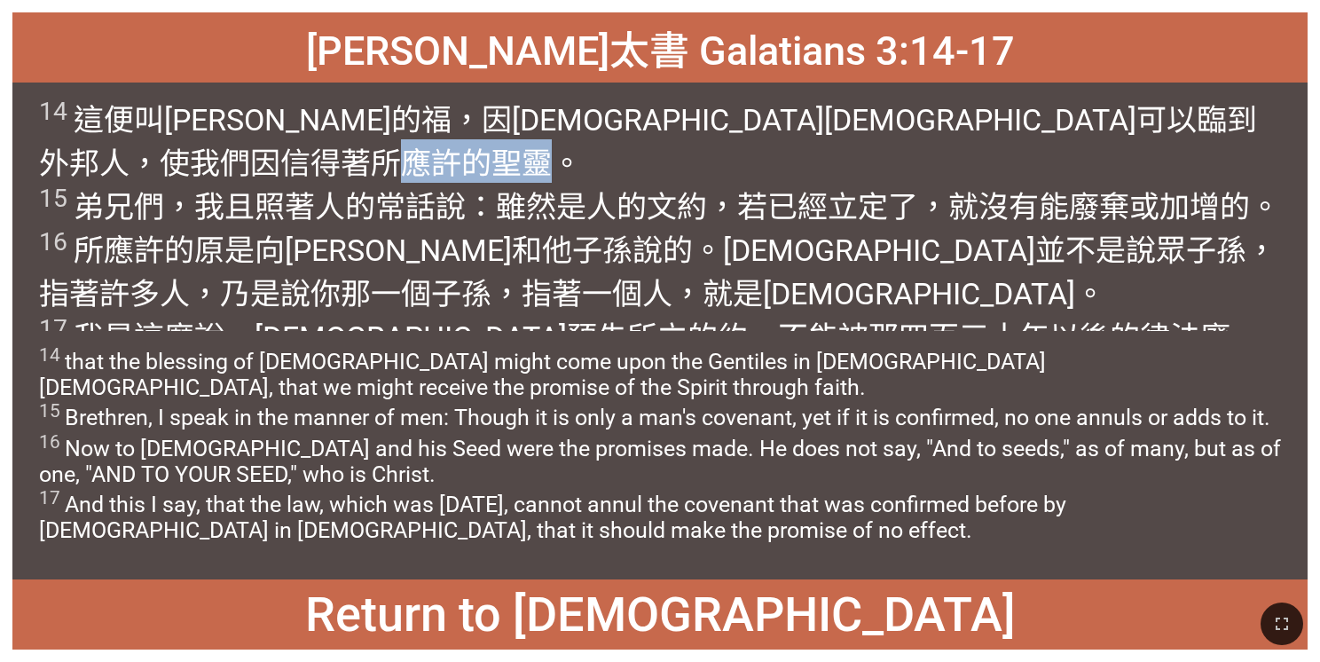
click at [709, 145] on wg2983 "所應許的 聖靈 。 15 弟兄們 ，我且照著 人 的常話說 ：雖然 是人 的文約 ，若已經立定了 ，就沒有能 廢棄 或 加增 的。 16 所應許的 原是向亞伯…" at bounding box center [659, 271] width 1241 height 253
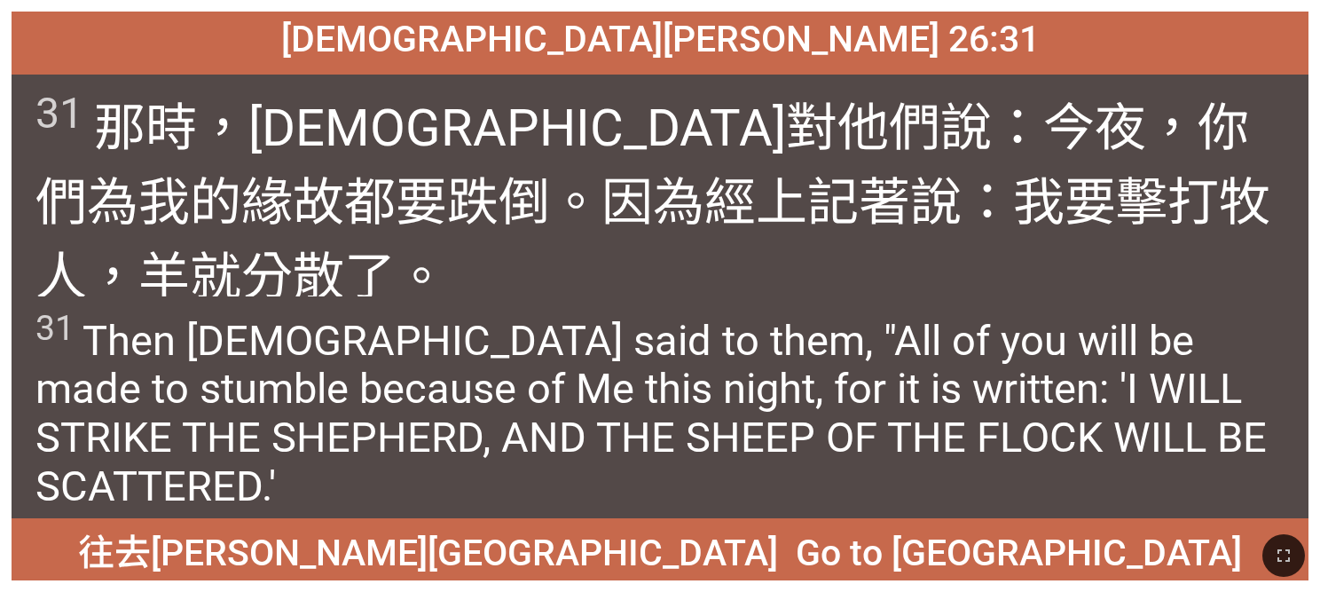
click at [5, 45] on div "馬太福音 Matthew 26:31 馬太福音 Matthew 26:31 31 那時 ，耶穌 對他們 說 ：今 夜 ，你們 為 我 的緣故都要 跌倒 。因為…" at bounding box center [660, 296] width 1320 height 592
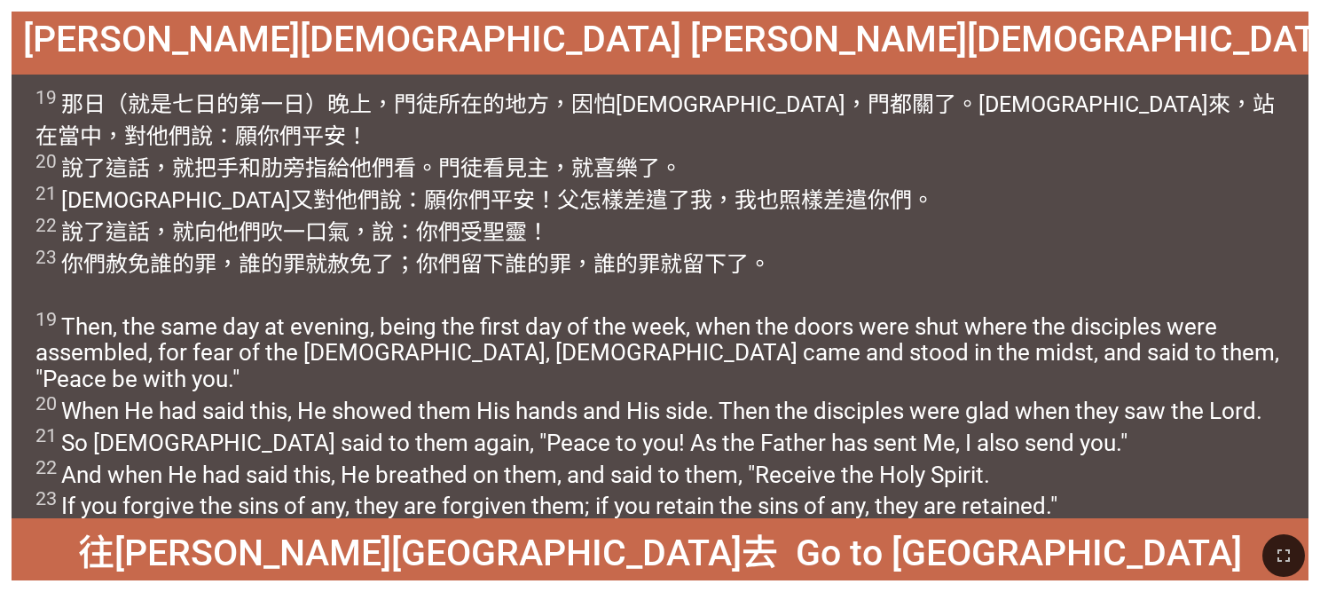
click at [23, 171] on div "19 那 日 （就是 七日 的第一 日）晚上 ，門徒 所在 的地方 ，因 怕 猶太人 ，門 都關了 。耶穌 來 ，站 在 當中 ，對他們 說 ：願你們 平安 …" at bounding box center [660, 185] width 1297 height 222
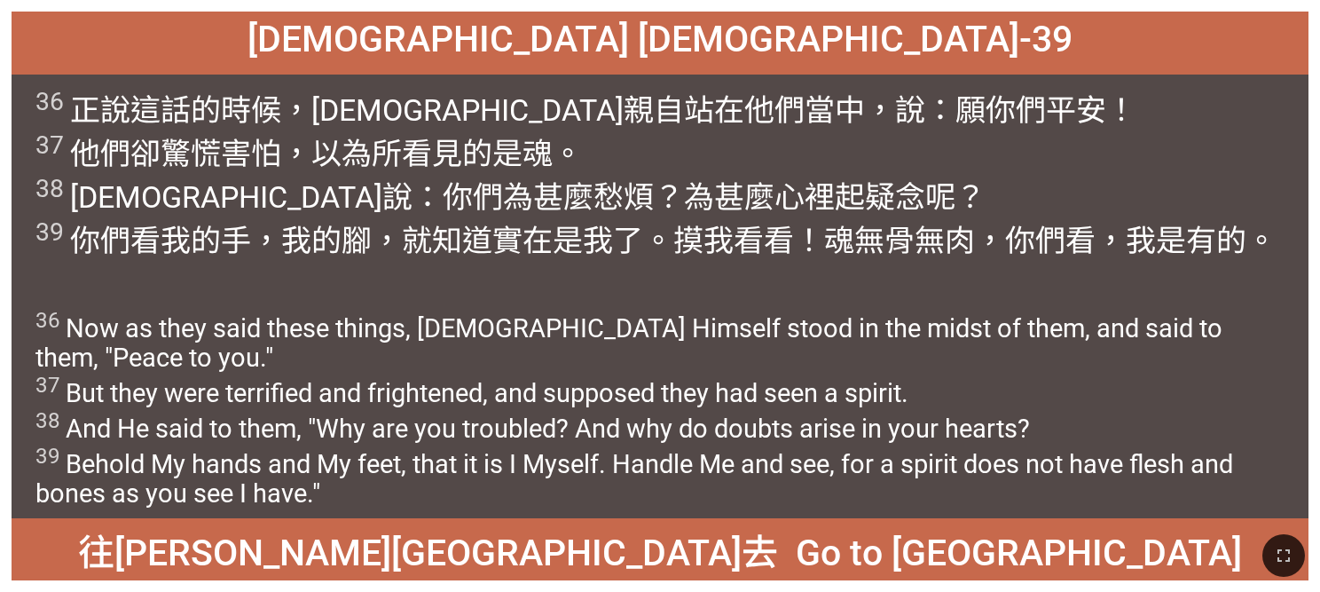
click at [22, 243] on div "36 正說 這話 的時候，耶穌 親自 站 在 他們 當中 ，說 ：願你們 平安 ！ 37 他們卻 驚慌 害怕 ，以為 所看見 的是魂 。 38 耶穌說 ：你們…" at bounding box center [660, 185] width 1297 height 222
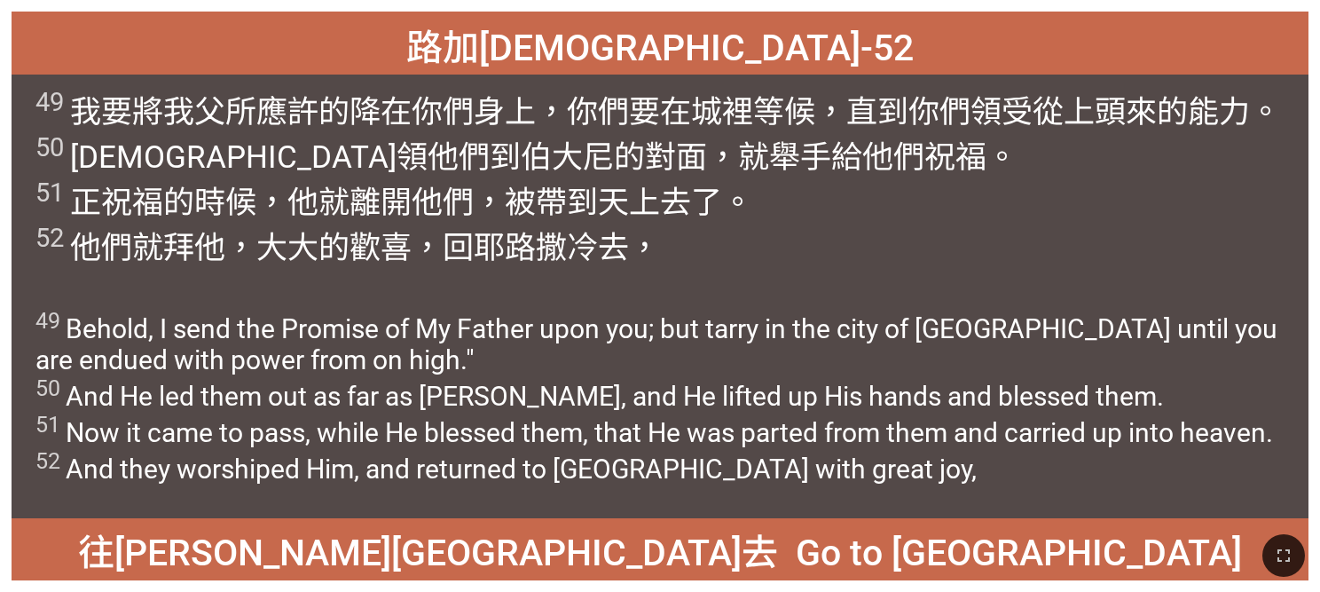
click at [23, 249] on div "49 我 要將我 父 所應許 的降 在 你們 身上，你們 要在 城裡 等候 ，直到 你們 領受 從 上頭 來的能力 。 50 耶穌領 他們 到 伯大尼 的對面…" at bounding box center [660, 185] width 1297 height 222
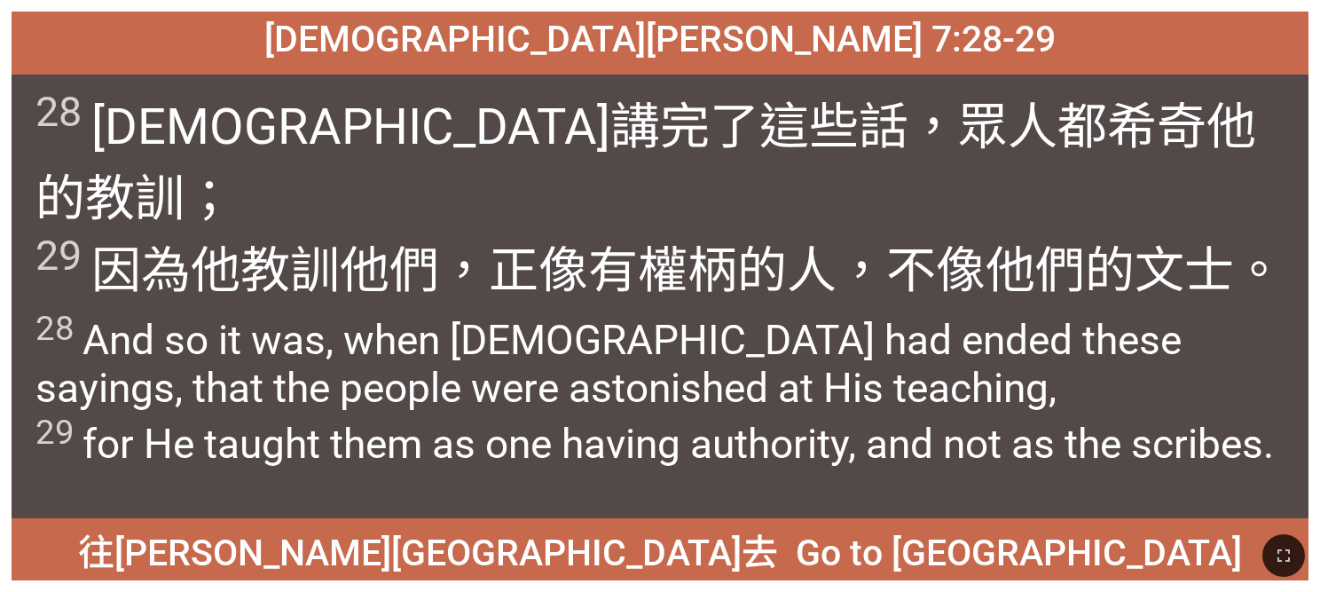
click at [41, 223] on wg1322 "； 29 因為 他教訓 他們 ，正像 有 權柄 的人，不 像 他們的文士 。" at bounding box center [659, 234] width 1249 height 130
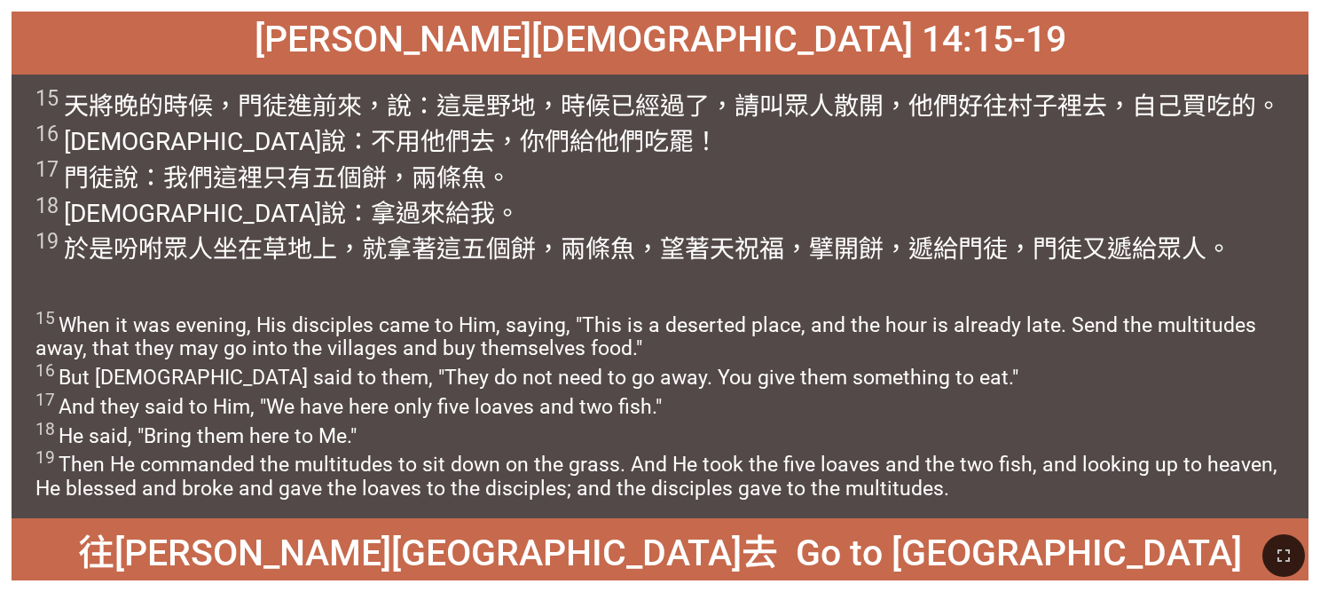
click at [29, 223] on div "15 天將晚的時候 ，門徒 進前來 ，說 ：這是 野 地 ，時候 已經 過了 ，請叫眾人 散開 ，他們好往 村子 裡 去，自己 買 吃的 。 16 耶穌 說 …" at bounding box center [660, 185] width 1297 height 222
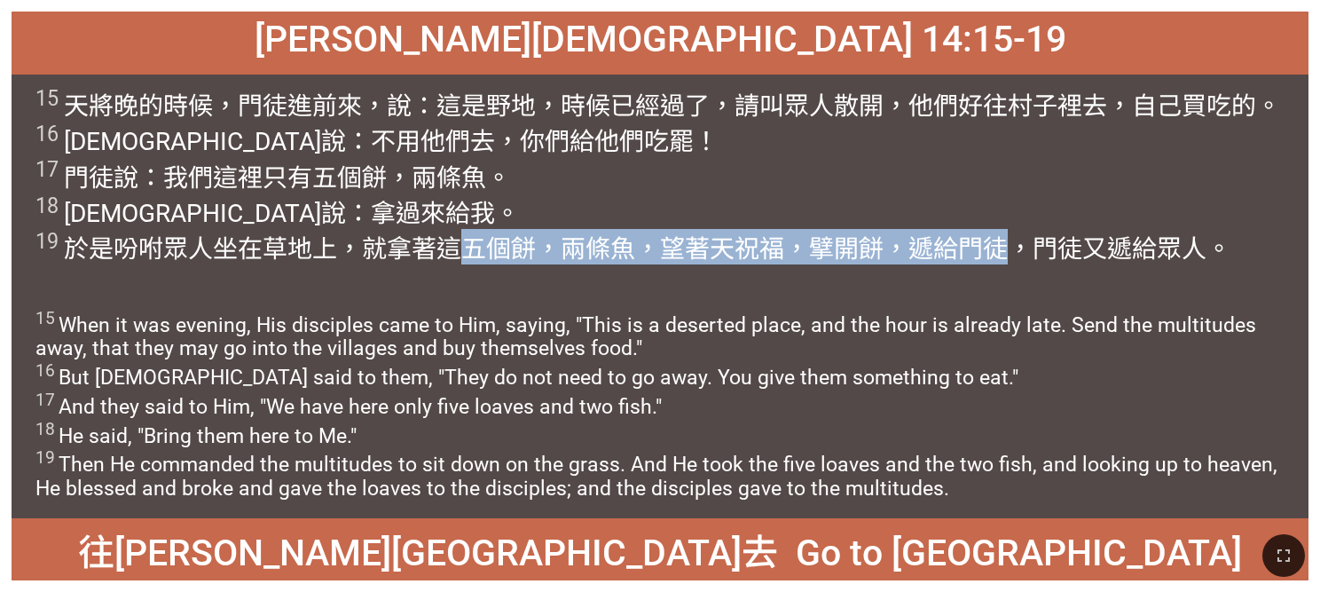
drag, startPoint x: 464, startPoint y: 255, endPoint x: 1009, endPoint y: 252, distance: 545.4
click at [709, 252] on wg2983 "這五個 餅 ，兩條 魚 ，望著 天 祝福 ，擘開 餅 ，遞給 門徒 ，門徒 又 遞給眾人 。" at bounding box center [833, 248] width 795 height 29
click at [691, 255] on wg2486 "，望著 天 祝福 ，擘開 餅 ，遞給 門徒 ，門徒 又 遞給眾人 。" at bounding box center [933, 248] width 596 height 29
drag, startPoint x: 468, startPoint y: 253, endPoint x: 983, endPoint y: 236, distance: 514.6
click at [709, 236] on wg2983 "這五個 餅 ，兩條 魚 ，望著 天 祝福 ，擘開 餅 ，遞給 門徒 ，門徒 又 遞給眾人 。" at bounding box center [833, 248] width 795 height 29
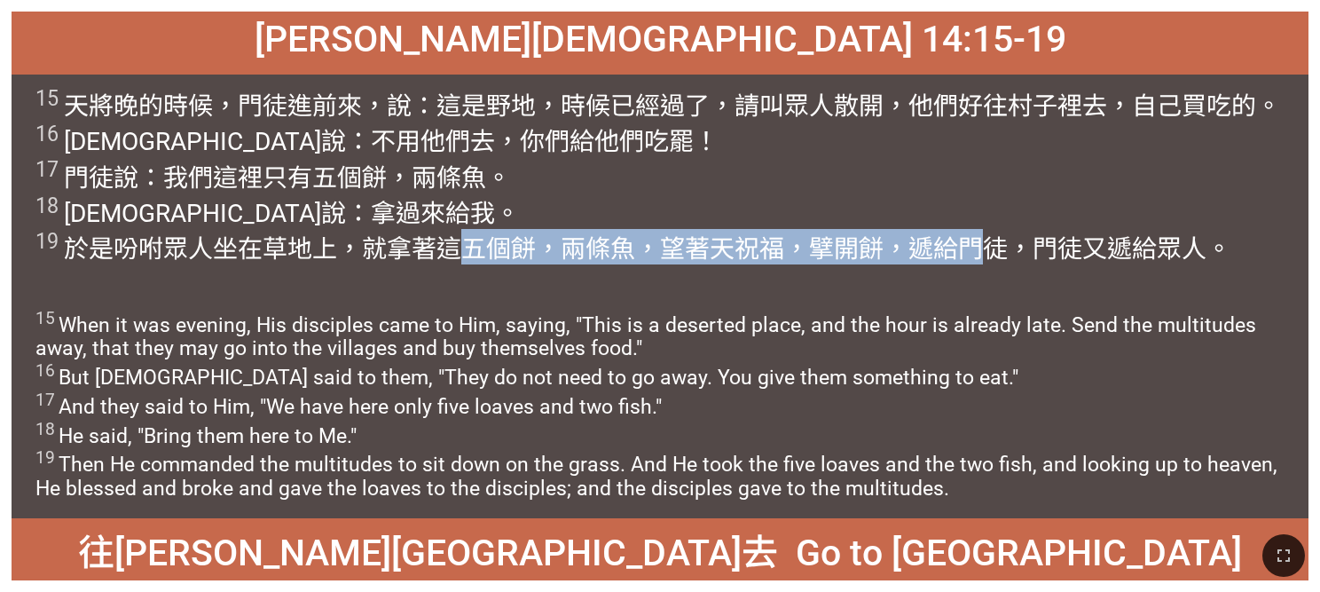
click at [608, 244] on wg740 "，兩條 魚 ，望著 天 祝福 ，擘開 餅 ，遞給 門徒 ，門徒 又 遞給眾人 。" at bounding box center [883, 248] width 695 height 29
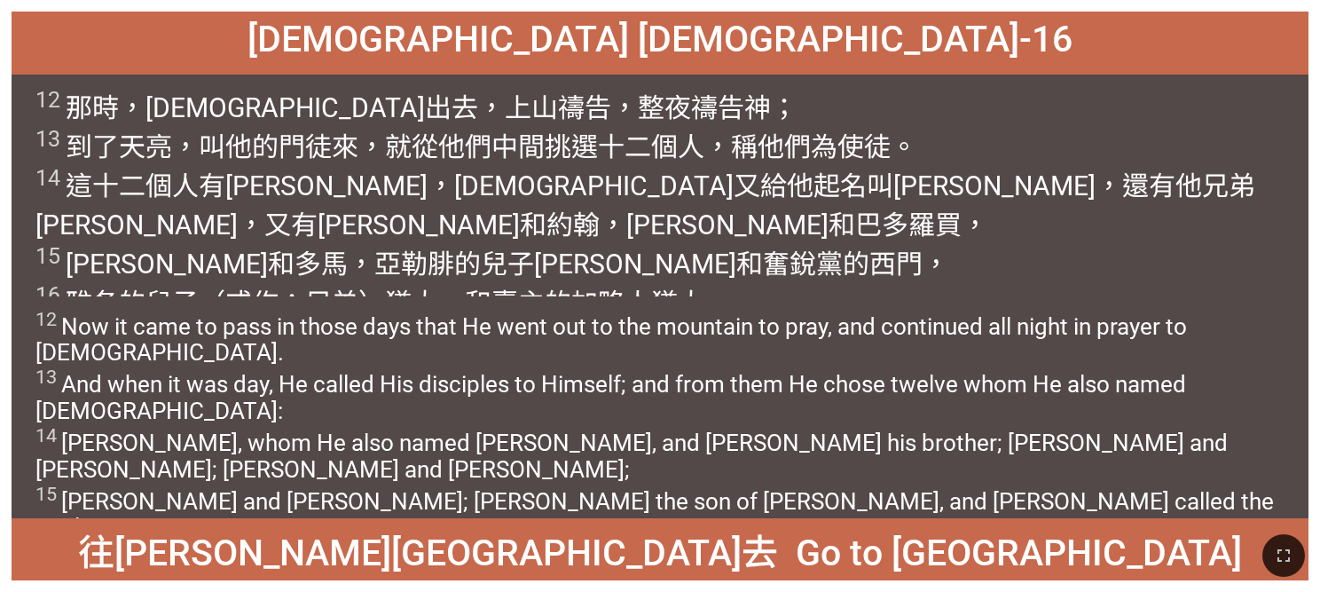
click at [15, 127] on div "12 那 時 ，耶穌 出去 ，上 山 禱告 ，整夜 禱告 神 ； 13 到了 天亮 ，叫 他 的門徒 來，就 從 他們 中間挑選 十二 個人，稱 他們 為使徒…" at bounding box center [660, 185] width 1297 height 222
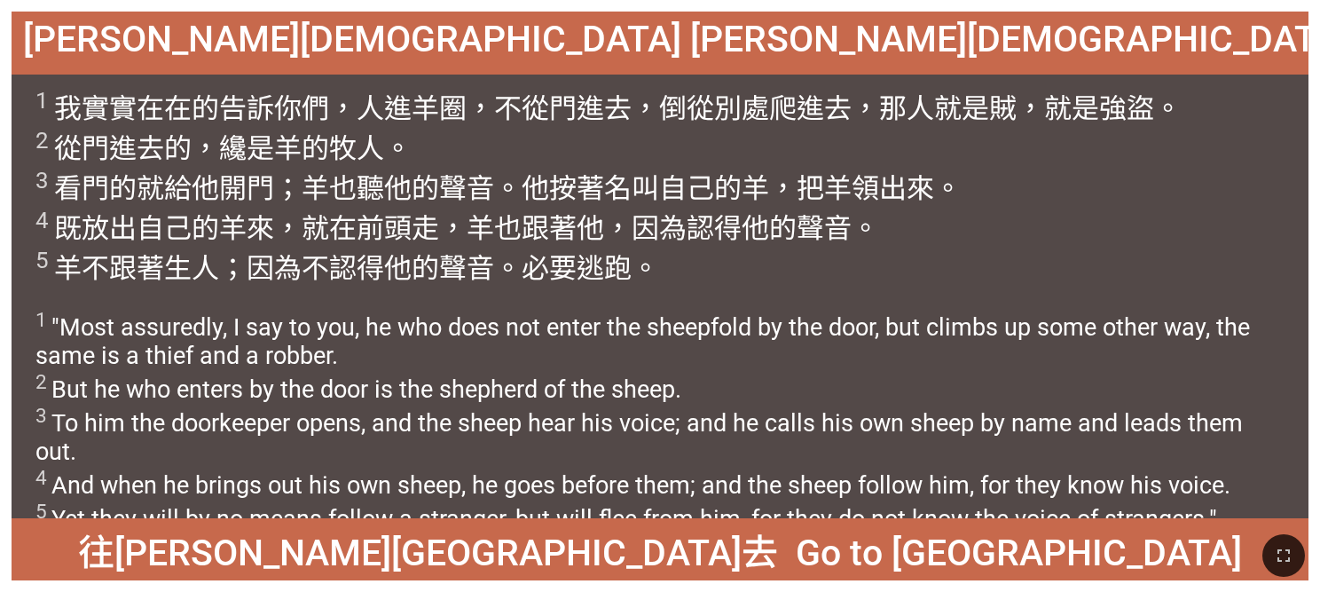
click at [39, 231] on sup "4" at bounding box center [41, 220] width 13 height 27
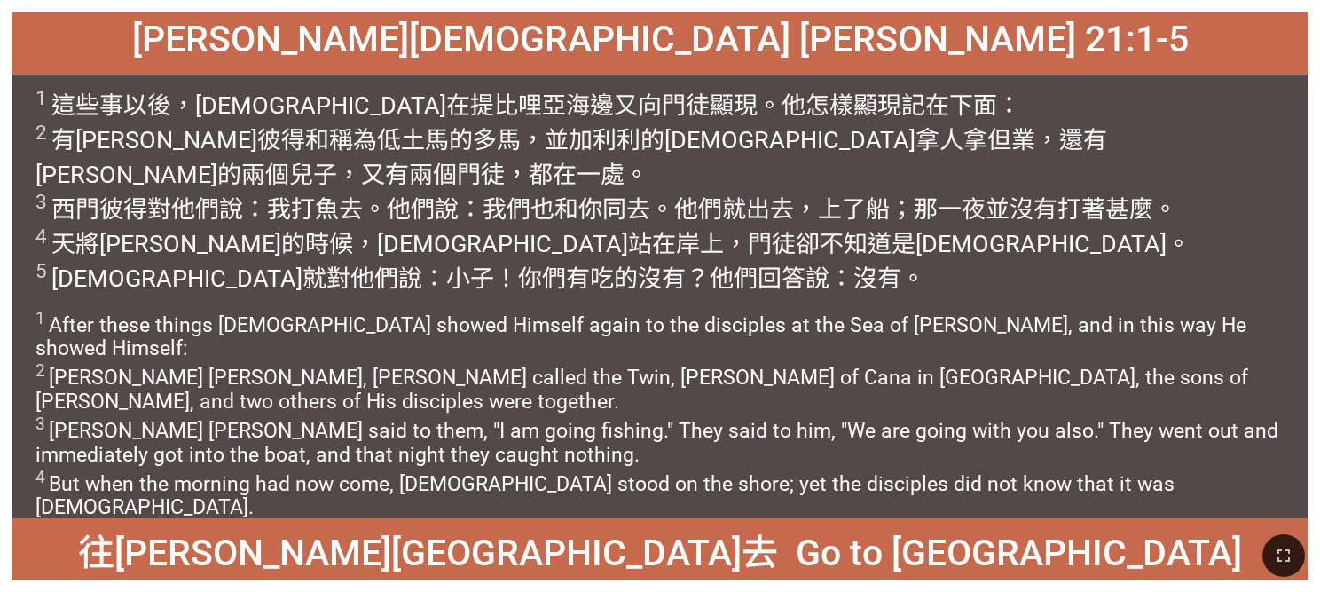
click at [31, 113] on div "1 這些事 以後 ，耶穌 在 提比哩亞 海邊 又 向門徒 顯現 。他怎樣顯現 記在下面 ： 2 有西門 彼得 和 稱為 低土馬 的多馬 ，並 加利利 的 迦拿…" at bounding box center [660, 185] width 1297 height 222
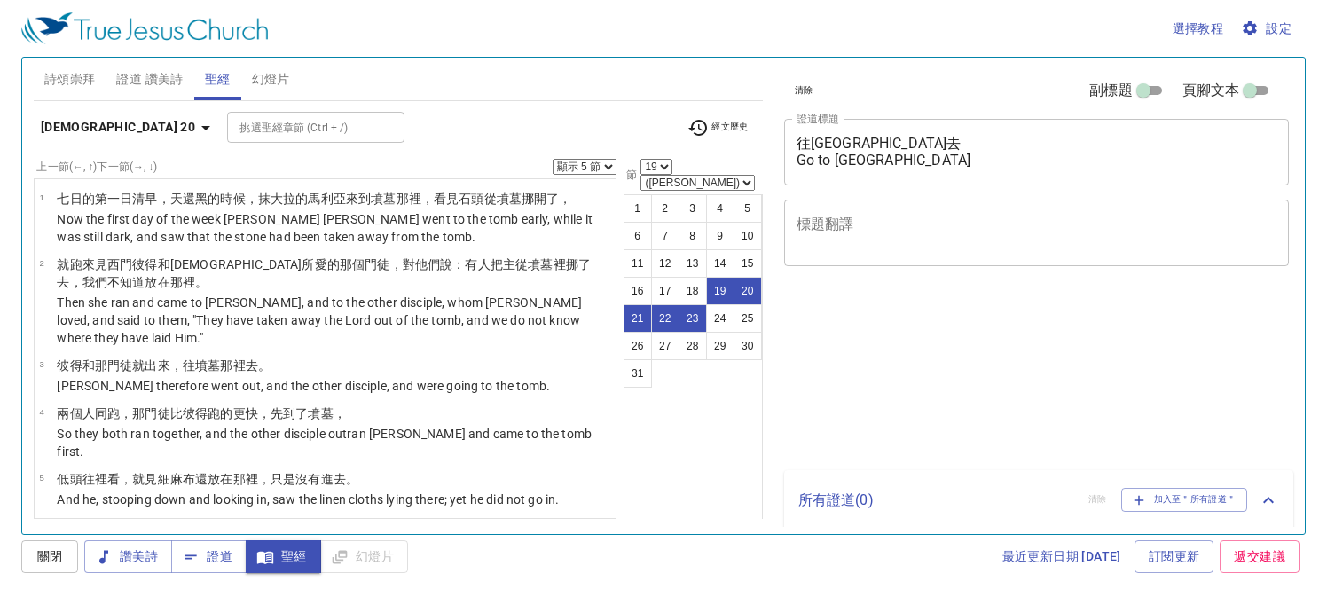
select select "5"
select select "19"
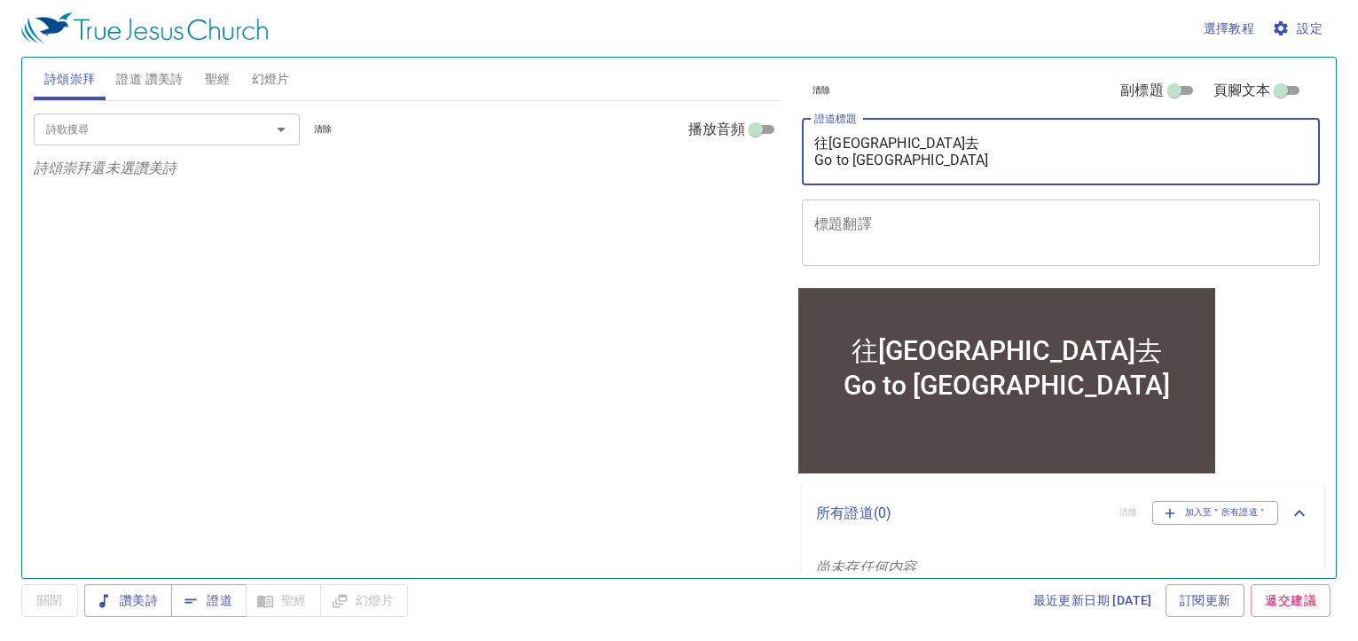
drag, startPoint x: 935, startPoint y: 168, endPoint x: 832, endPoint y: 119, distance: 113.9
click at [832, 119] on div "往加利利去 Go to Galilee x 證道標題" at bounding box center [1061, 152] width 518 height 67
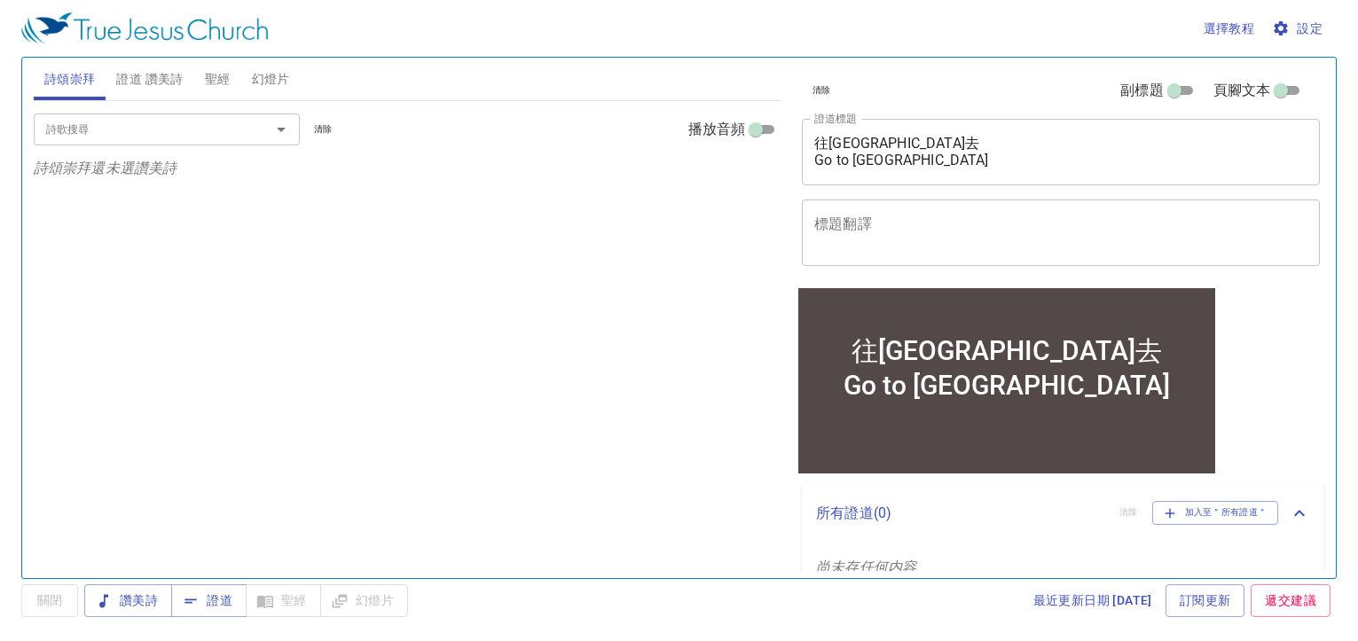
click at [948, 166] on textarea "往[GEOGRAPHIC_DATA]去 Go to [GEOGRAPHIC_DATA]" at bounding box center [1060, 152] width 493 height 34
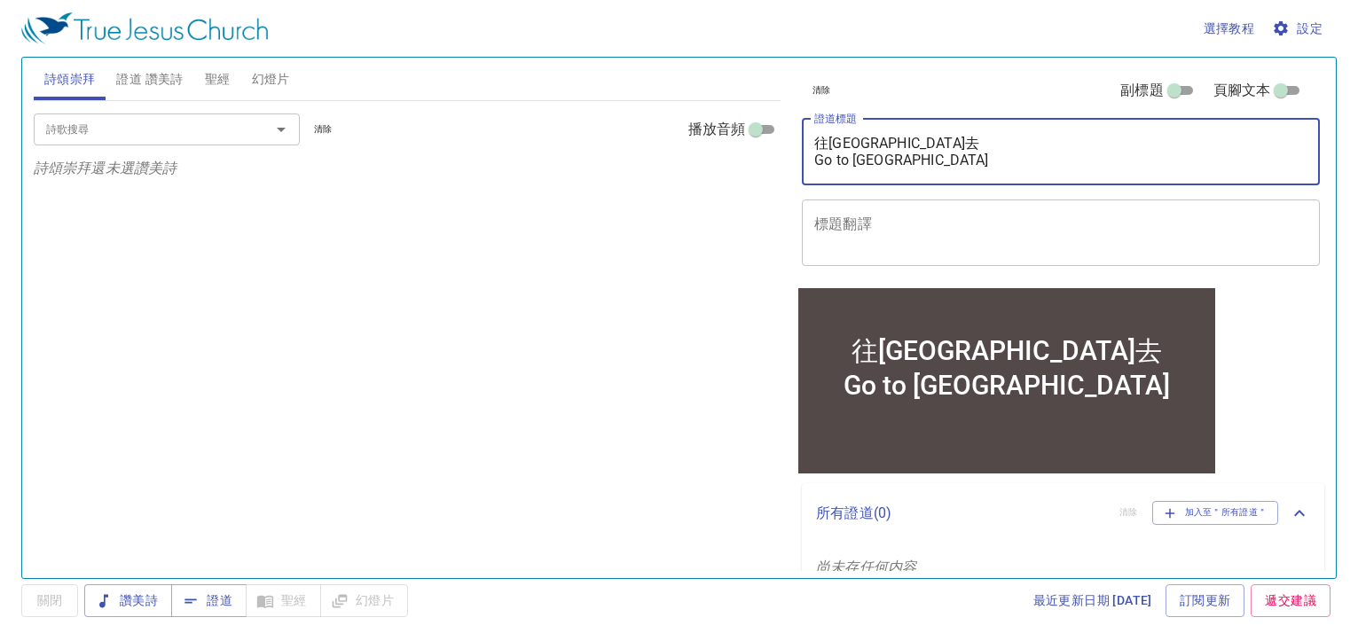
click at [913, 169] on textarea "往加利利去 Go to Galilee" at bounding box center [1060, 152] width 493 height 34
drag, startPoint x: 909, startPoint y: 167, endPoint x: 810, endPoint y: 136, distance: 104.1
click at [810, 136] on div "往加利利去 Go to Galilee x 證道標題" at bounding box center [1061, 152] width 518 height 67
paste textarea "回歸[DEMOGRAPHIC_DATA] Return to [DEMOGRAPHIC_DATA]"
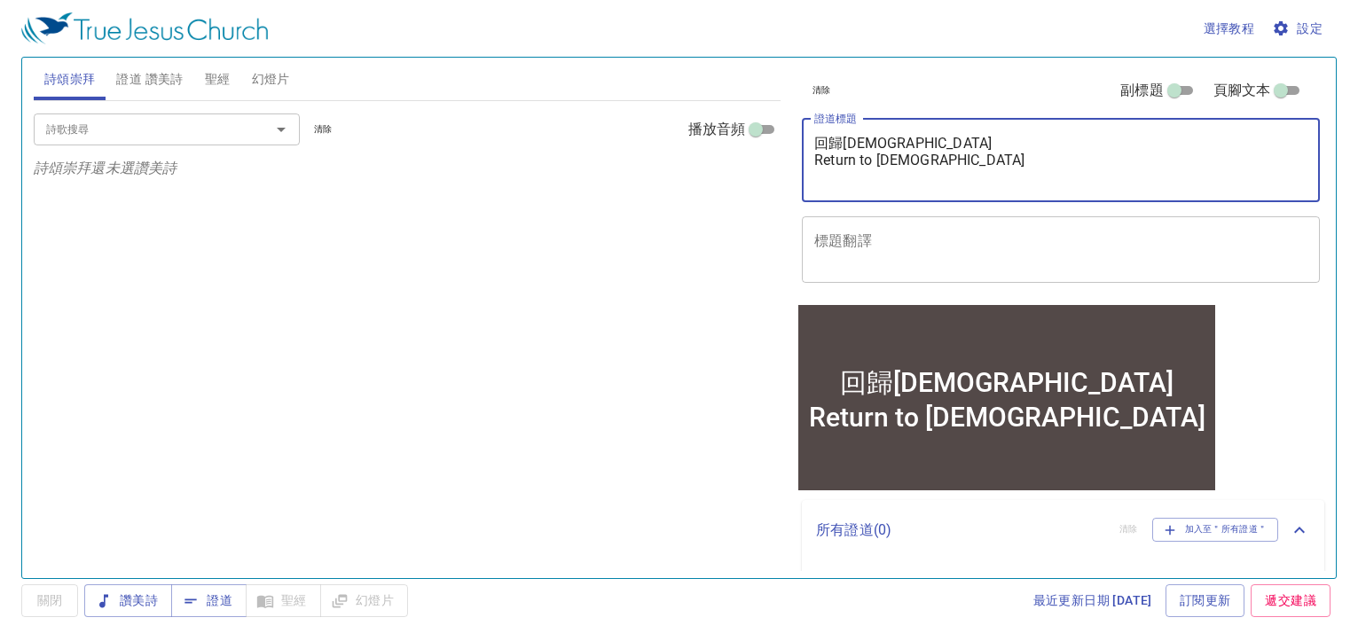
click at [929, 154] on textarea "回歸[DEMOGRAPHIC_DATA] Return to [DEMOGRAPHIC_DATA]" at bounding box center [1060, 160] width 493 height 51
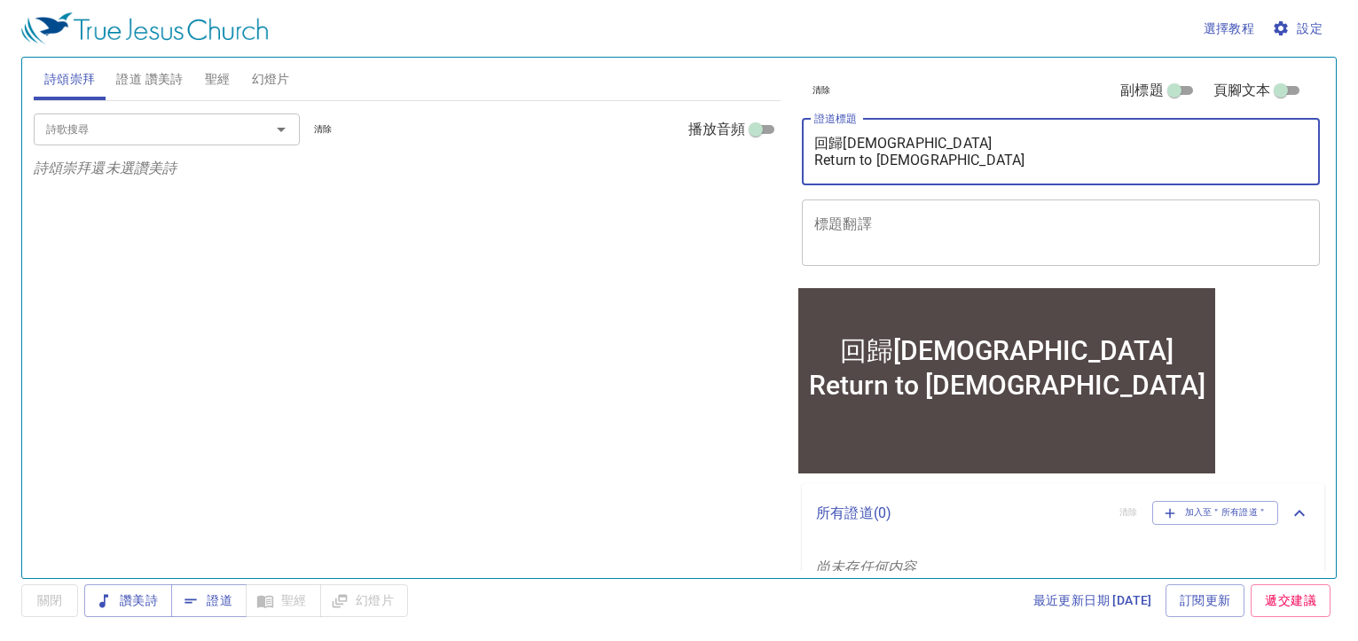
type textarea "回歸[DEMOGRAPHIC_DATA] Return to [DEMOGRAPHIC_DATA]"
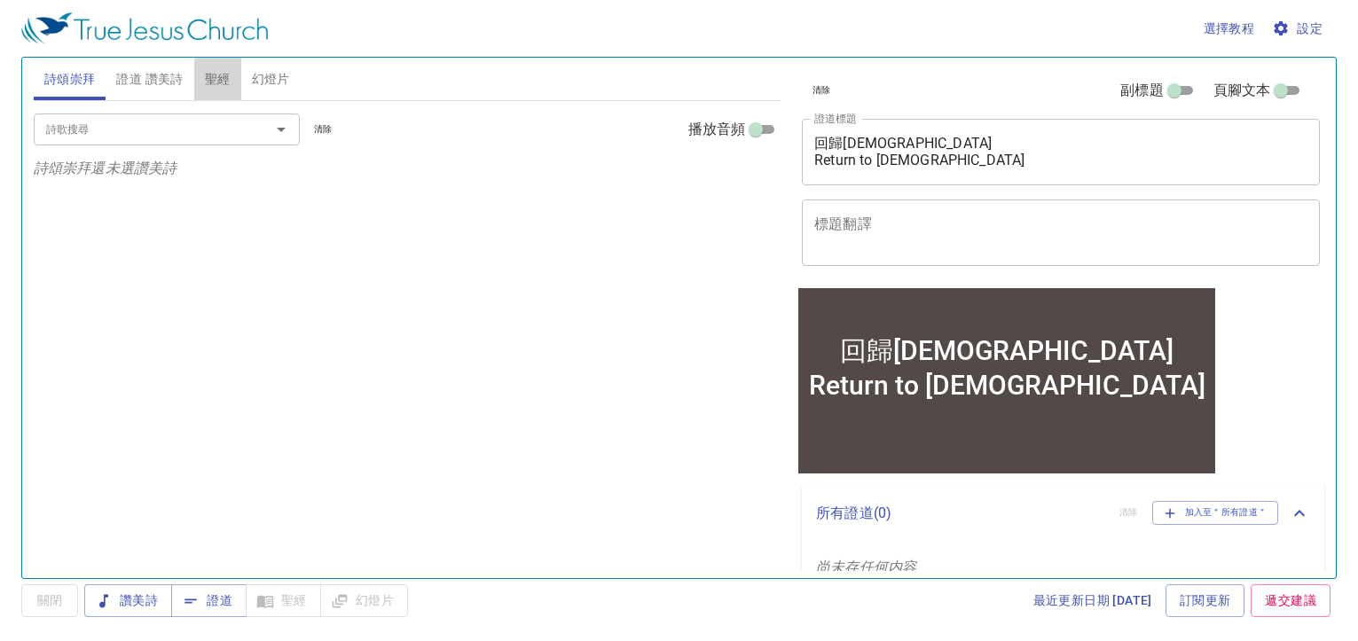
click at [216, 79] on span "聖經" at bounding box center [218, 79] width 26 height 22
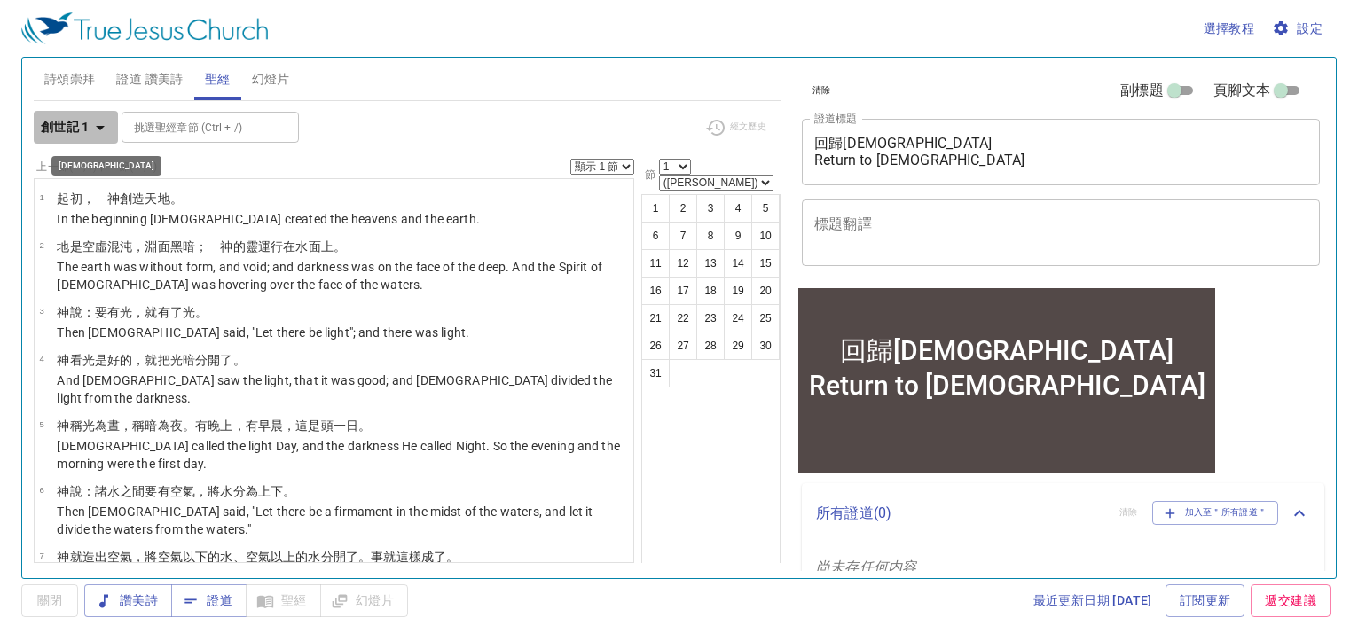
click at [95, 128] on icon "button" at bounding box center [100, 127] width 21 height 21
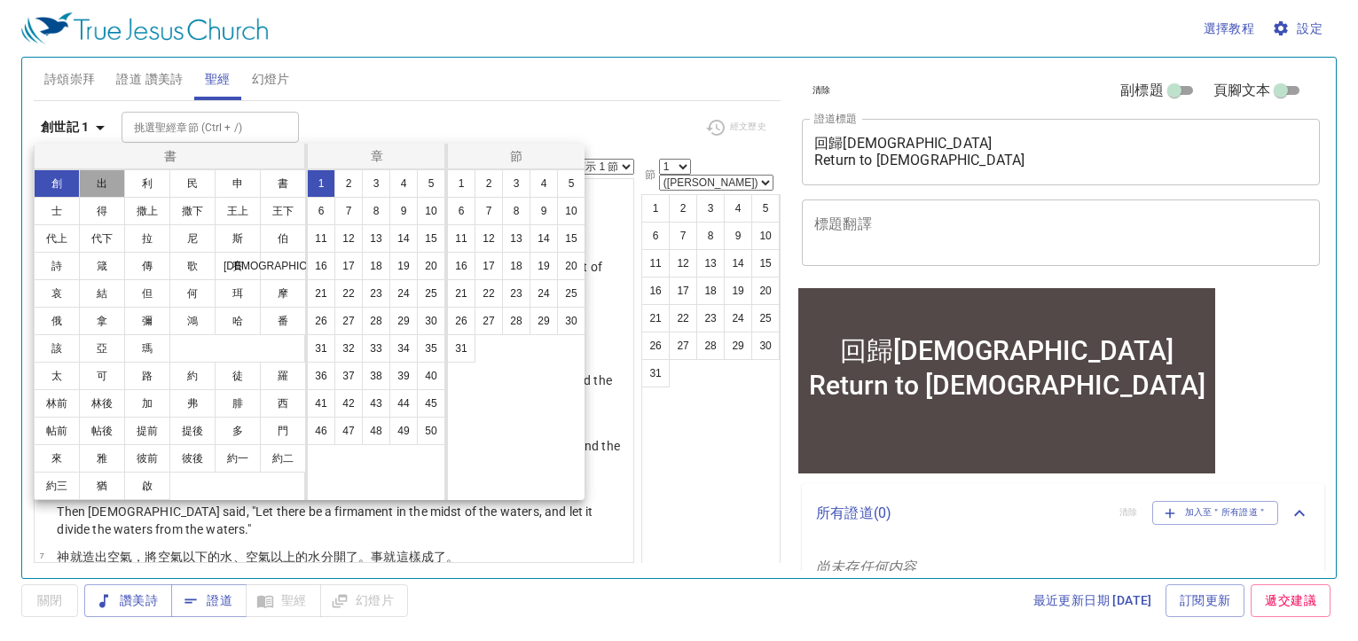
click at [98, 187] on button "出" at bounding box center [102, 183] width 46 height 28
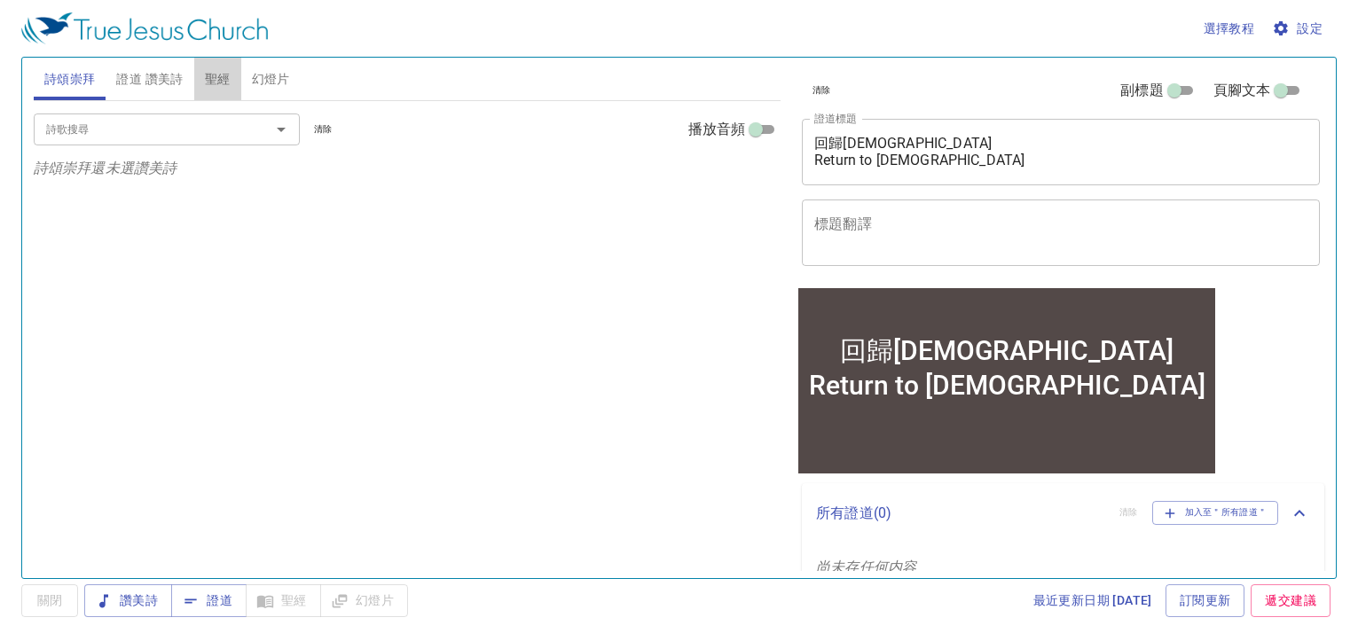
click at [222, 81] on span "聖經" at bounding box center [218, 79] width 26 height 22
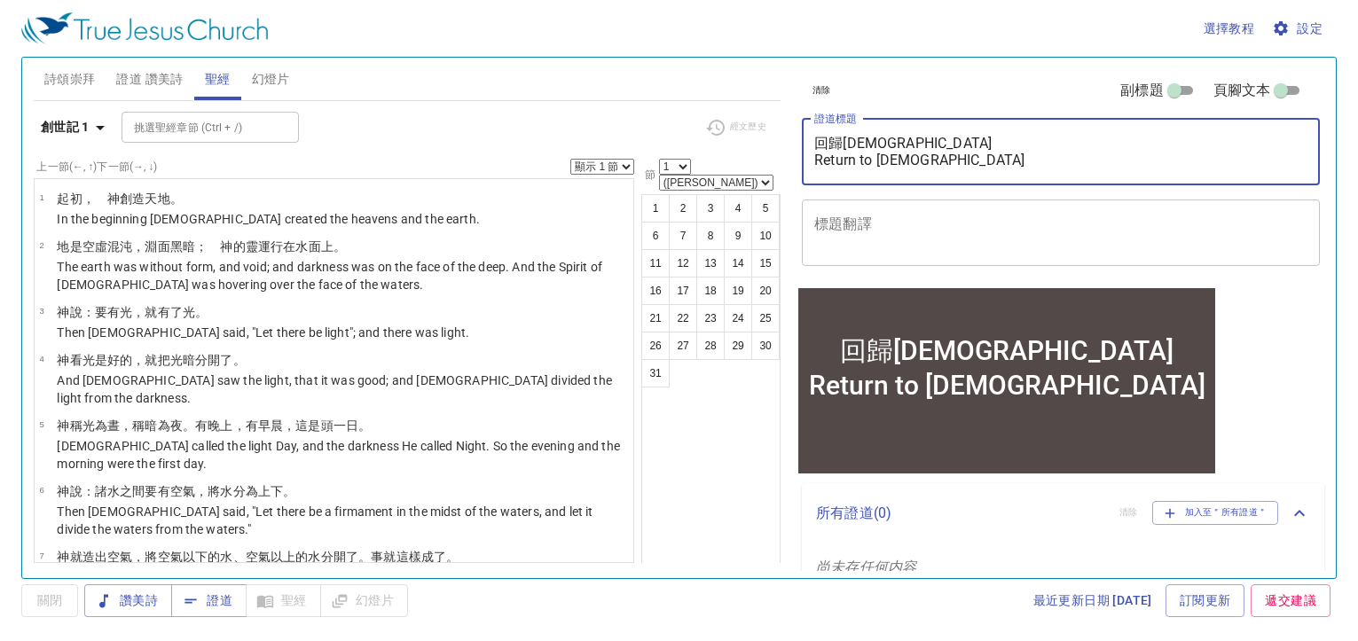
click at [917, 155] on textarea "回歸[DEMOGRAPHIC_DATA] Return to [DEMOGRAPHIC_DATA]" at bounding box center [1060, 152] width 493 height 34
drag, startPoint x: 917, startPoint y: 155, endPoint x: 809, endPoint y: 150, distance: 108.3
click at [809, 150] on div "回歸[DEMOGRAPHIC_DATA] Return to [DEMOGRAPHIC_DATA] x 證道標題" at bounding box center [1061, 152] width 518 height 67
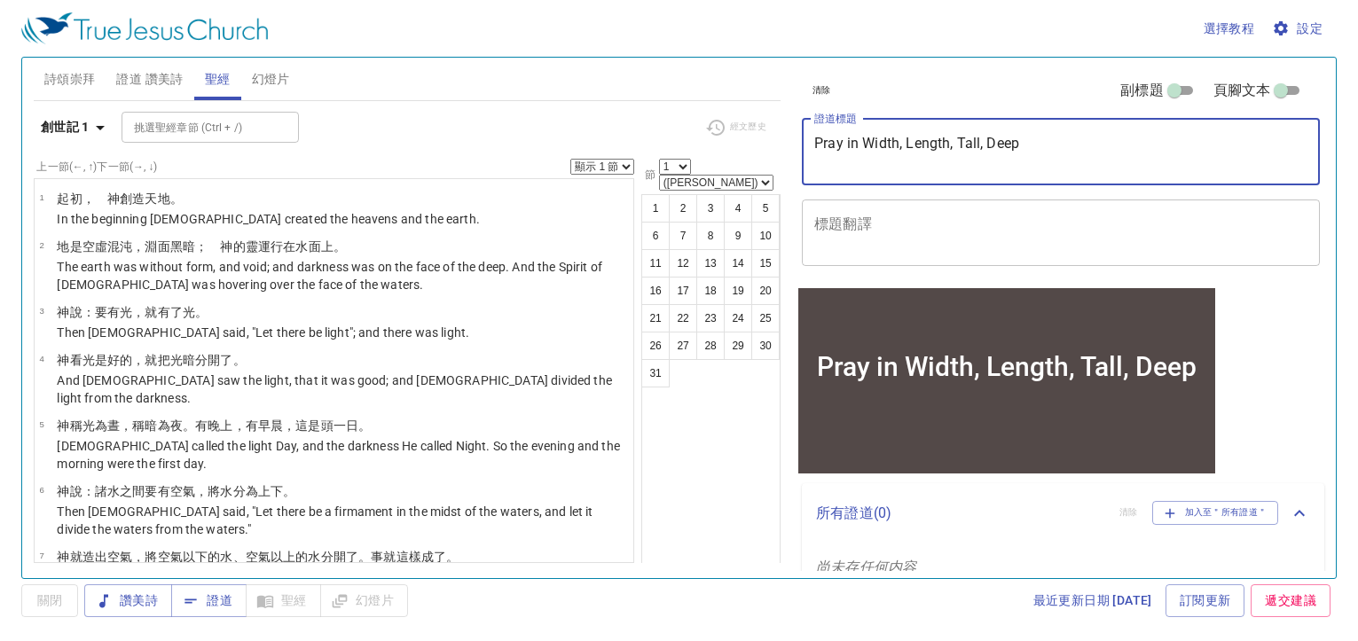
drag, startPoint x: 865, startPoint y: 142, endPoint x: 905, endPoint y: 141, distance: 39.9
click at [905, 141] on textarea "Pray in Width, Length, Tall, Deep" at bounding box center [1060, 152] width 493 height 34
click at [912, 141] on textarea "Pray in Length, Tall, Deep" at bounding box center [1060, 152] width 493 height 34
paste textarea "Width,"
drag, startPoint x: 1028, startPoint y: 144, endPoint x: 812, endPoint y: 145, distance: 215.5
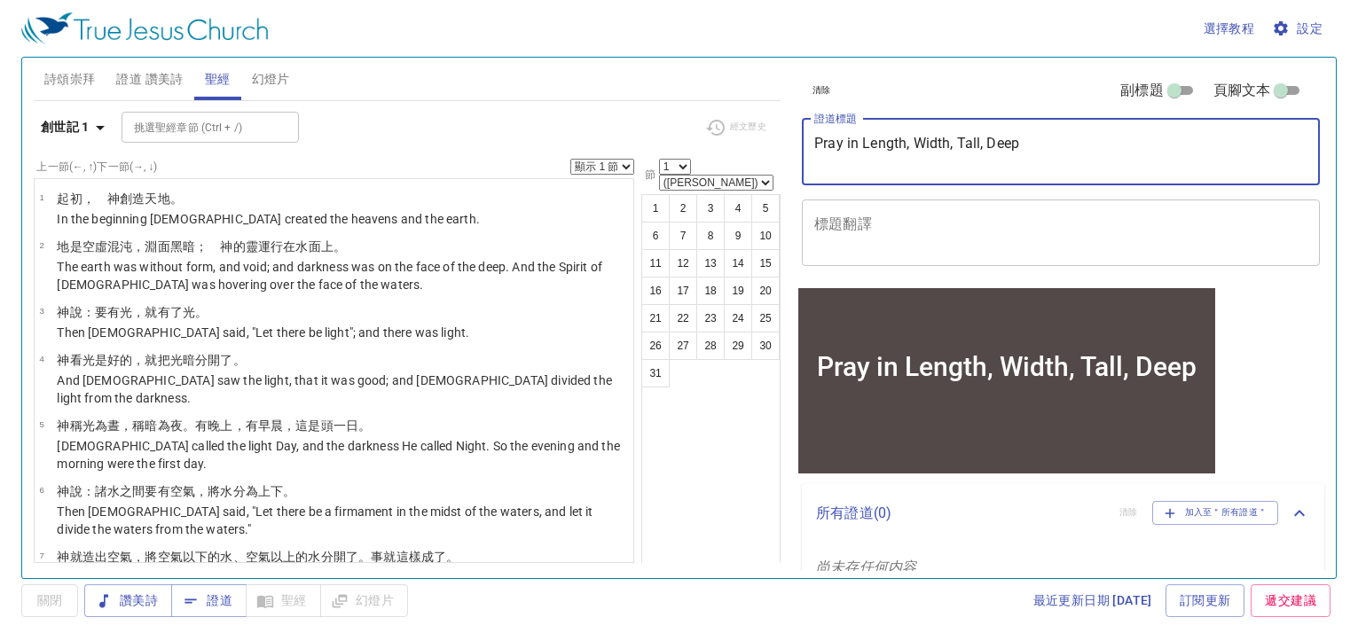
click at [812, 145] on div "Pray in Length, Width, Tall, Deep x 證道標題" at bounding box center [1061, 152] width 518 height 67
click at [1039, 153] on textarea "Pray in Length, Width, Tall, Deep" at bounding box center [1060, 152] width 493 height 34
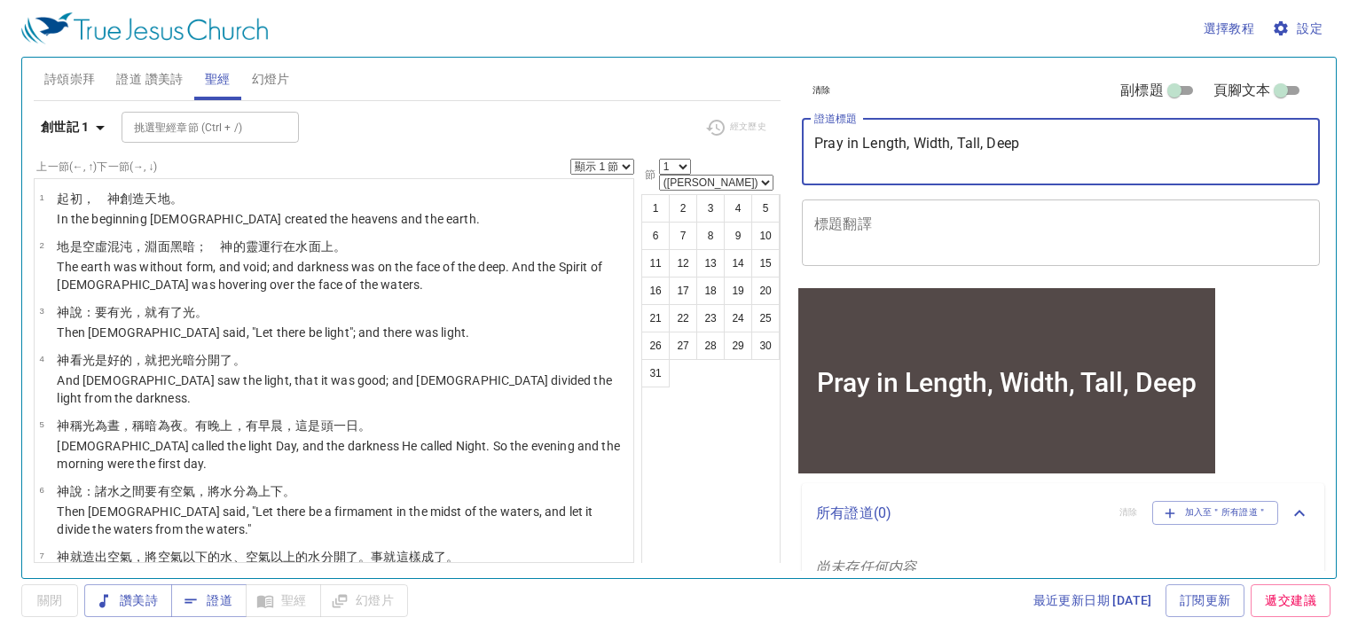
paste textarea "禱告 的長、寬、高、深"
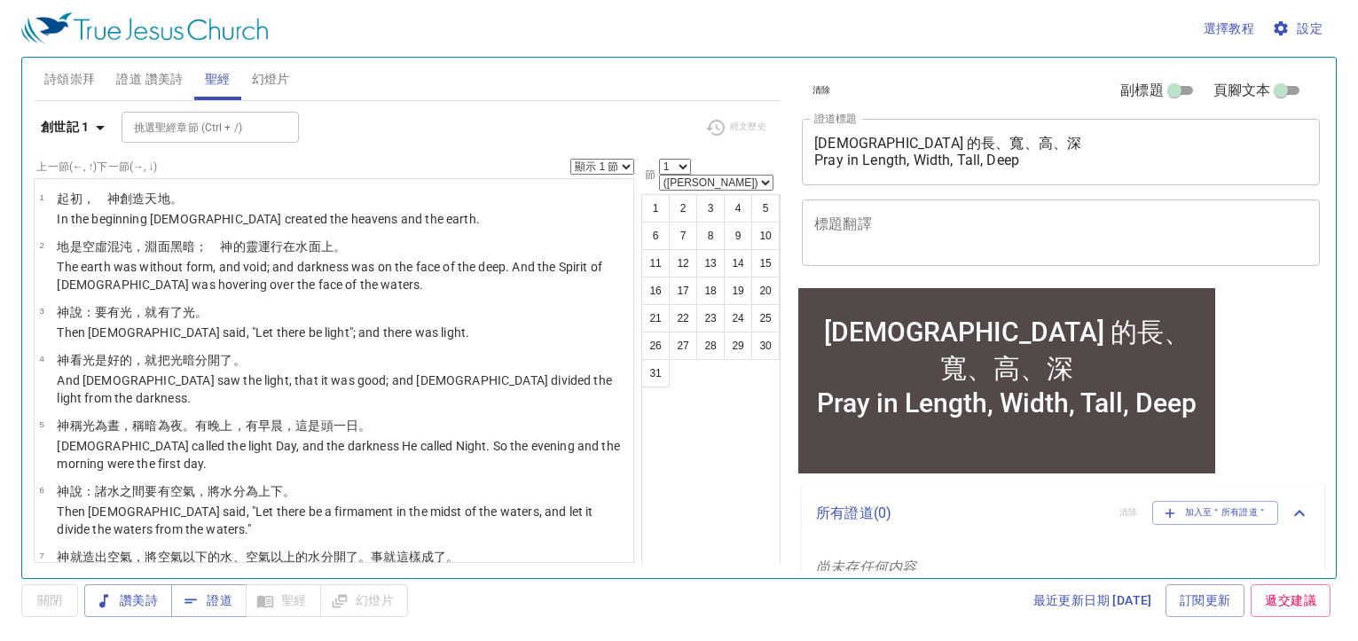
click at [882, 152] on textarea "禱告 的長、寬、高、深 Pray in Length, Width, Tall, Deep" at bounding box center [1060, 152] width 493 height 34
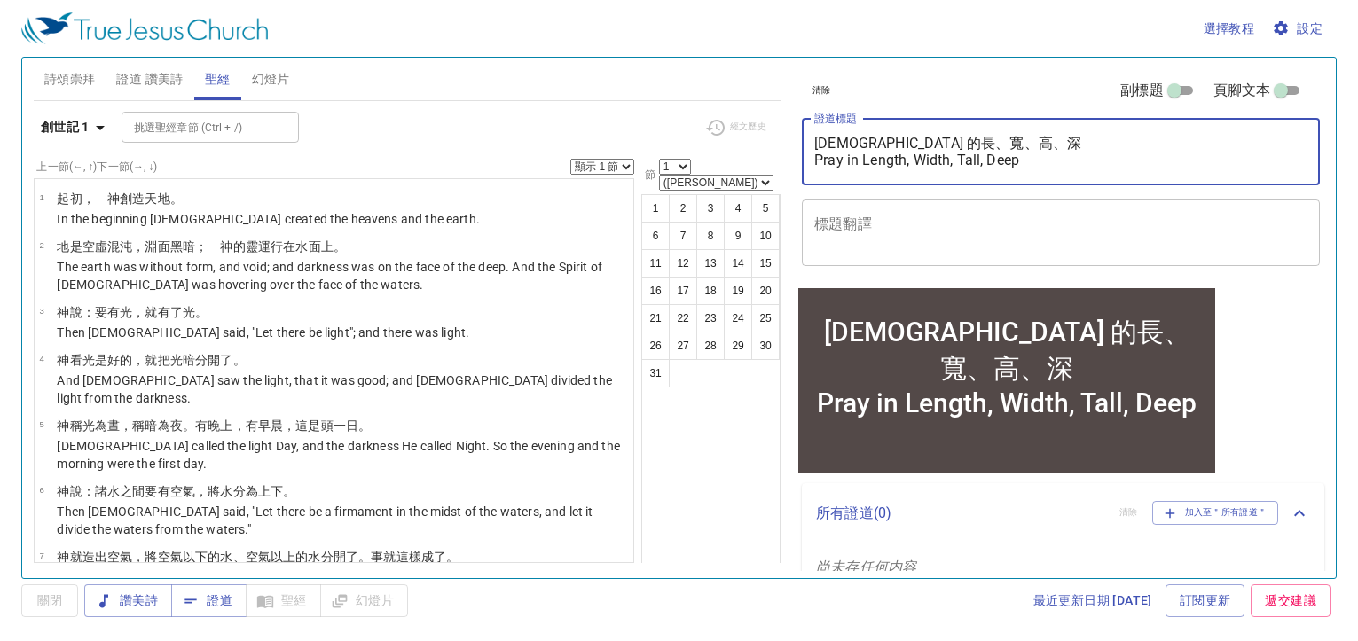
click at [881, 146] on textarea "禱告 的長、寬、高、深 Pray in Length, Width, Tall, Deep" at bounding box center [1060, 152] width 493 height 34
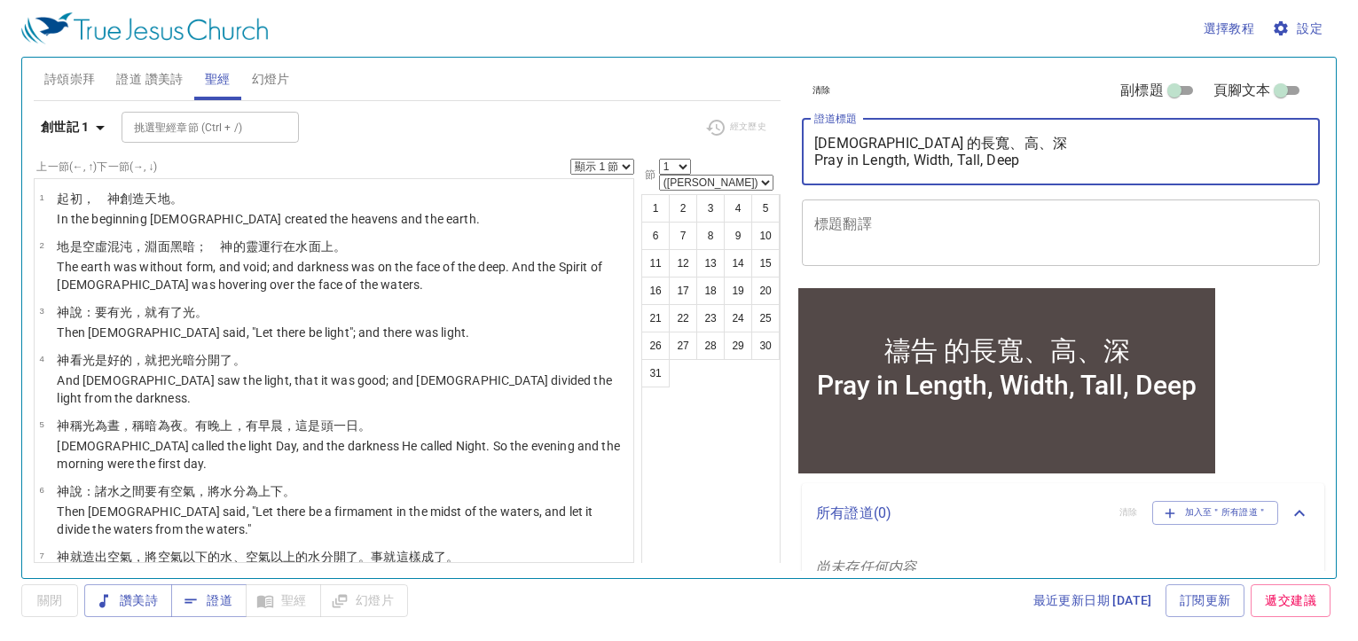
click at [888, 147] on textarea "禱告 的長寬、高、深 Pray in Length, Width, Tall, Deep" at bounding box center [1060, 152] width 493 height 34
type textarea "禱告 的長寬高、深 Pray in Length, Width, Tall, Deep"
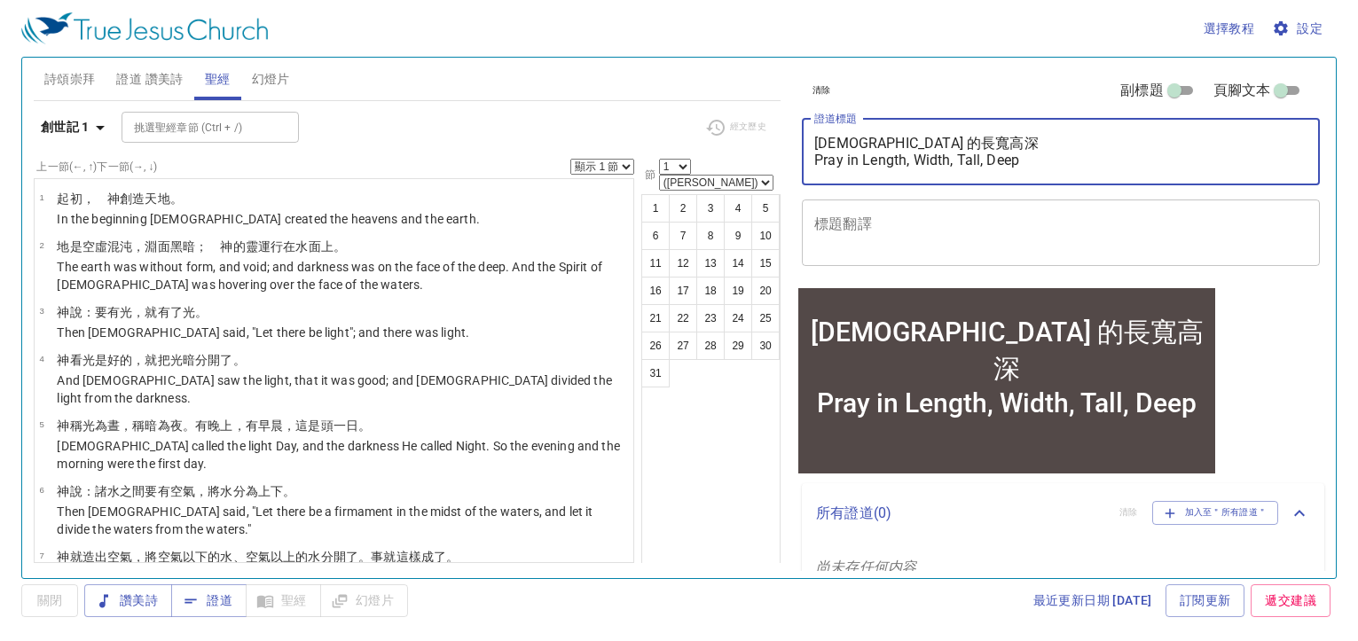
type textarea "[DEMOGRAPHIC_DATA] 的長寬高深 Pray in Length, Width, Tall, Deep"
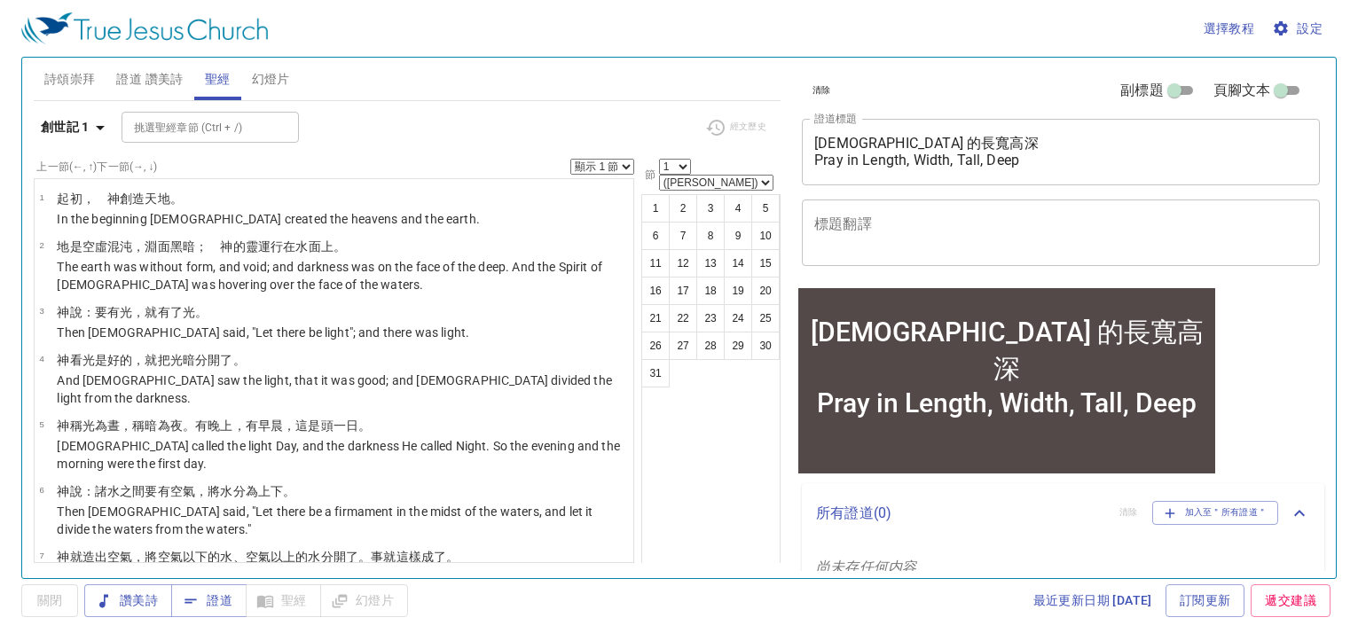
drag, startPoint x: 1026, startPoint y: 169, endPoint x: 843, endPoint y: 149, distance: 184.7
click at [802, 124] on div "[DEMOGRAPHIC_DATA] 的長寬高深 Pray in Length, Width, Tall, Deep x 證道標題" at bounding box center [1061, 152] width 518 height 67
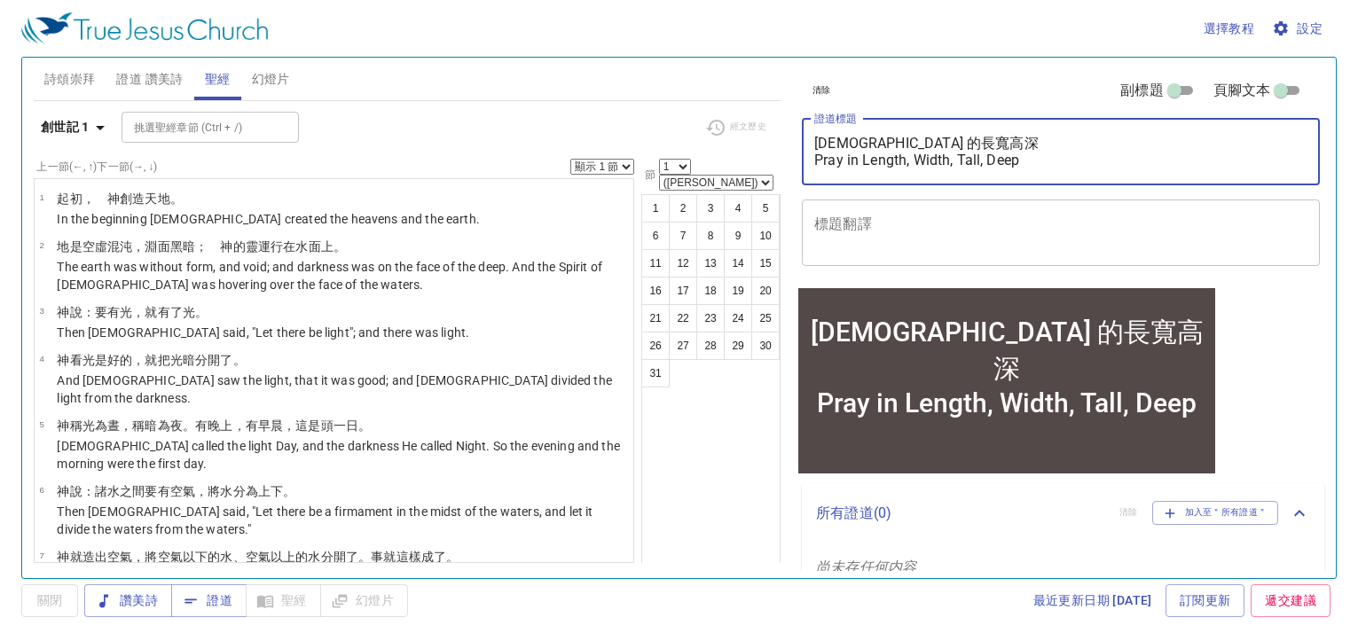
drag, startPoint x: 1006, startPoint y: 161, endPoint x: 1032, endPoint y: 165, distance: 27.0
click at [1007, 161] on textarea "[DEMOGRAPHIC_DATA] 的長寬高深 Pray in Length, Width, Tall, Deep" at bounding box center [1060, 152] width 493 height 34
drag, startPoint x: 1033, startPoint y: 160, endPoint x: 813, endPoint y: 136, distance: 221.2
click at [813, 136] on div "禱告 的長寬高深 Pray in Length, Width, Tall, Deep x 證道標題" at bounding box center [1061, 152] width 518 height 67
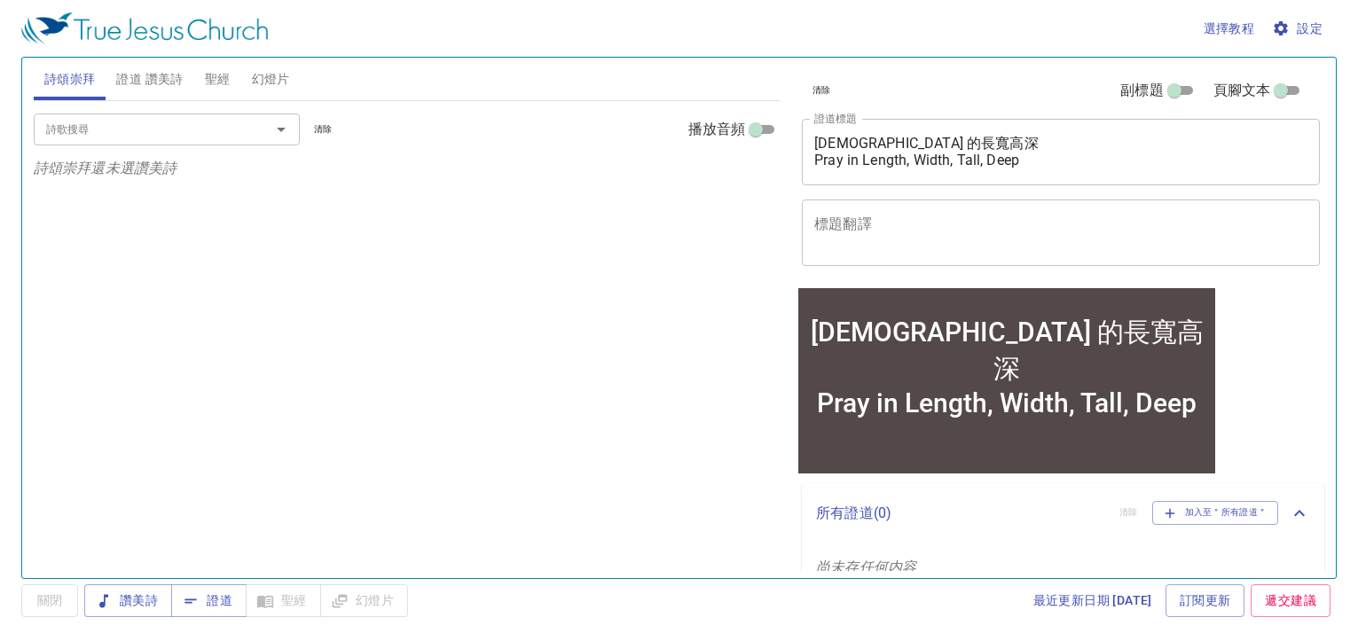
click at [219, 83] on span "聖經" at bounding box center [218, 79] width 26 height 22
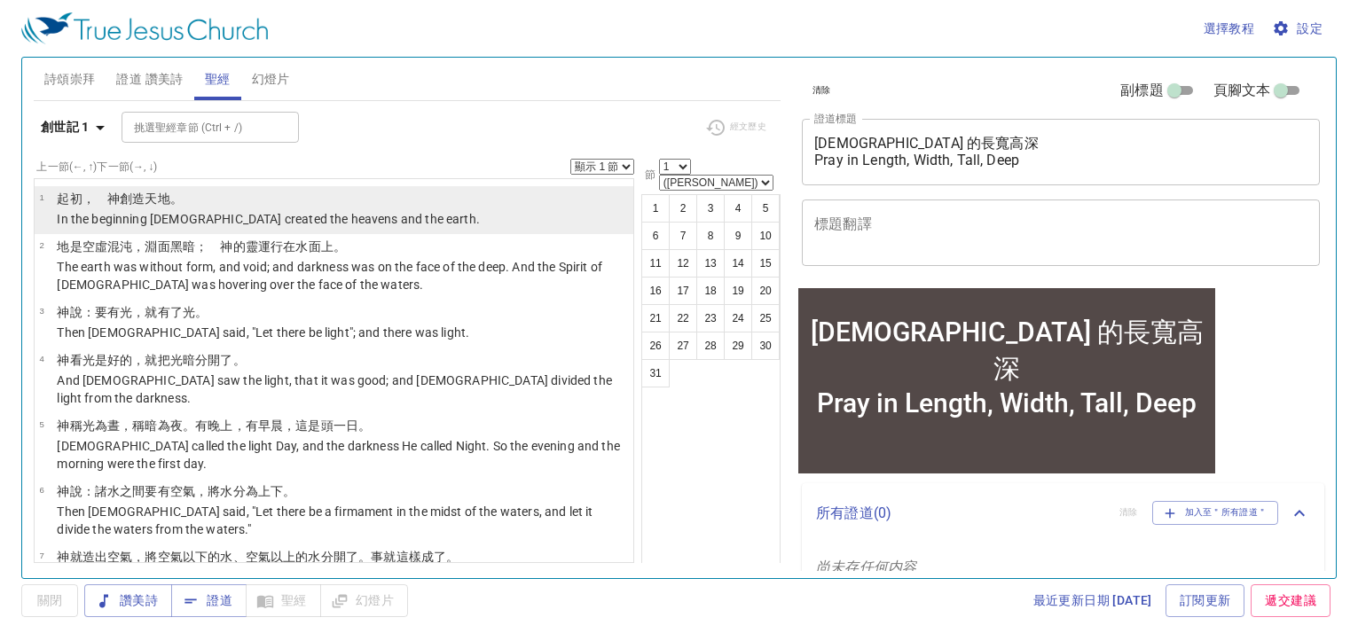
click at [215, 200] on p "﻿起初 ，　神 創造 天 地 。" at bounding box center [268, 199] width 423 height 18
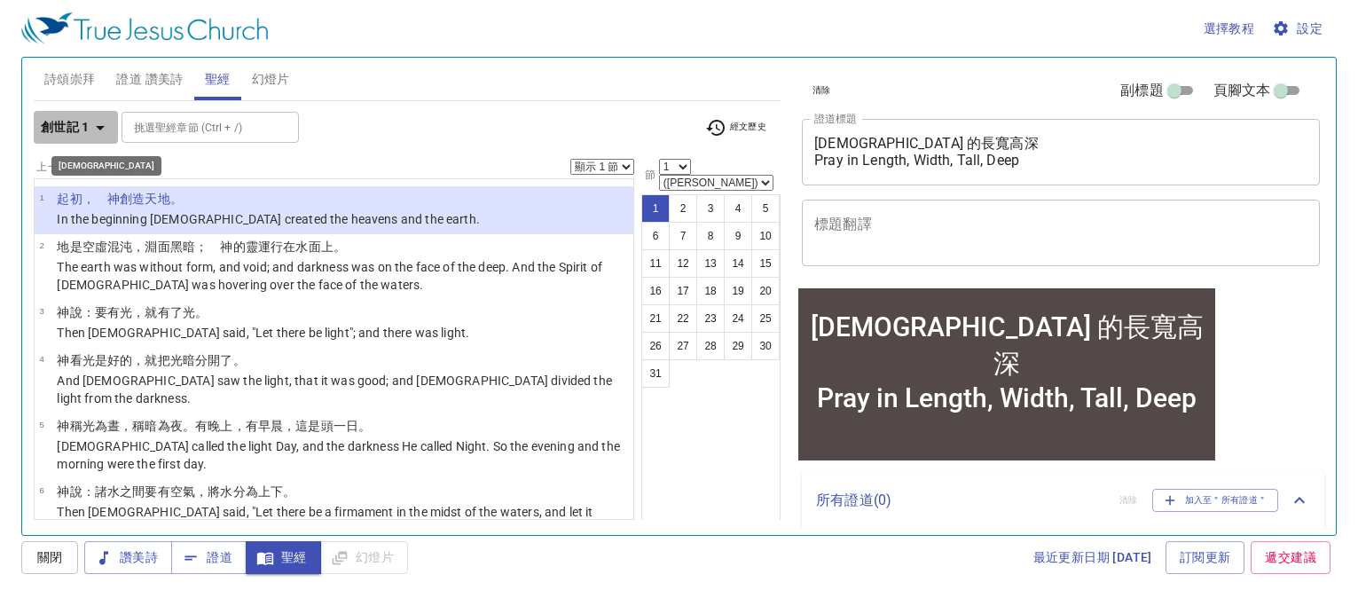
click at [90, 130] on icon "button" at bounding box center [100, 127] width 21 height 21
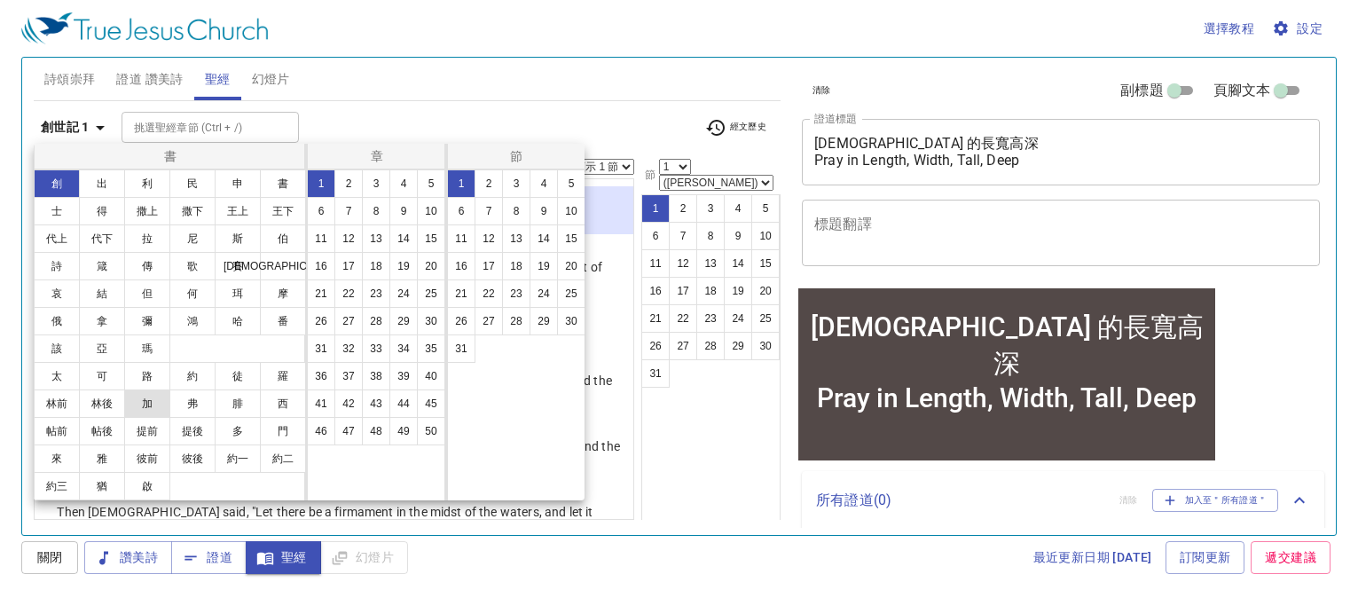
click at [149, 398] on button "加" at bounding box center [147, 403] width 46 height 28
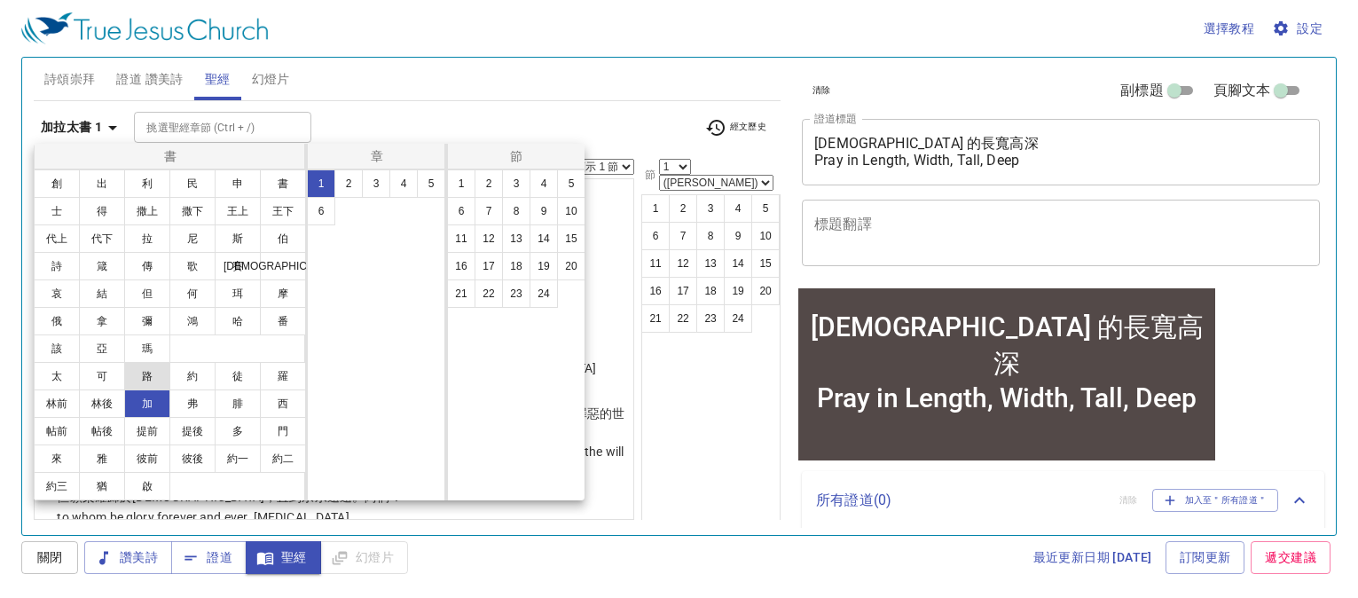
click at [150, 376] on button "路" at bounding box center [147, 376] width 46 height 28
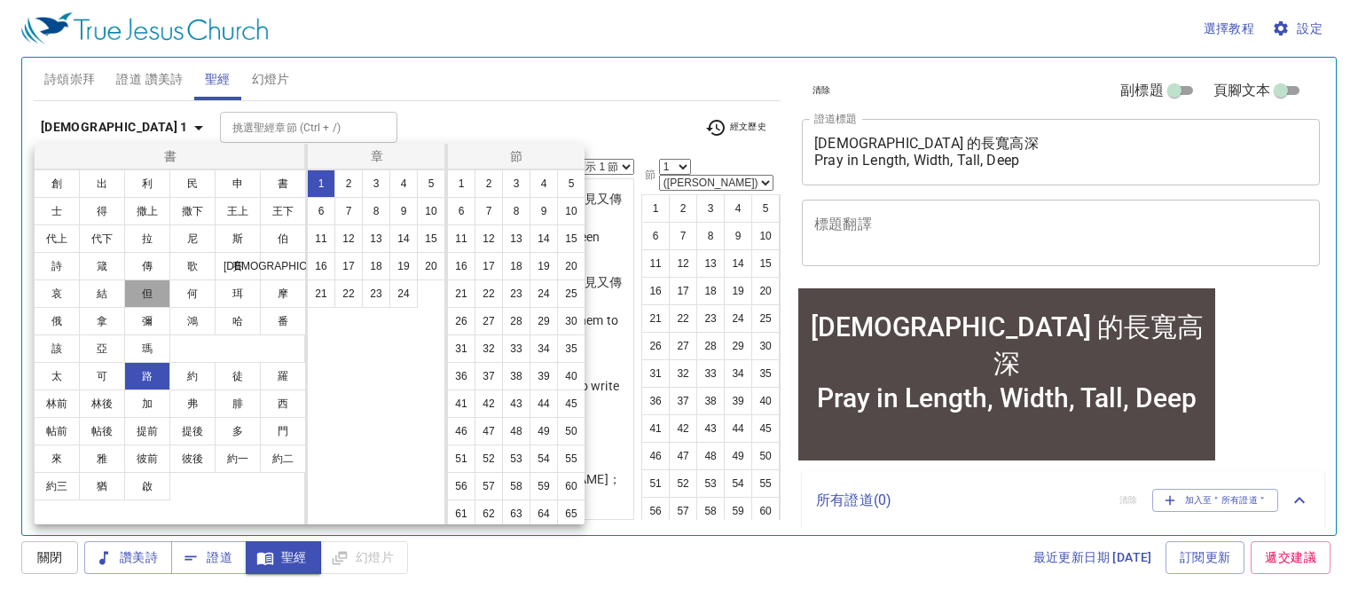
click at [157, 300] on button "但" at bounding box center [147, 293] width 46 height 28
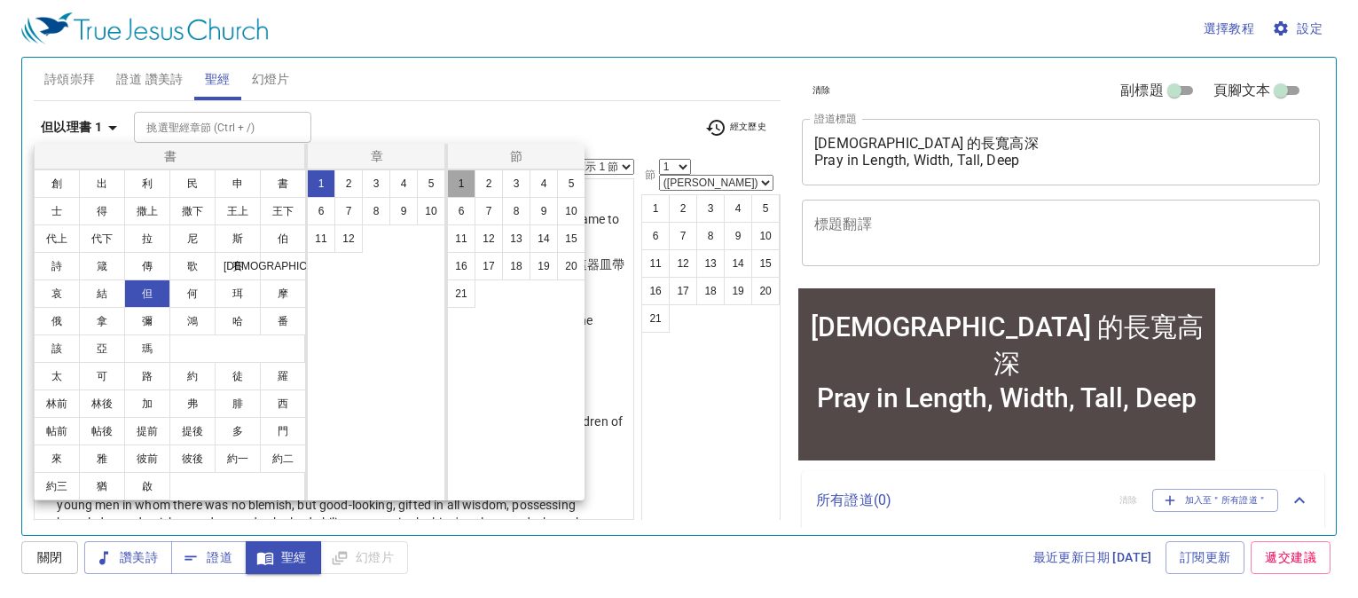
click at [464, 185] on button "1" at bounding box center [461, 183] width 28 height 28
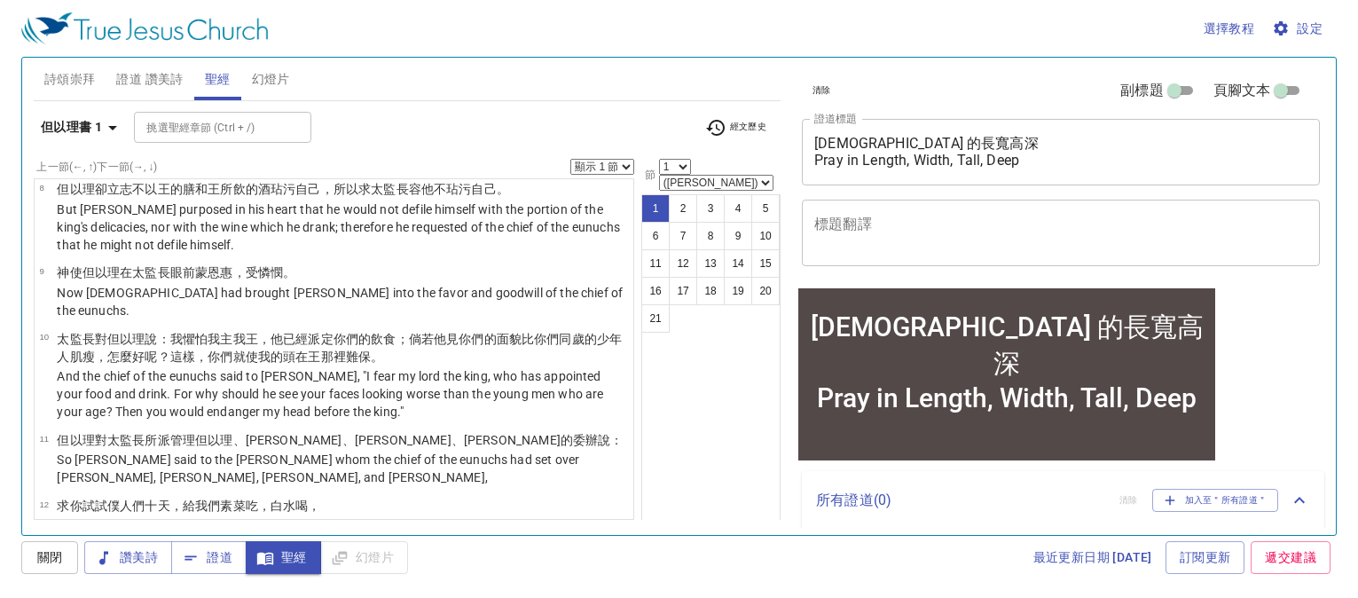
scroll to position [633, 0]
